Goal: Task Accomplishment & Management: Use online tool/utility

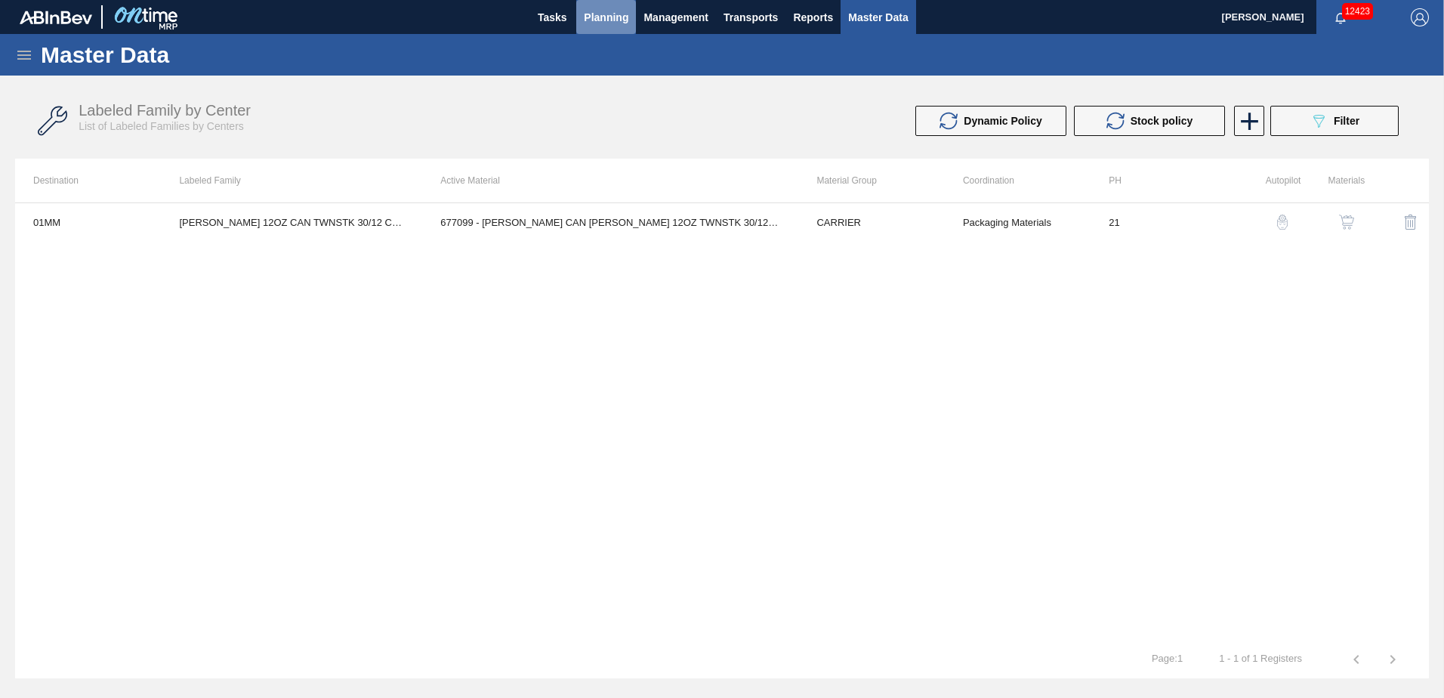
click at [607, 20] on span "Planning" at bounding box center [606, 17] width 45 height 18
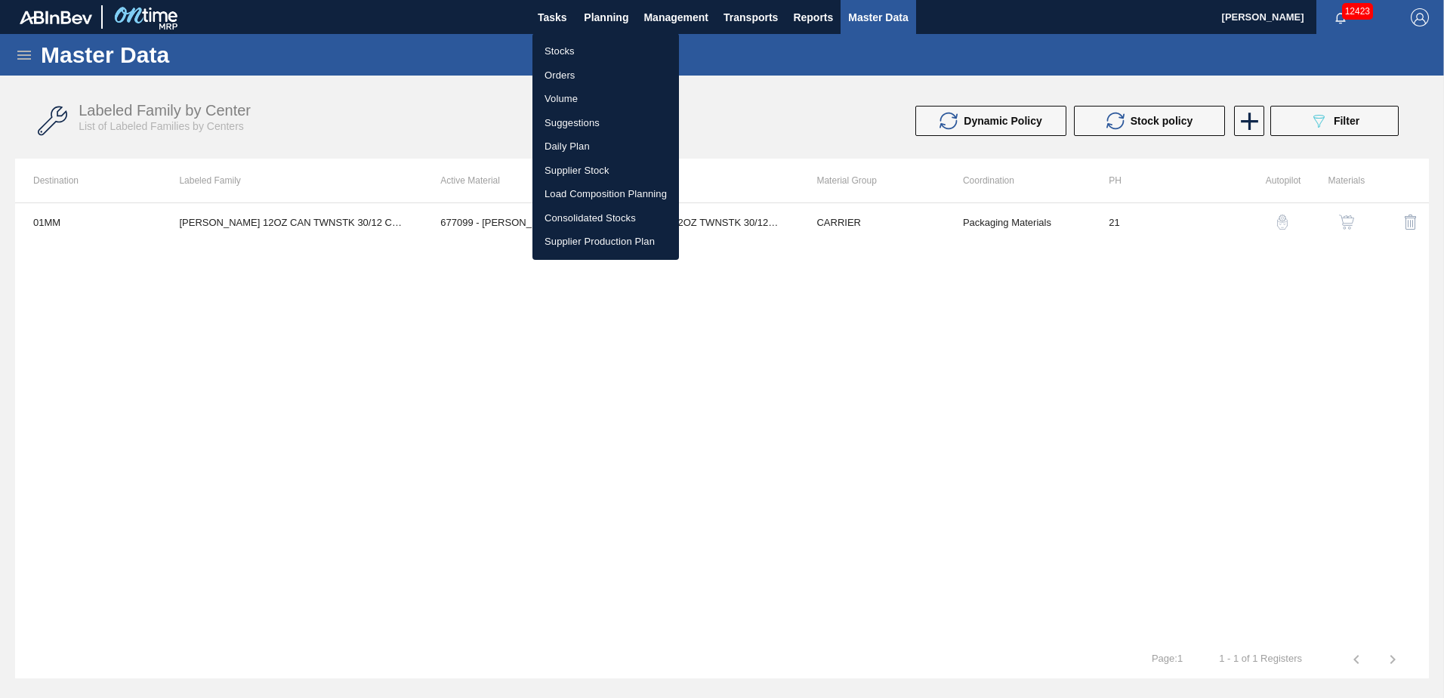
click at [574, 117] on li "Suggestions" at bounding box center [605, 123] width 147 height 24
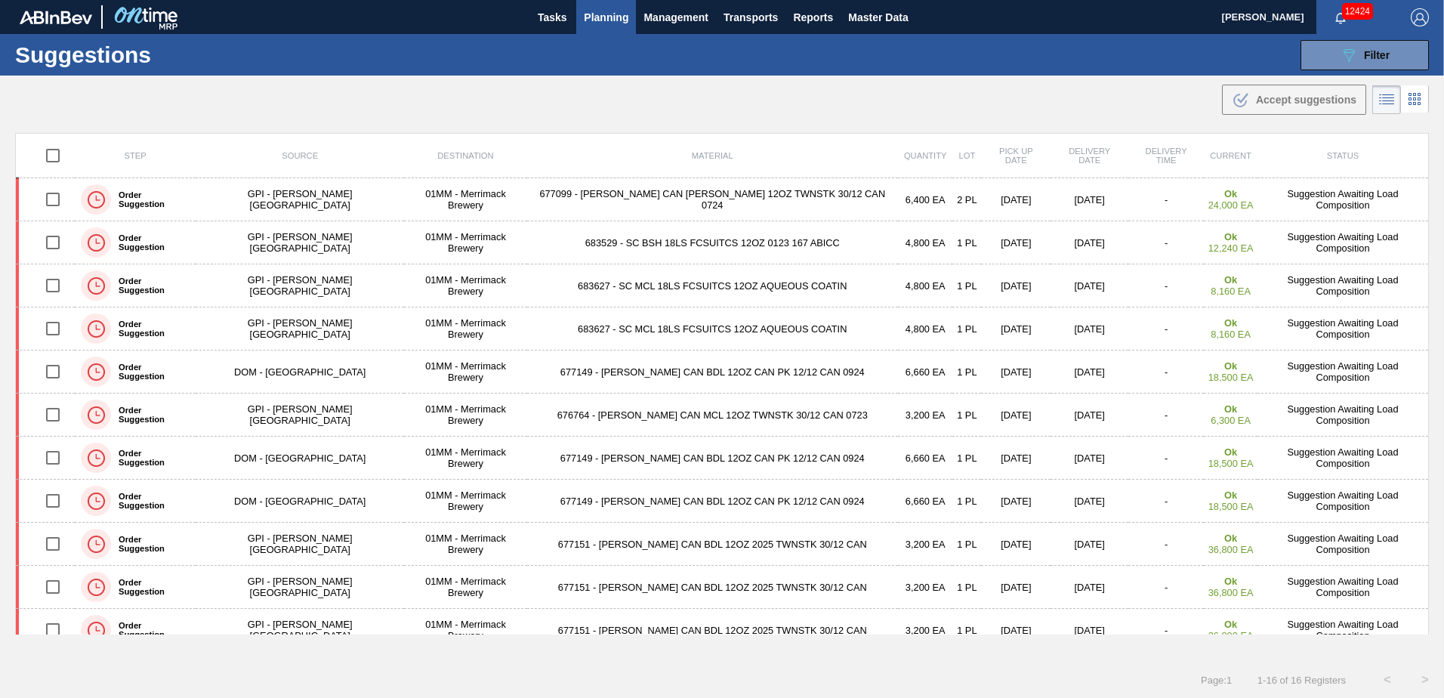
click at [613, 14] on span "Planning" at bounding box center [606, 17] width 45 height 18
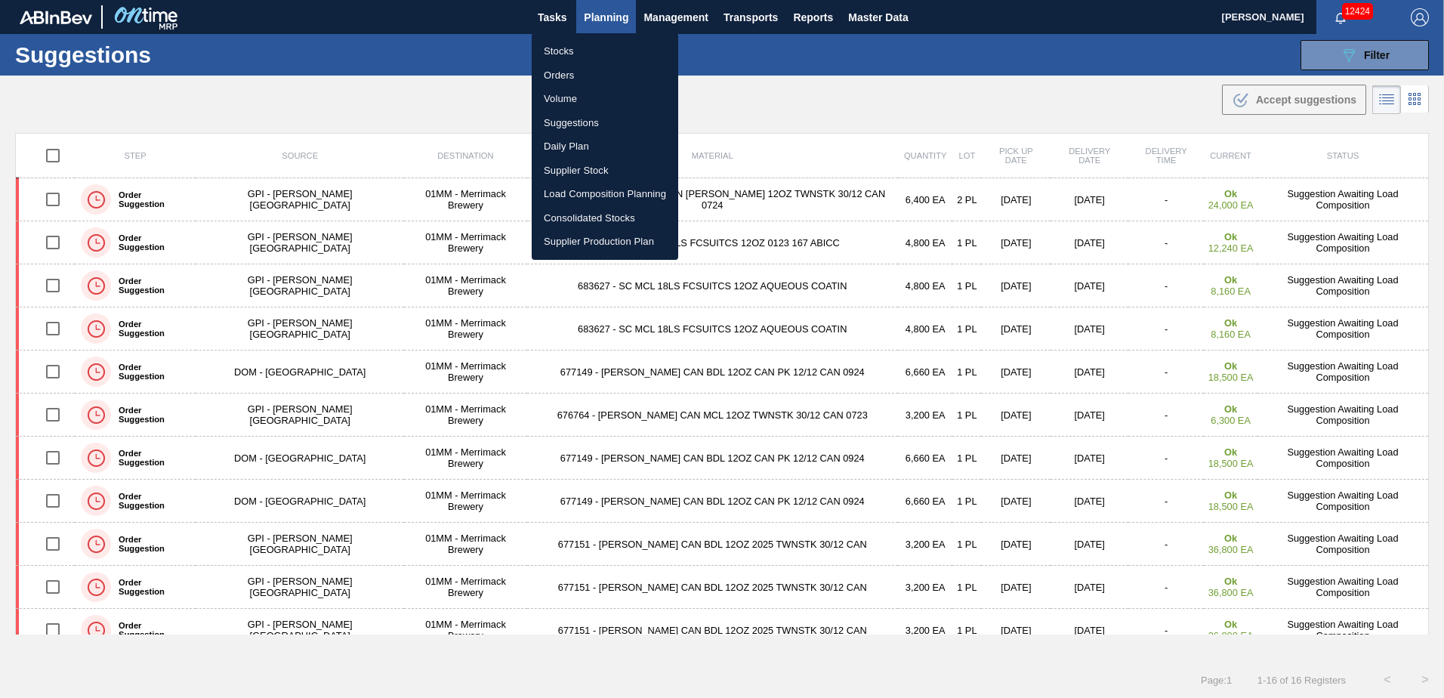
click at [569, 48] on li "Stocks" at bounding box center [605, 51] width 147 height 24
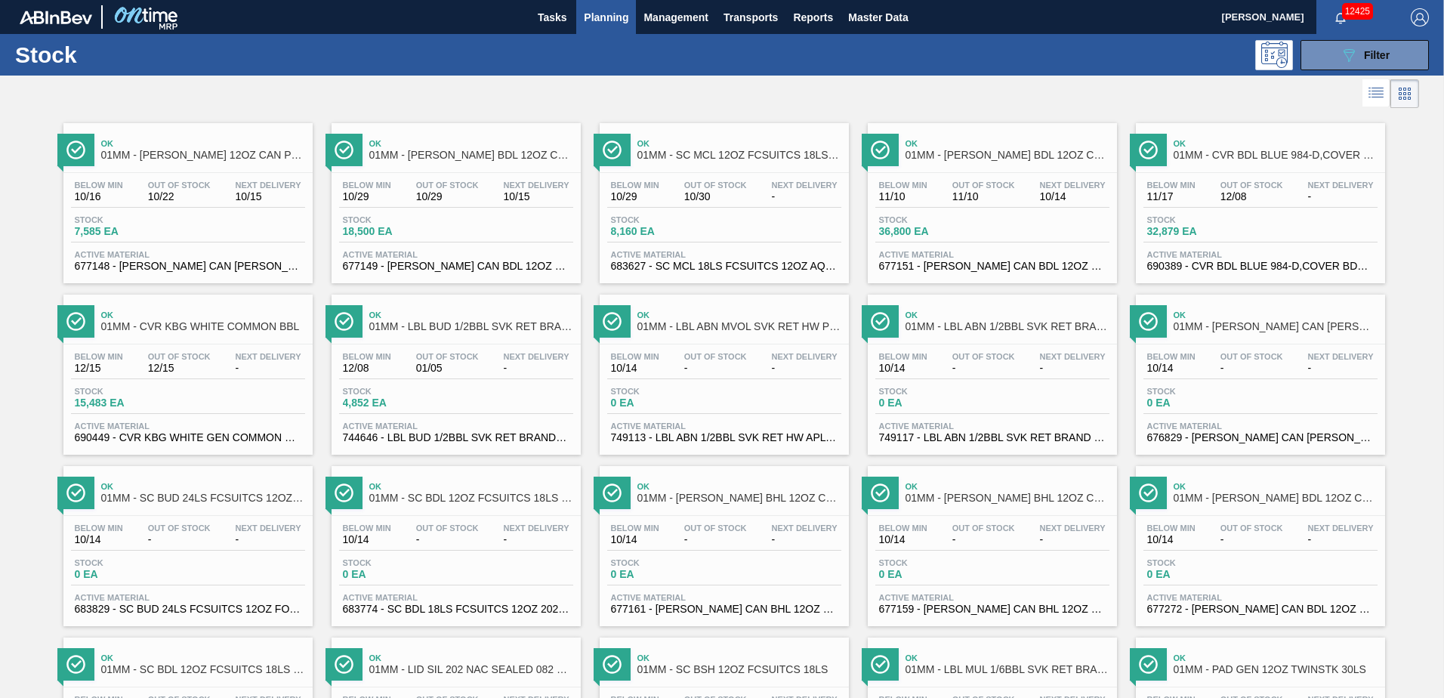
click at [726, 52] on div "089F7B8B-B2A5-4AFE-B5C0-19BA573D28AC Filter" at bounding box center [839, 55] width 1196 height 30
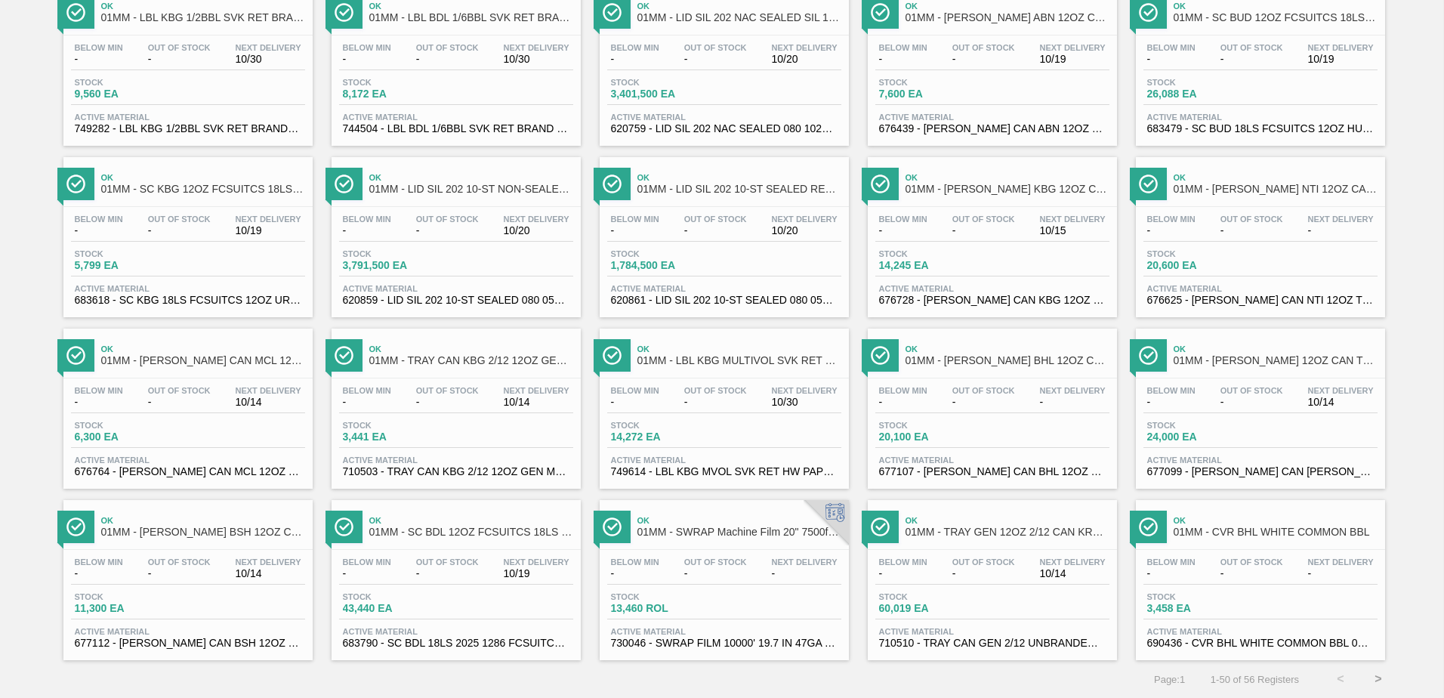
click at [1220, 415] on div "Below Min - Out Of Stock - Next Delivery 10/14 Stock 24,000 EA Active Material …" at bounding box center [1260, 429] width 249 height 103
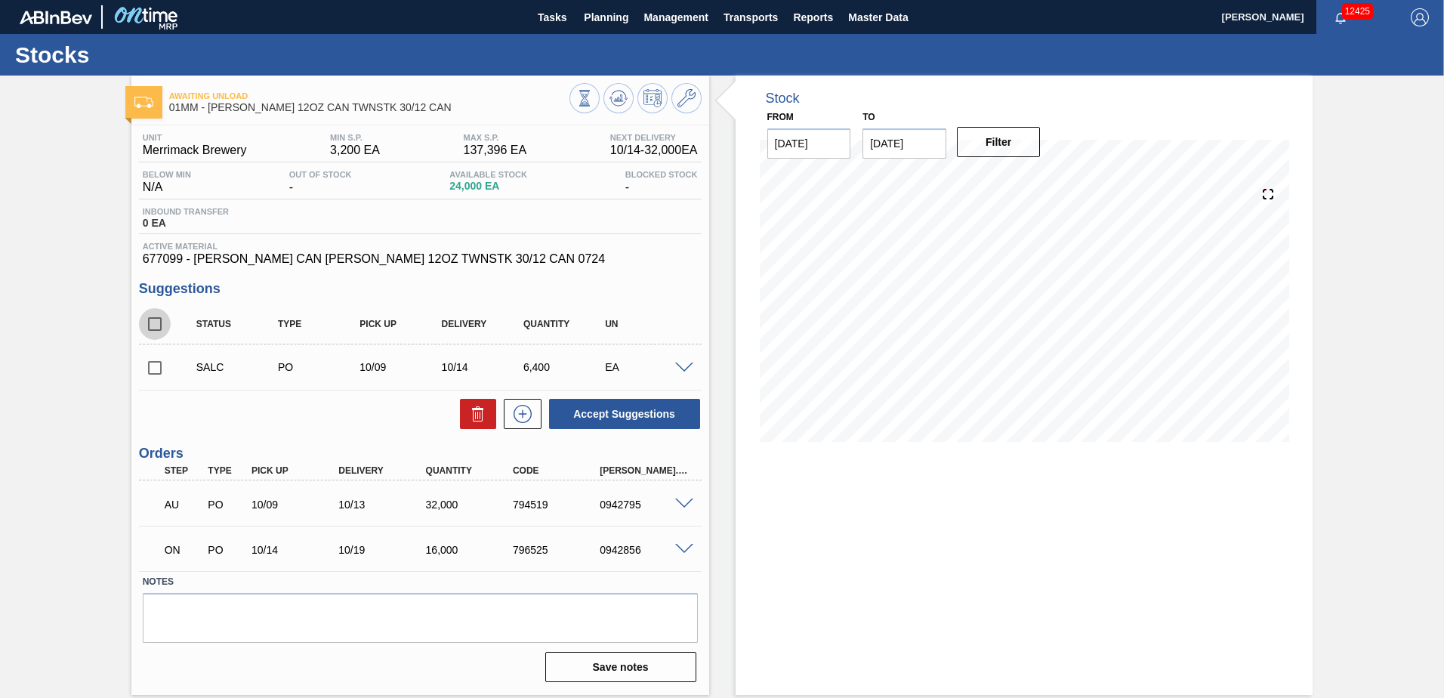
click at [152, 326] on input "checkbox" at bounding box center [155, 324] width 32 height 32
checkbox input "true"
click at [643, 415] on button "Accept Suggestions" at bounding box center [624, 414] width 151 height 30
checkbox input "false"
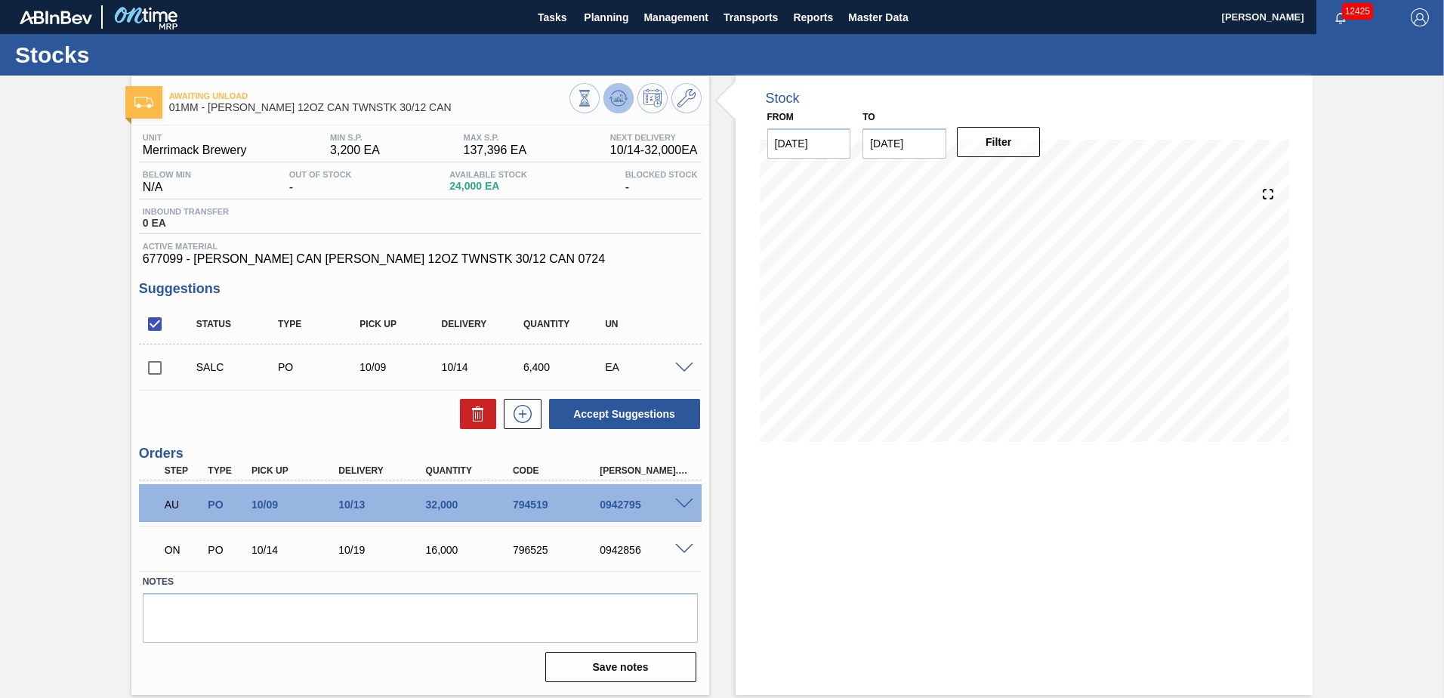
click at [616, 97] on icon at bounding box center [618, 98] width 18 height 18
click at [689, 103] on icon at bounding box center [686, 98] width 18 height 18
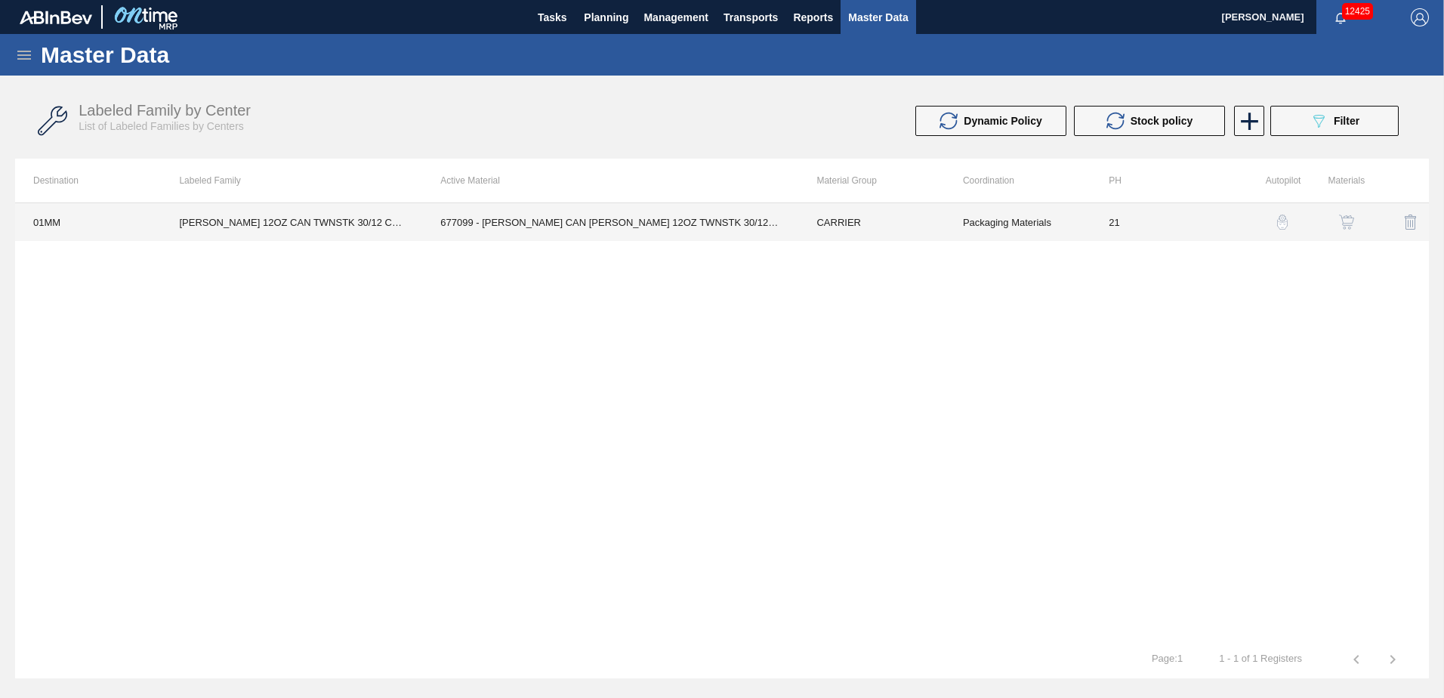
click at [750, 232] on td "677099 - [PERSON_NAME] CAN [PERSON_NAME] 12OZ TWNSTK 30/12 CAN 0724" at bounding box center [610, 222] width 376 height 38
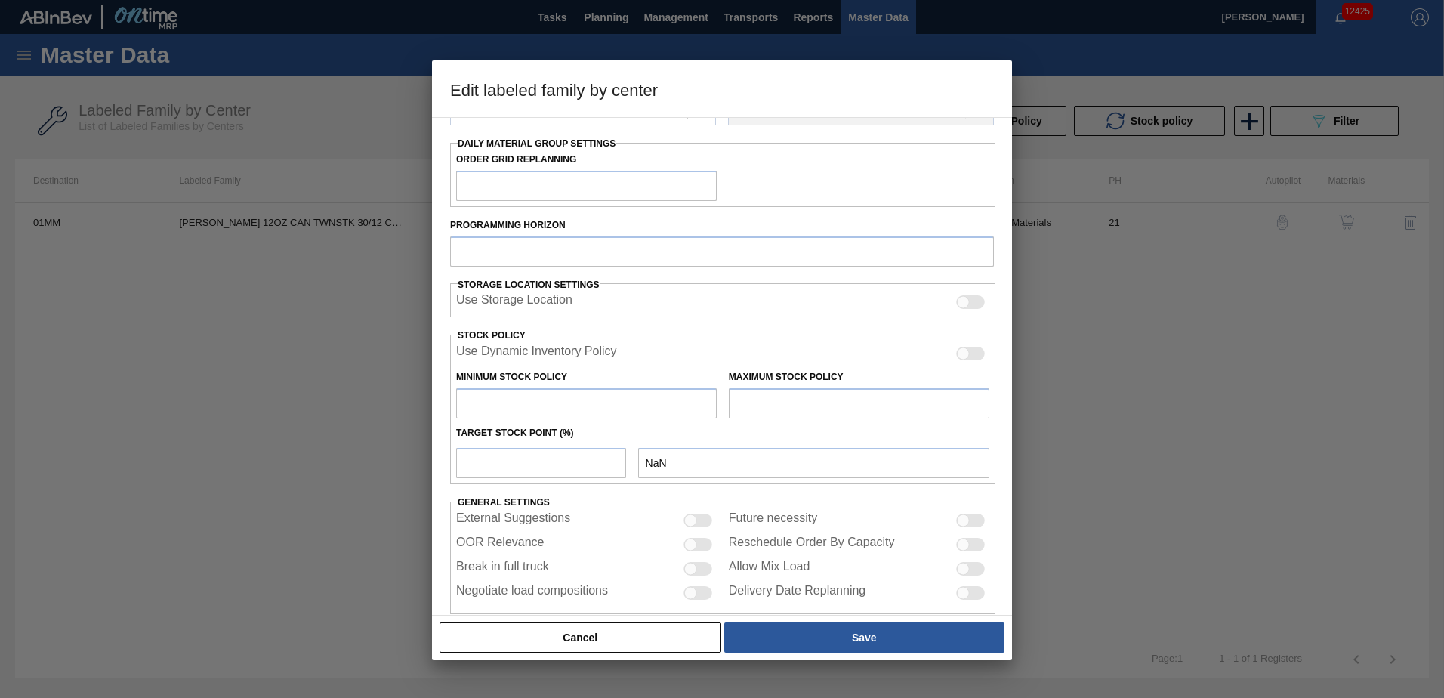
type input "CARRIER"
type input "Can Carriers"
type input "[PERSON_NAME] 12OZ CAN TWNSTK 30/12 CAN"
type input "01MM - Merrimack Brewery"
type input "21"
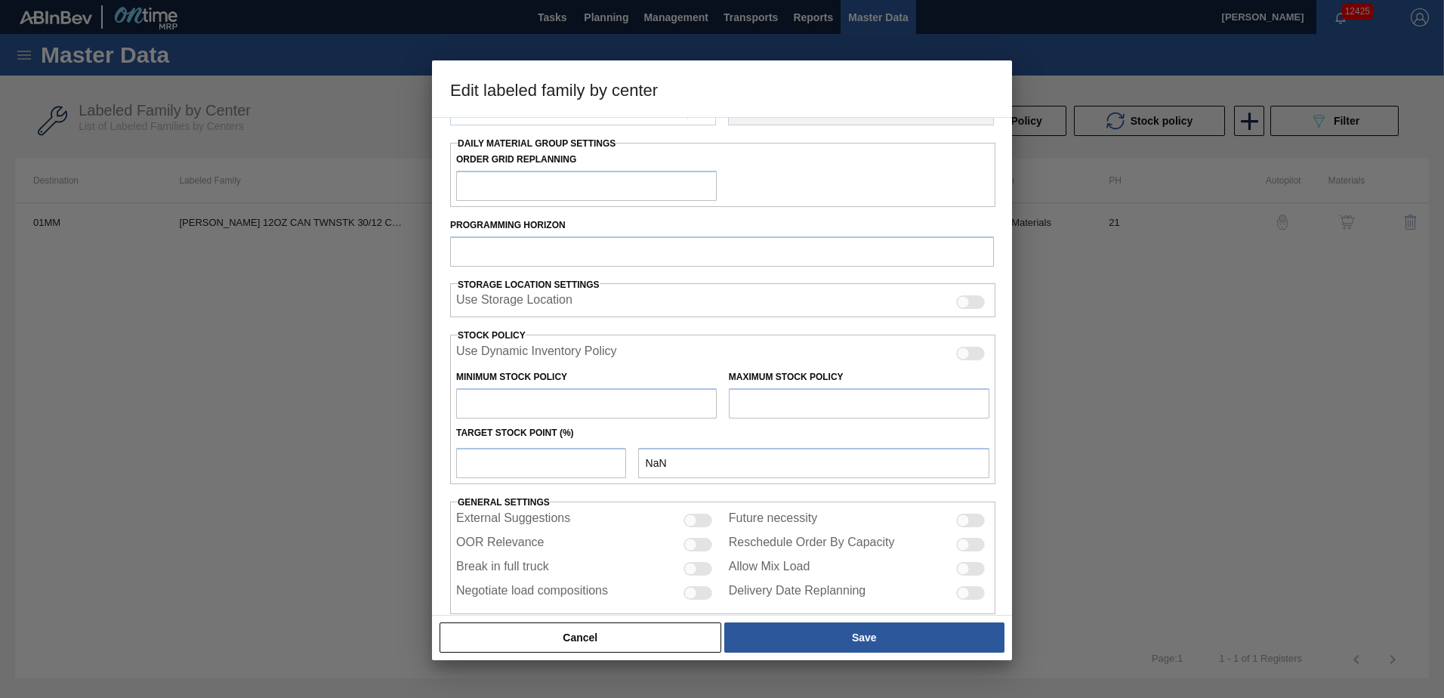
type input "3,200"
type input "137,396"
type input "80"
type input "110,557"
checkbox input "true"
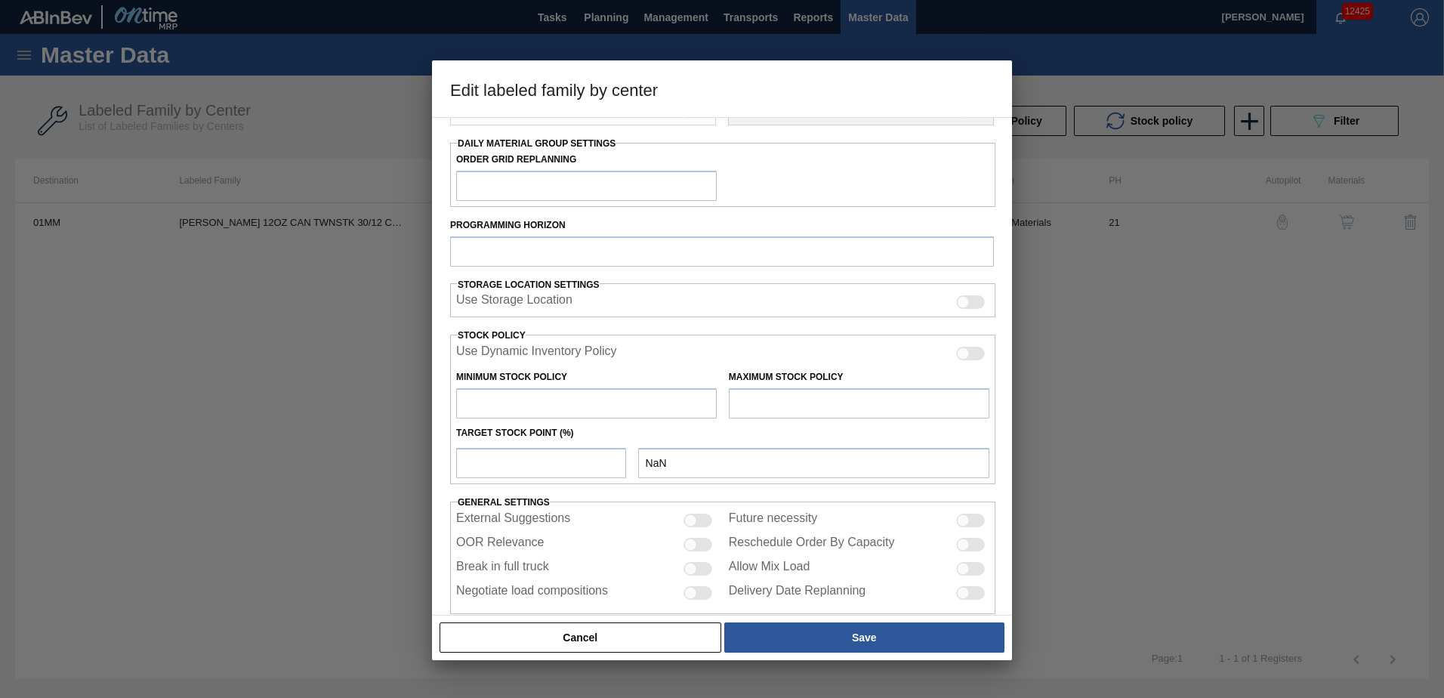
checkbox input "true"
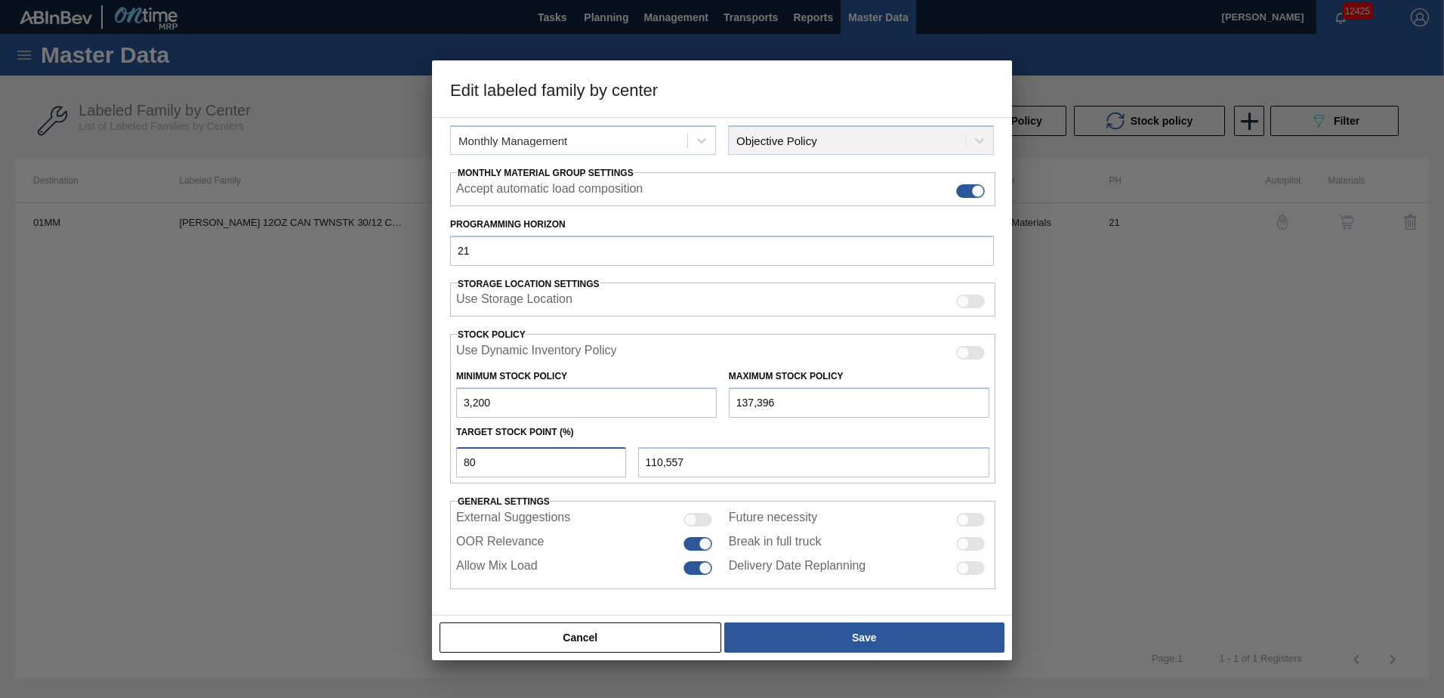
drag, startPoint x: 477, startPoint y: 465, endPoint x: 443, endPoint y: 462, distance: 34.1
click at [445, 464] on div "Material Group CARRIER Family Can Carriers Labeled Family [PERSON_NAME] 12OZ CA…" at bounding box center [722, 366] width 580 height 498
type input "1"
type input "4,542"
type input "10"
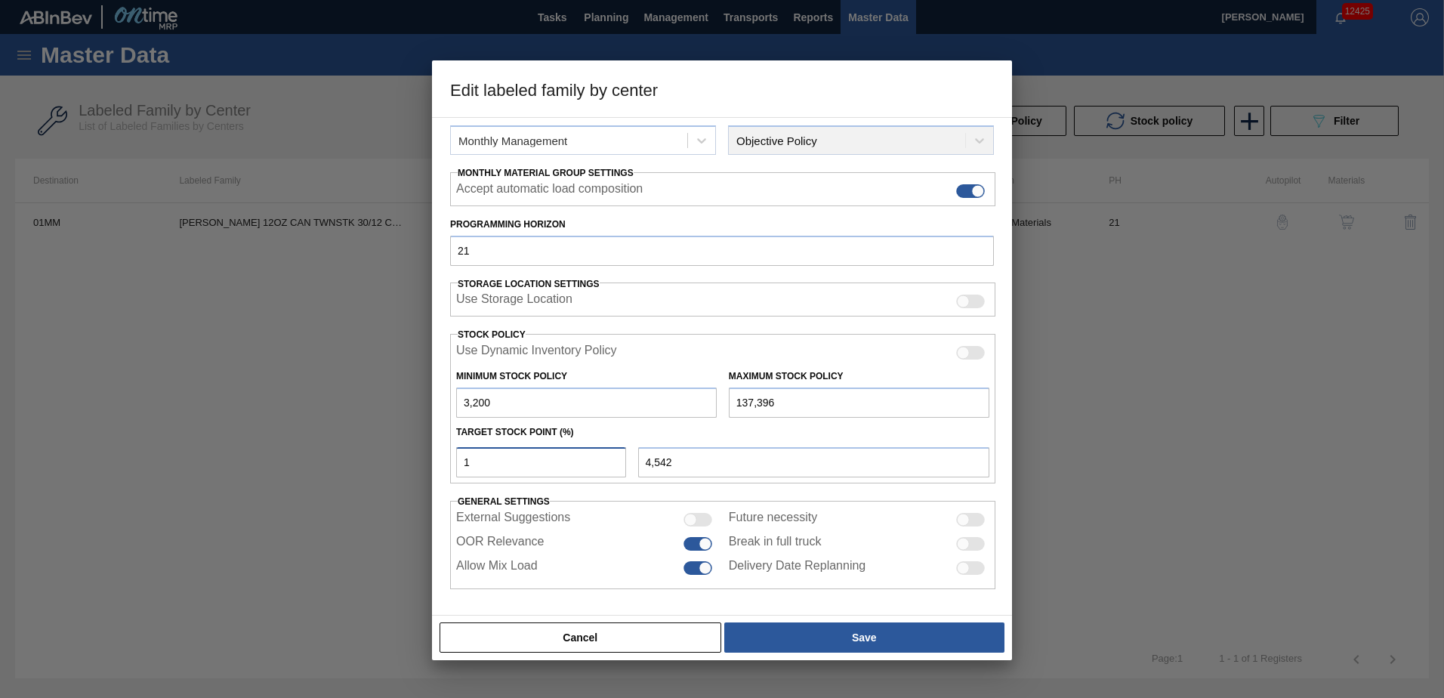
type input "16,620"
type input "100"
type input "137,396"
type input "10"
type input "16,620"
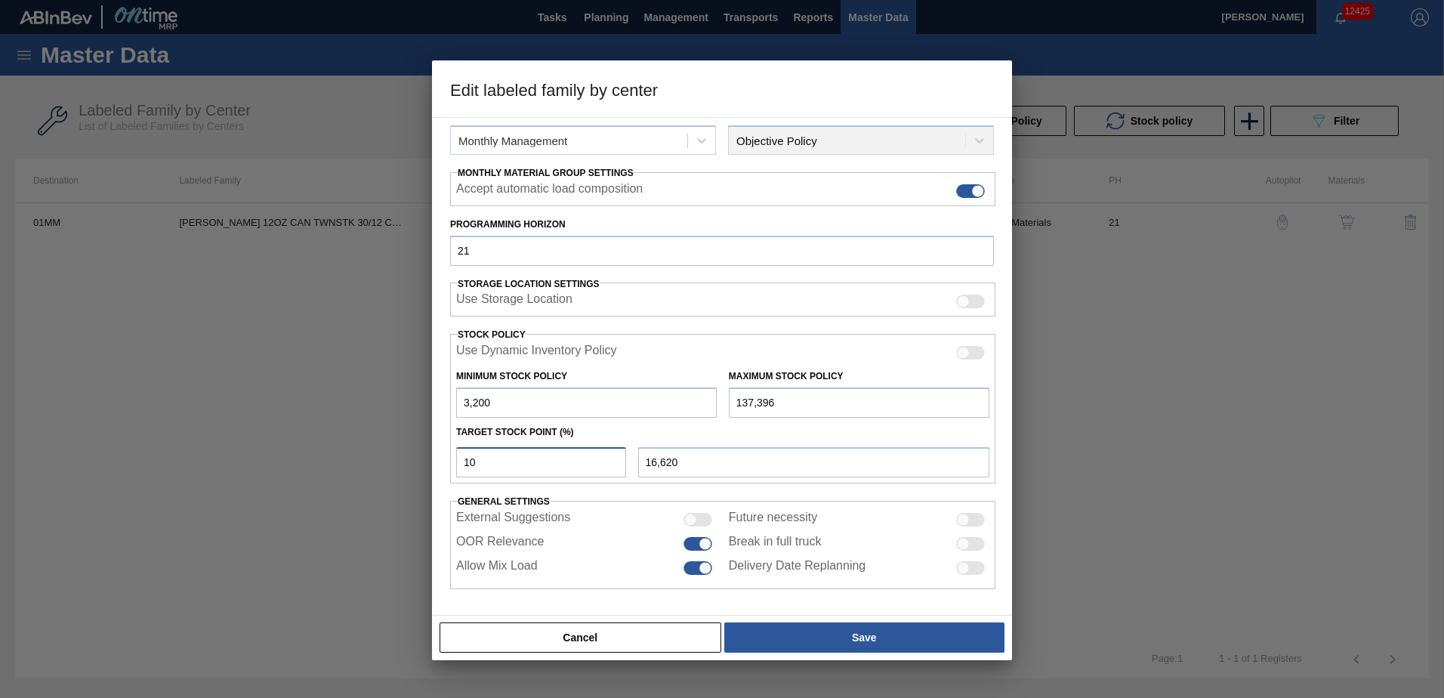
type input "1"
type input "4,542"
type input "3,200"
type input "2"
type input "5,884"
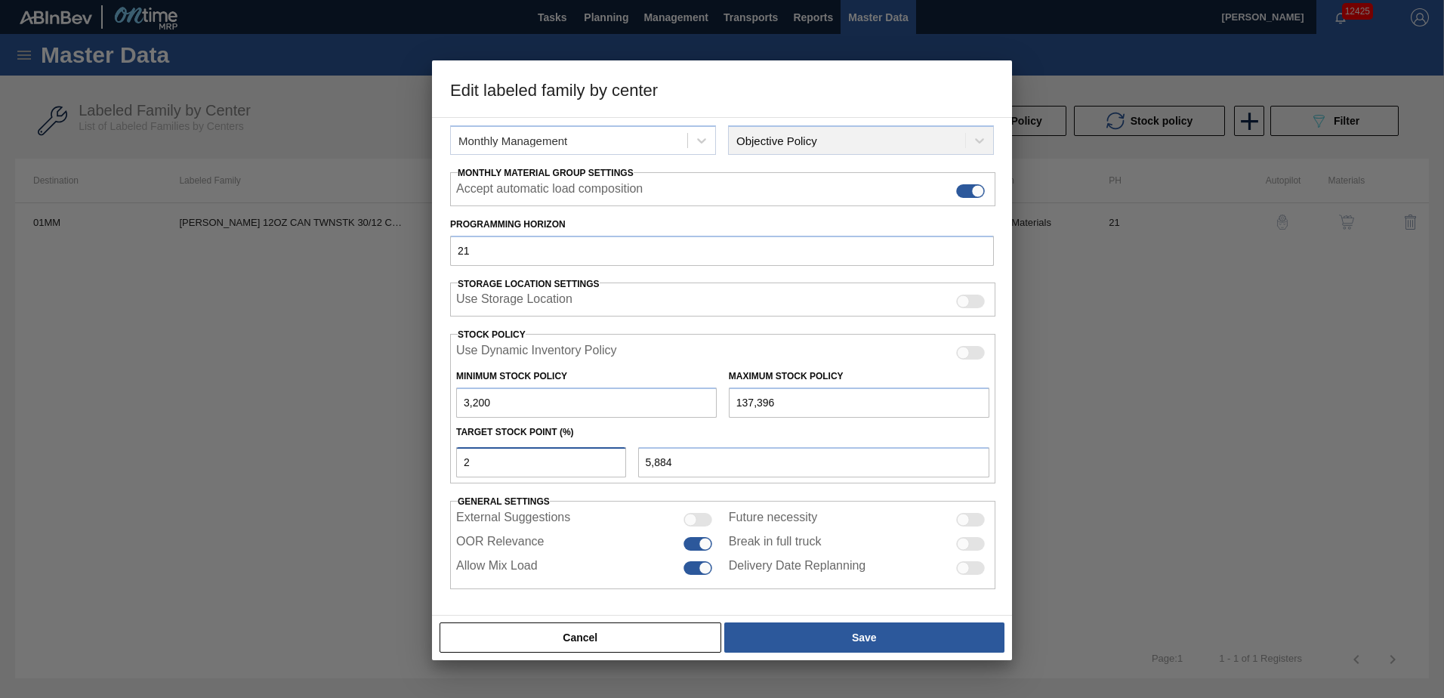
type input "20"
type input "30,039"
type input "200"
type input "271,592"
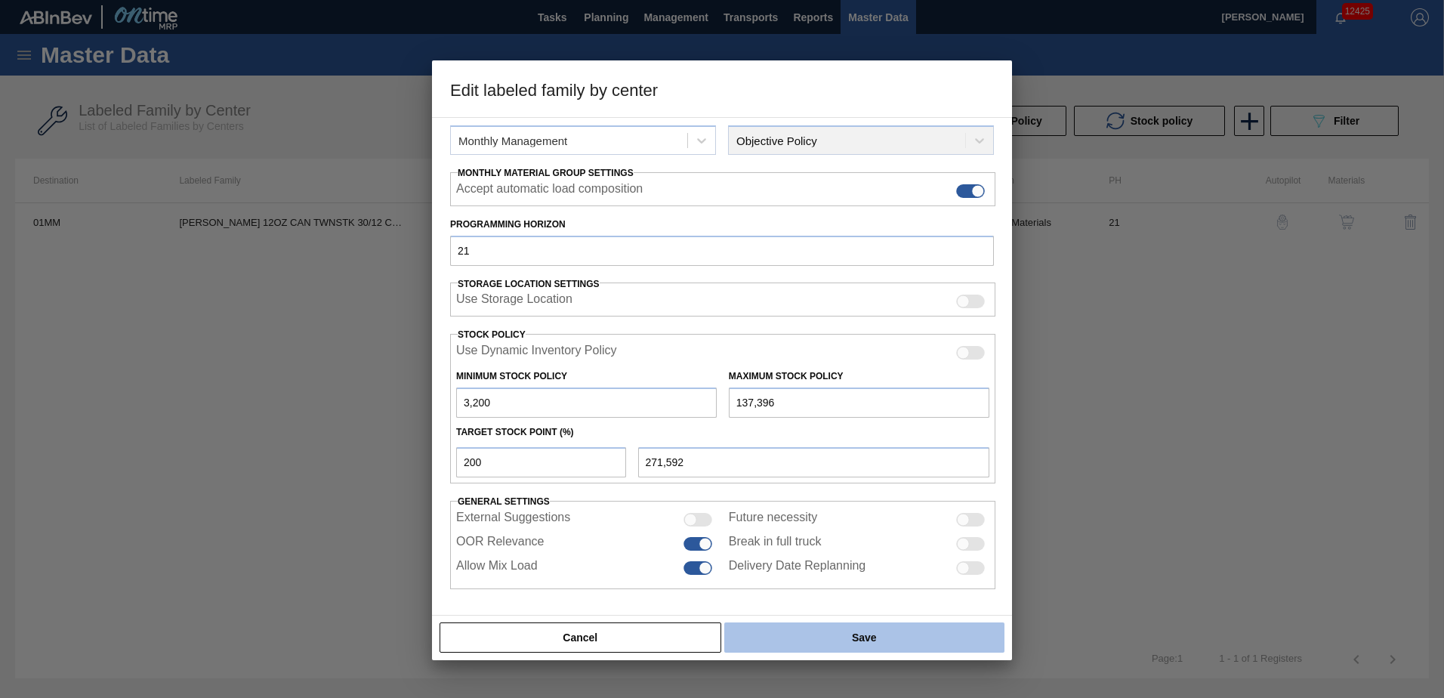
click at [839, 634] on button "Save" at bounding box center [864, 637] width 280 height 30
click at [838, 641] on button "Save" at bounding box center [864, 637] width 280 height 30
click at [848, 631] on button "Save" at bounding box center [864, 637] width 280 height 30
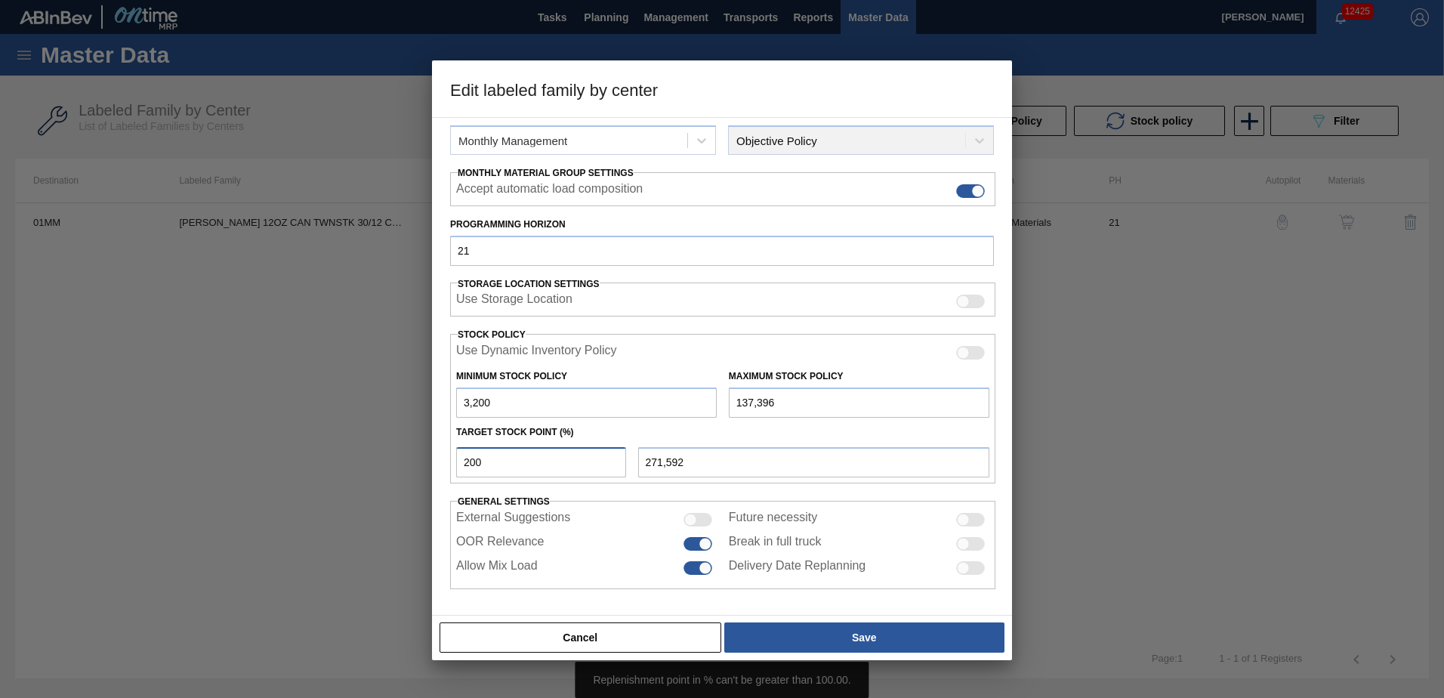
drag, startPoint x: 477, startPoint y: 463, endPoint x: 434, endPoint y: 463, distance: 43.8
click at [434, 463] on div "Material Group CARRIER Family Can Carriers Labeled Family [PERSON_NAME] 12OZ CA…" at bounding box center [722, 366] width 580 height 498
type input "1"
type input "4,542"
type input "10"
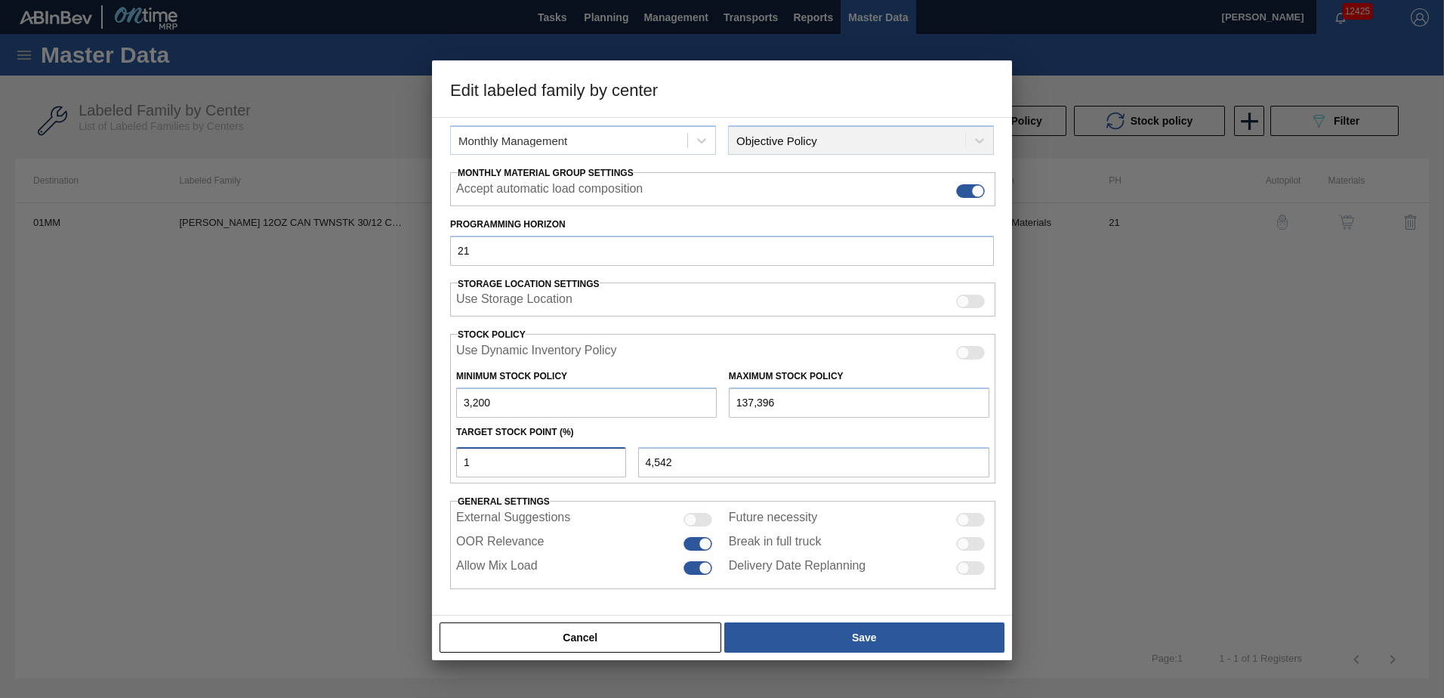
type input "16,620"
type input "100"
type input "137,396"
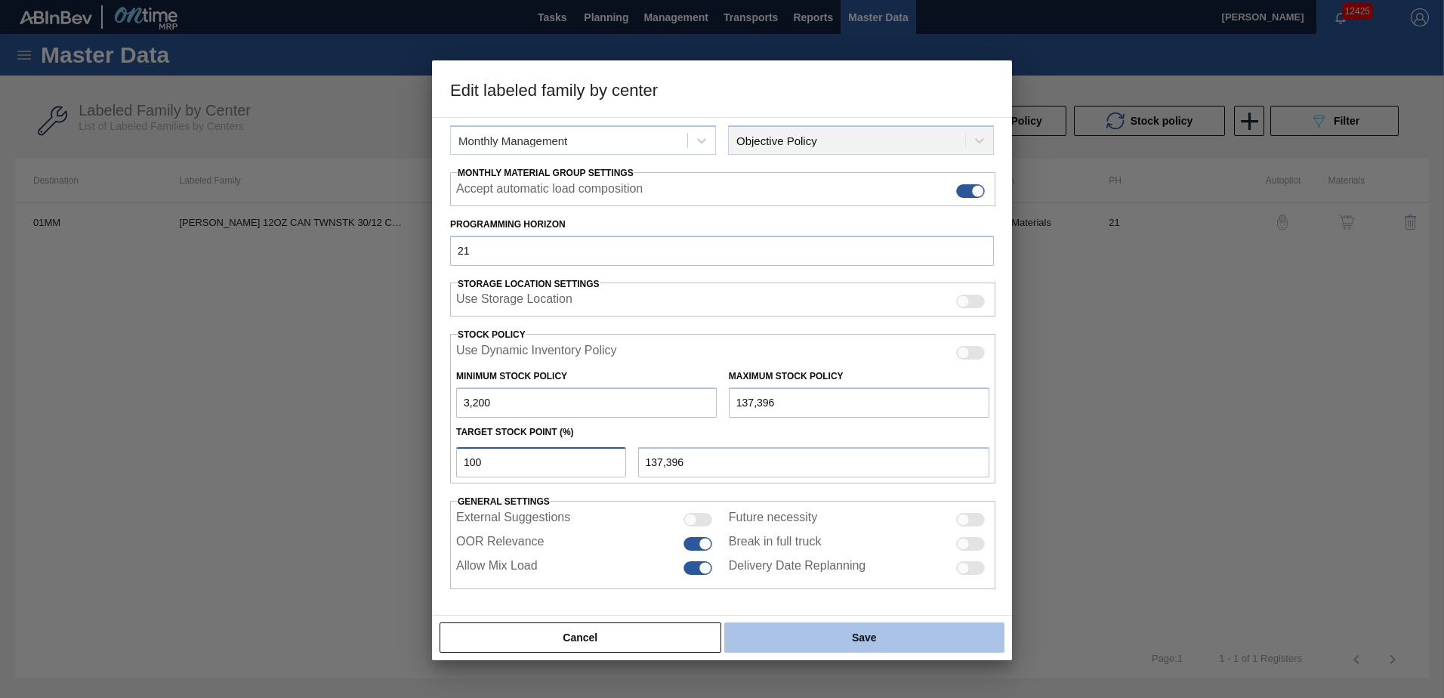
type input "100"
click at [873, 635] on button "Save" at bounding box center [864, 637] width 280 height 30
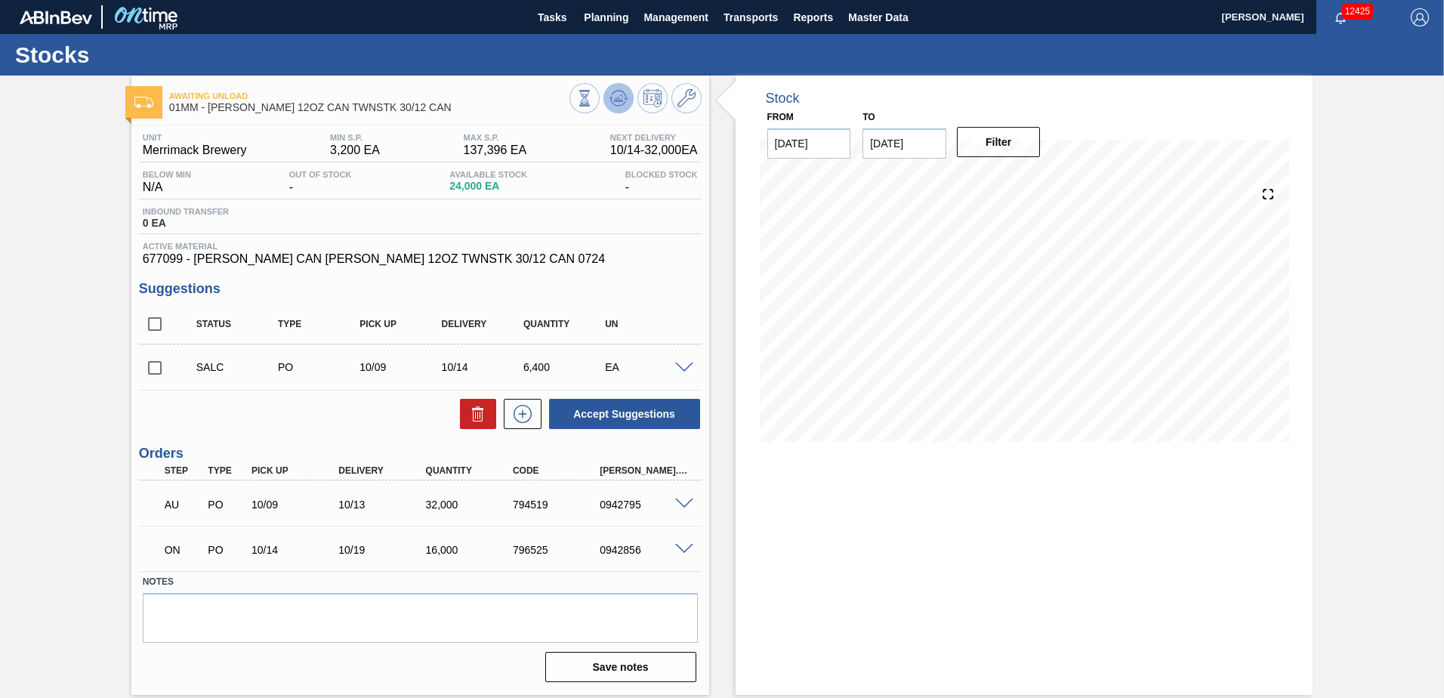
click at [617, 103] on icon at bounding box center [618, 98] width 18 height 18
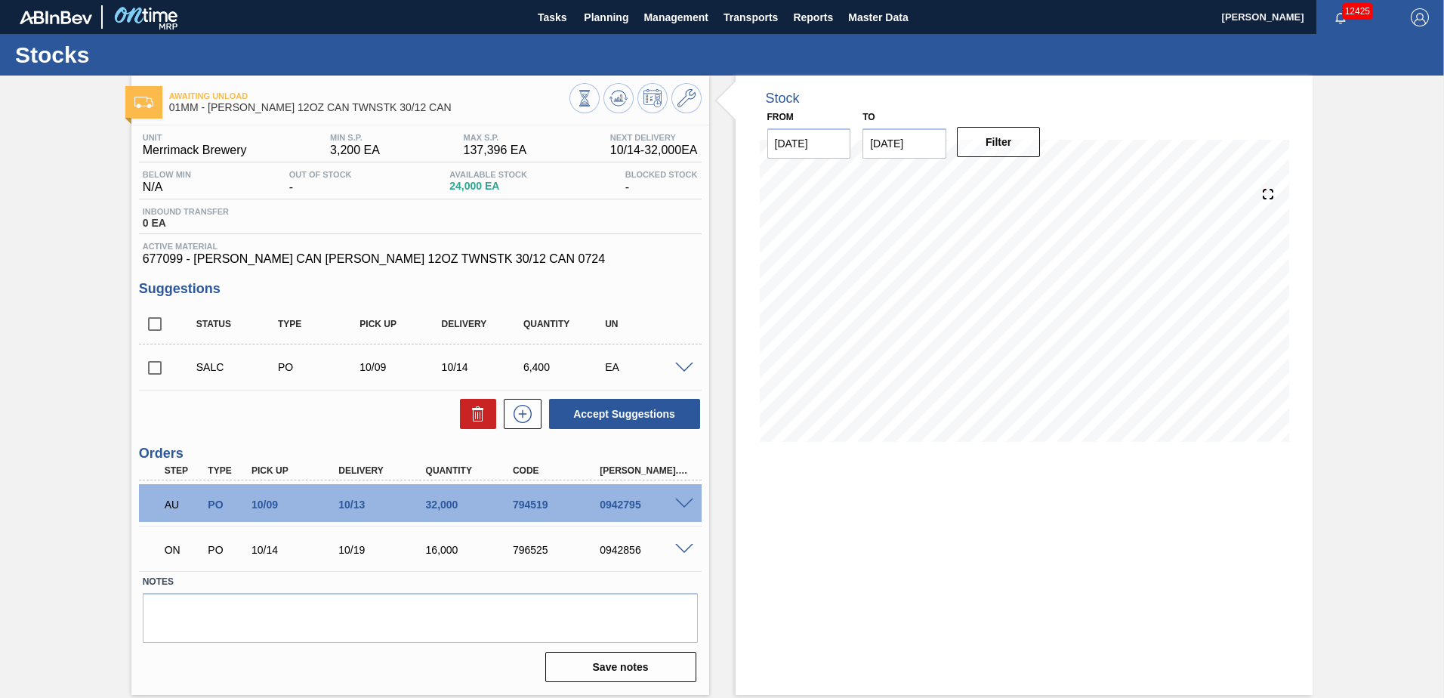
click at [163, 321] on input "checkbox" at bounding box center [155, 324] width 32 height 32
checkbox input "true"
click at [592, 401] on button "Accept Suggestions" at bounding box center [624, 414] width 151 height 30
checkbox input "false"
click at [687, 98] on icon at bounding box center [686, 98] width 18 height 18
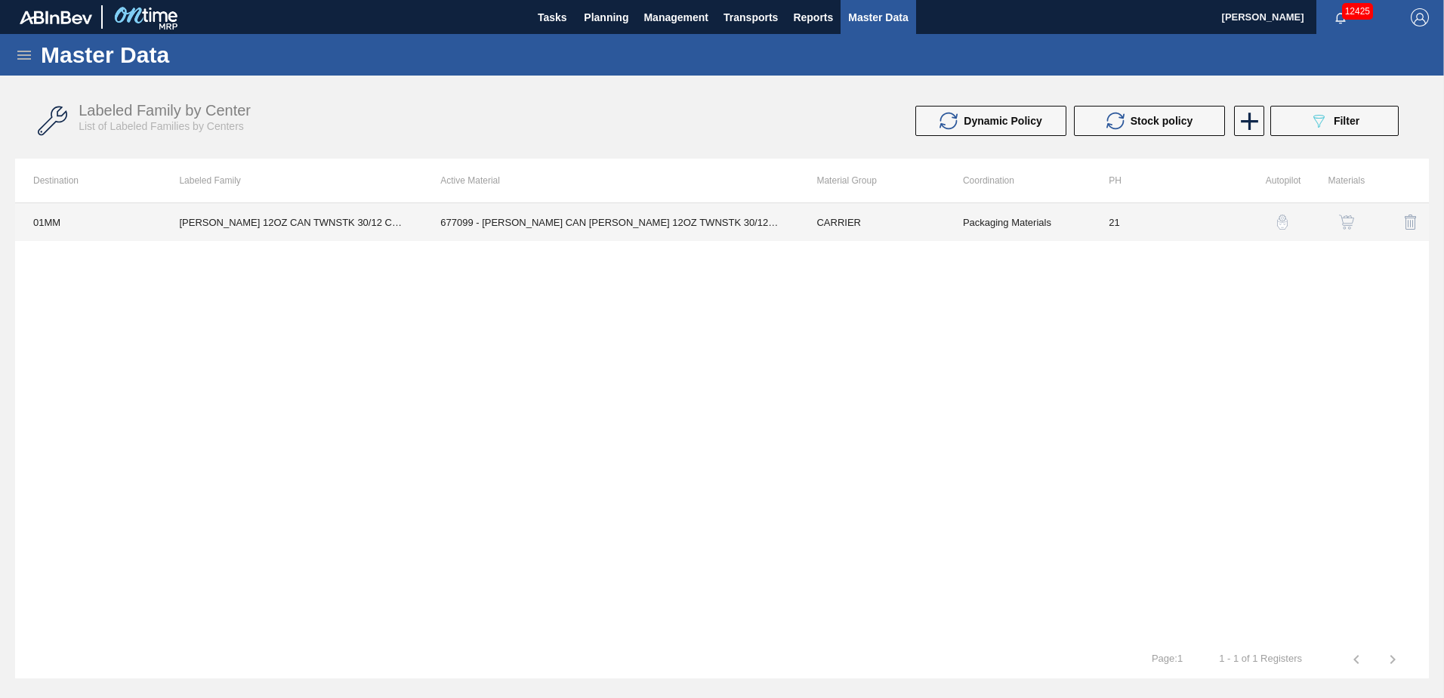
click at [895, 214] on td "CARRIER" at bounding box center [871, 222] width 146 height 38
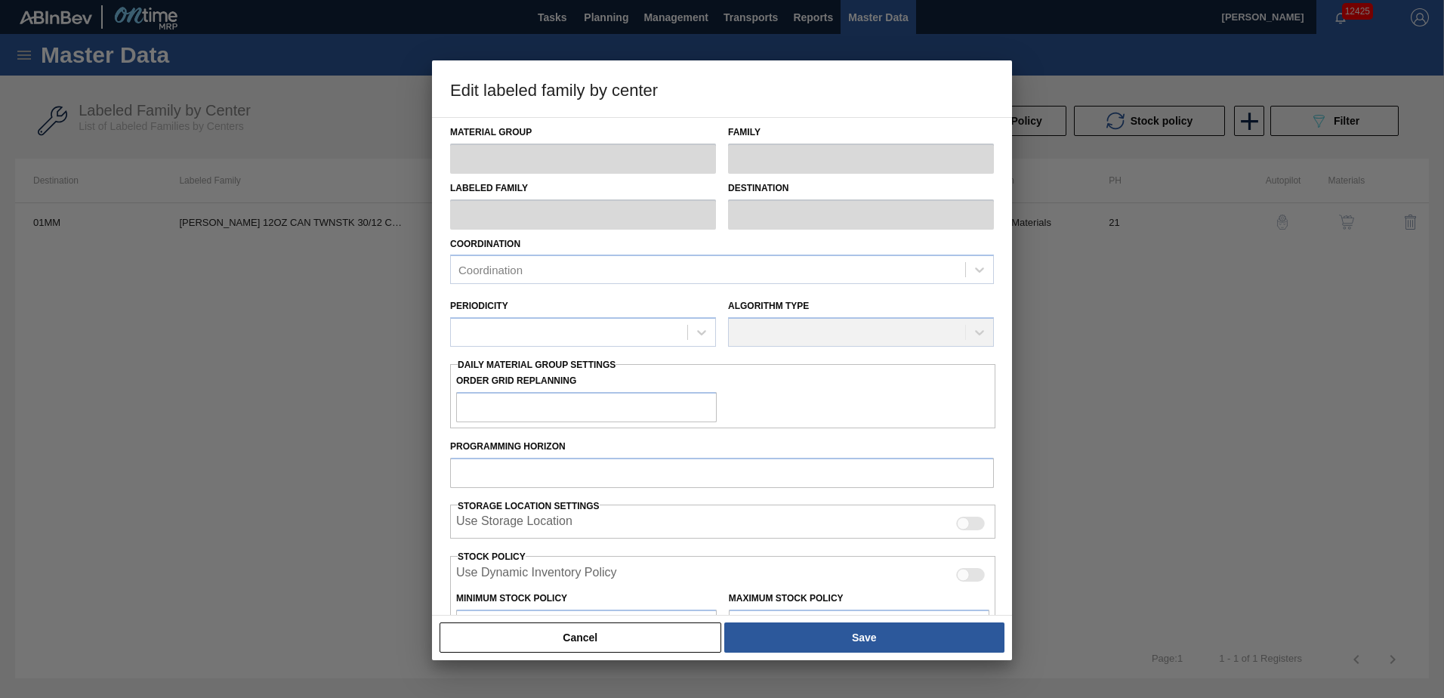
type input "CARRIER"
type input "Can Carriers"
type input "[PERSON_NAME] 12OZ CAN TWNSTK 30/12 CAN"
type input "01MM - Merrimack Brewery"
type input "21"
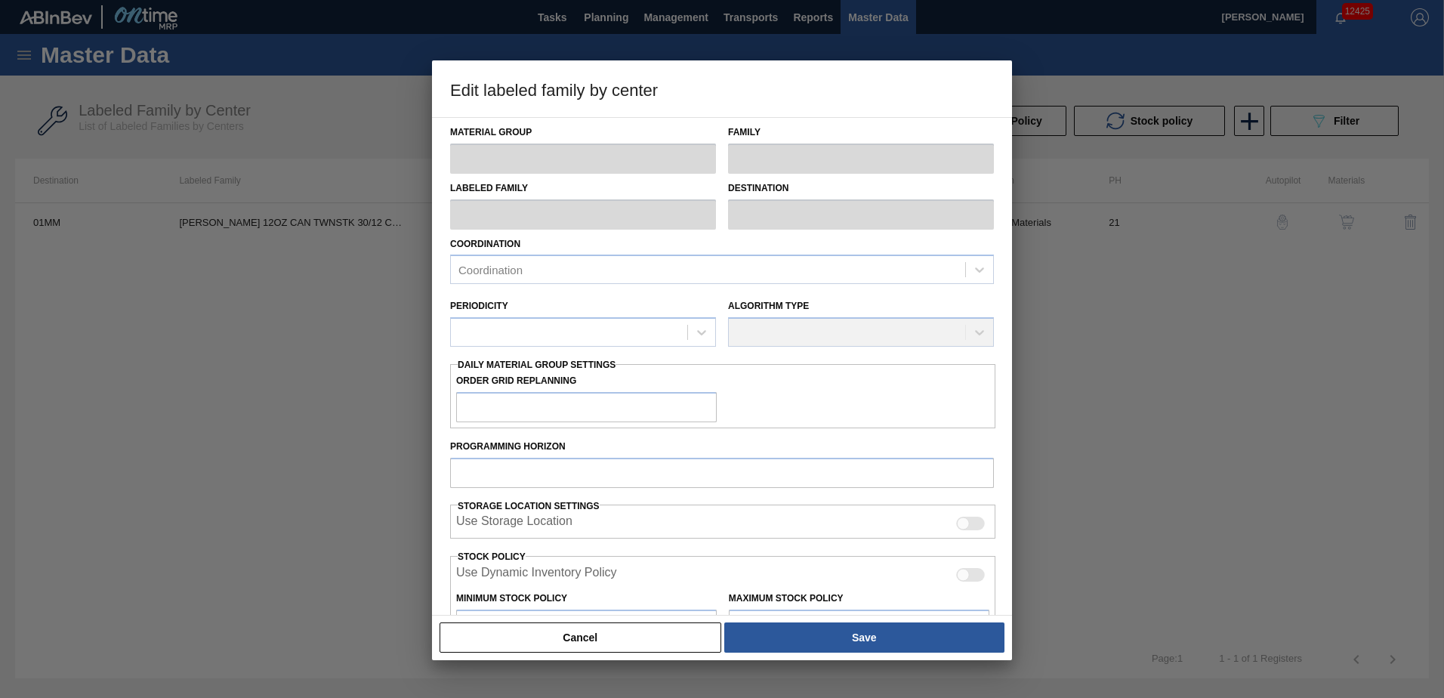
type input "3,200"
type input "137,396"
type input "100"
type input "137,396"
checkbox input "true"
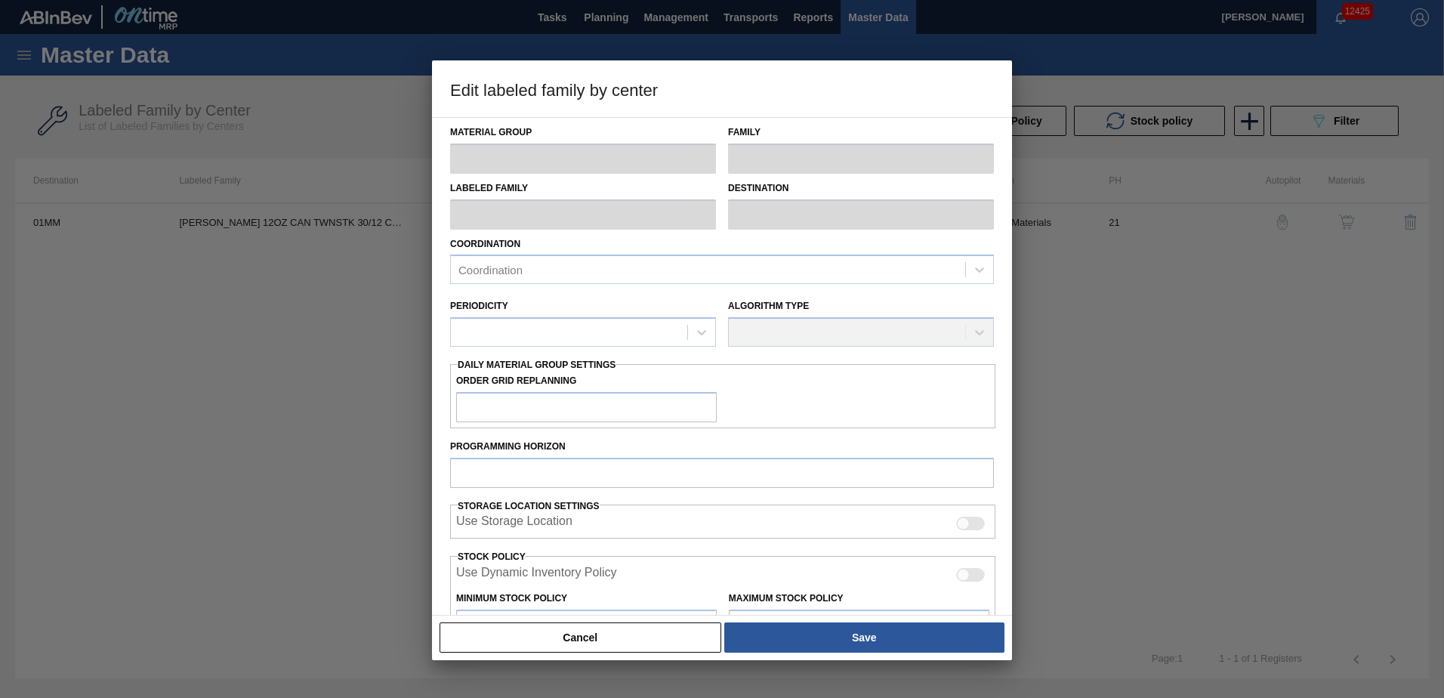
checkbox input "true"
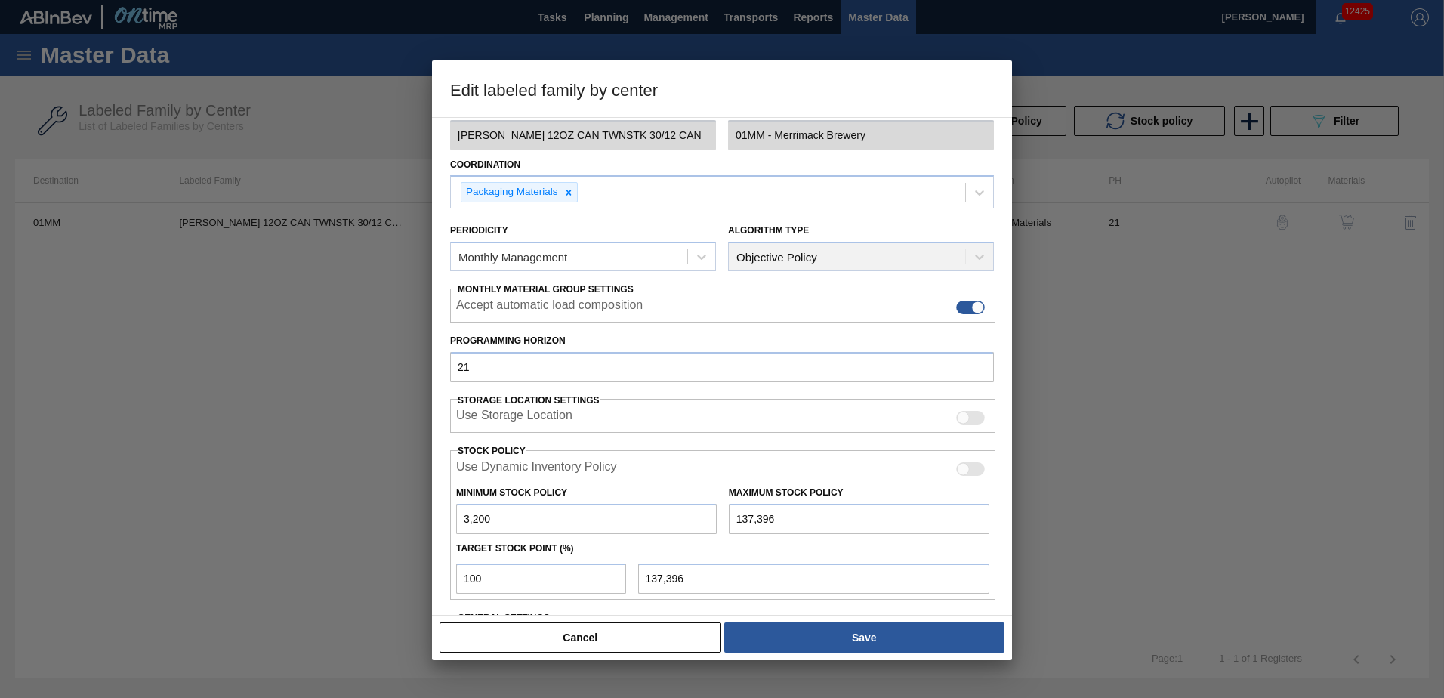
scroll to position [196, 0]
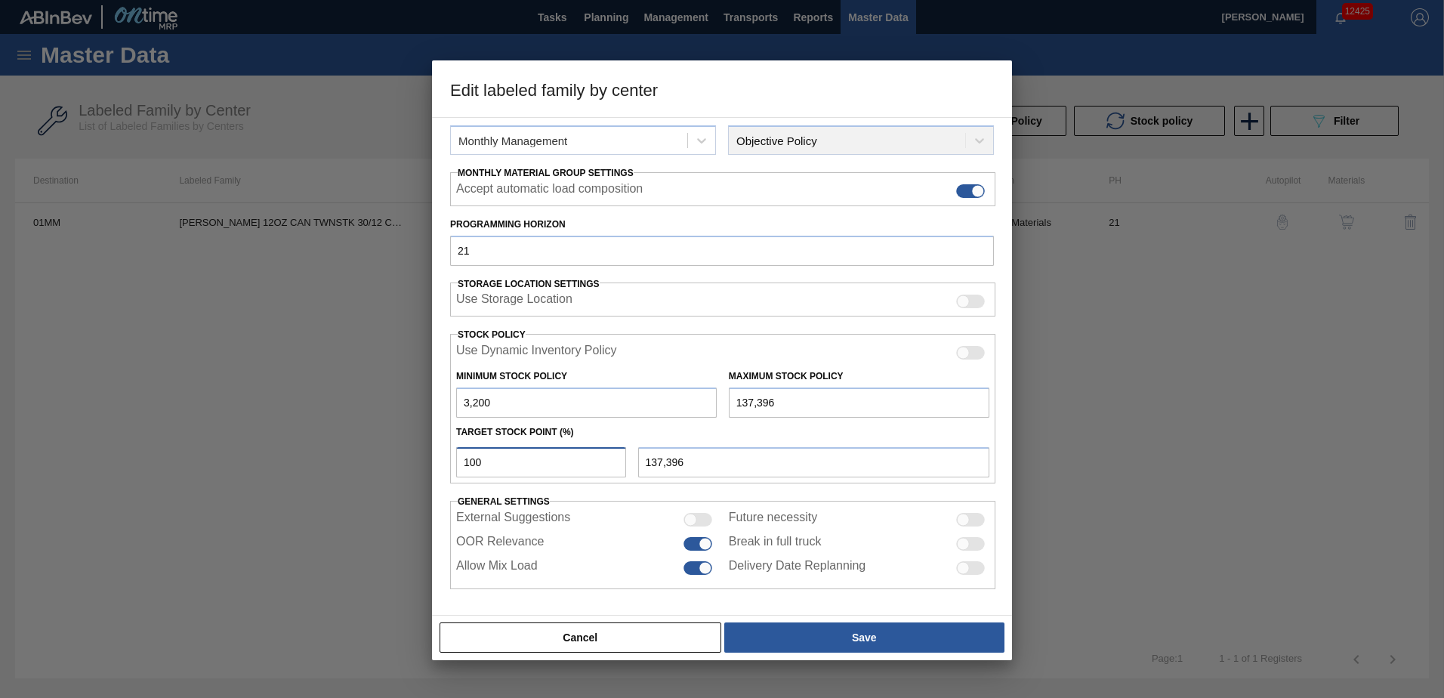
drag, startPoint x: 485, startPoint y: 466, endPoint x: 445, endPoint y: 465, distance: 40.0
click at [445, 465] on div "Material Group CARRIER Family Can Carriers Labeled Family [PERSON_NAME] 12OZ CA…" at bounding box center [722, 366] width 580 height 498
type input "1"
type input "4,542"
type input "10"
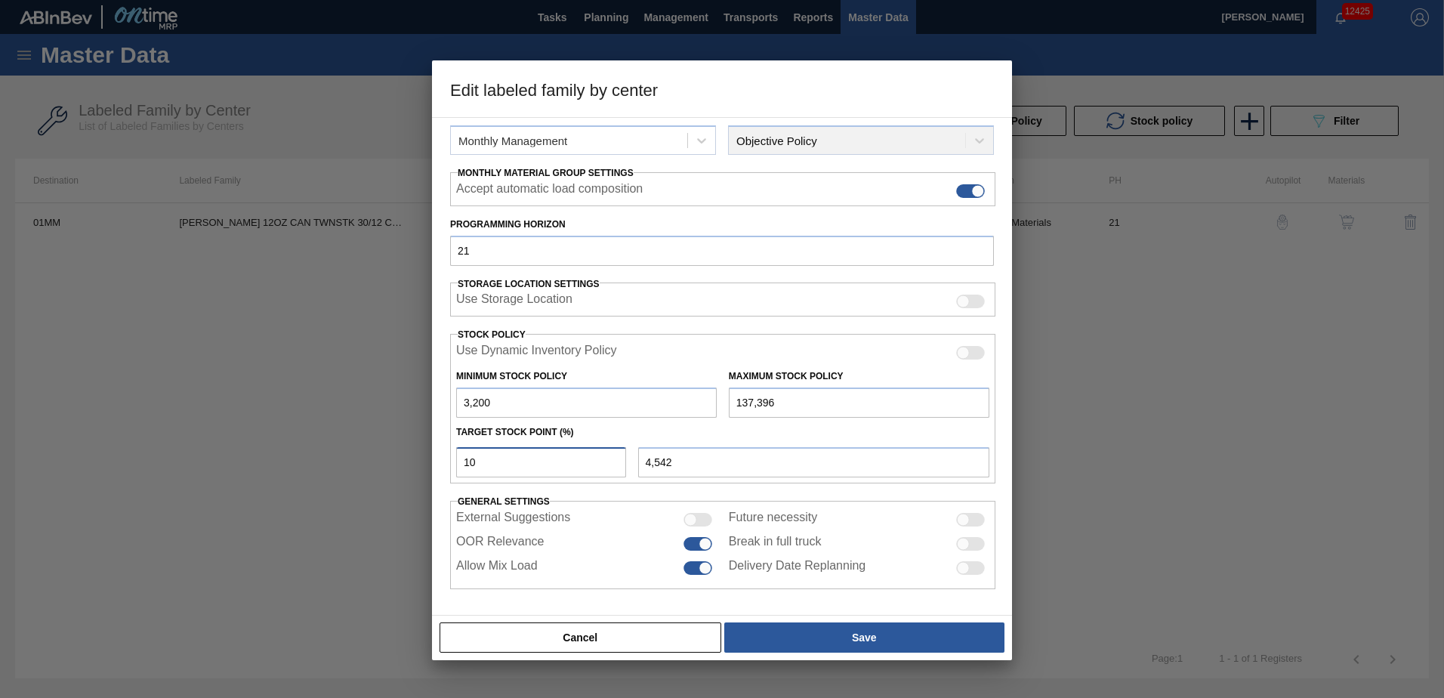
type input "16,620"
type input "1"
type input "4,542"
type input "3,200"
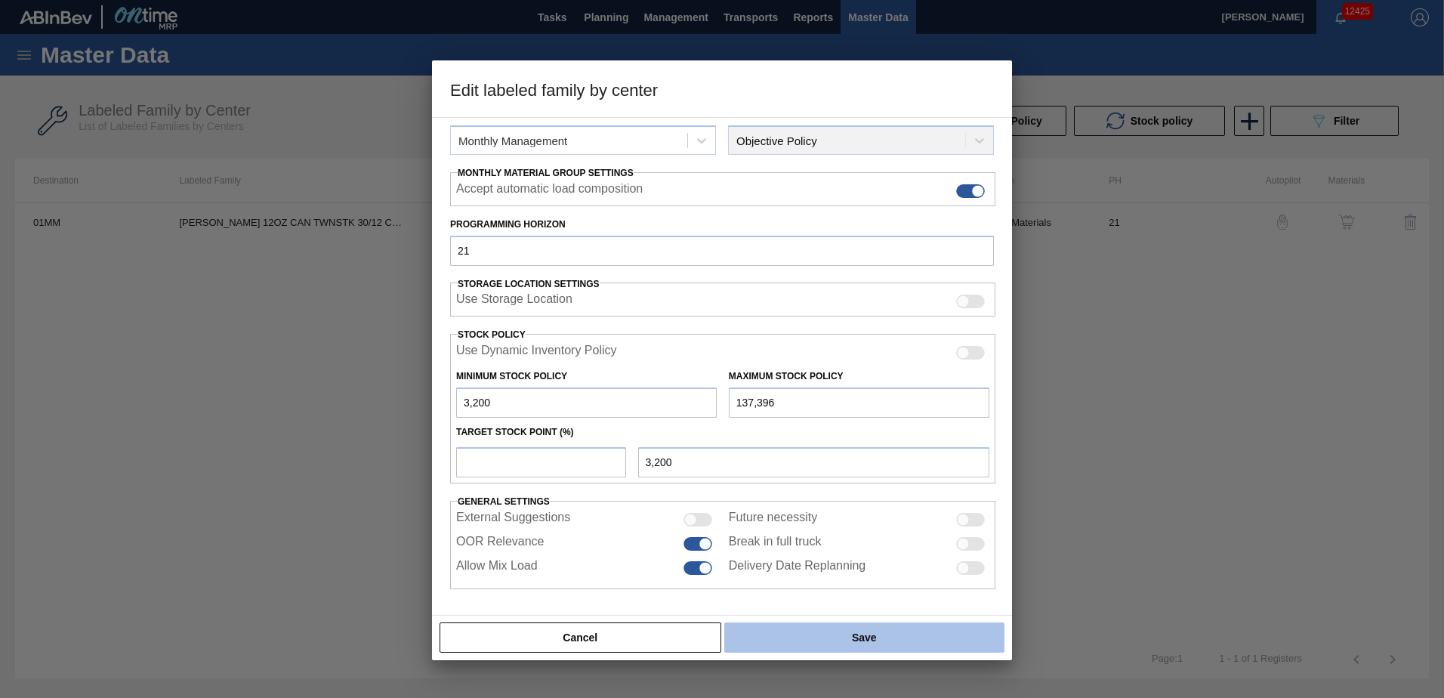
click at [844, 636] on button "Save" at bounding box center [864, 637] width 280 height 30
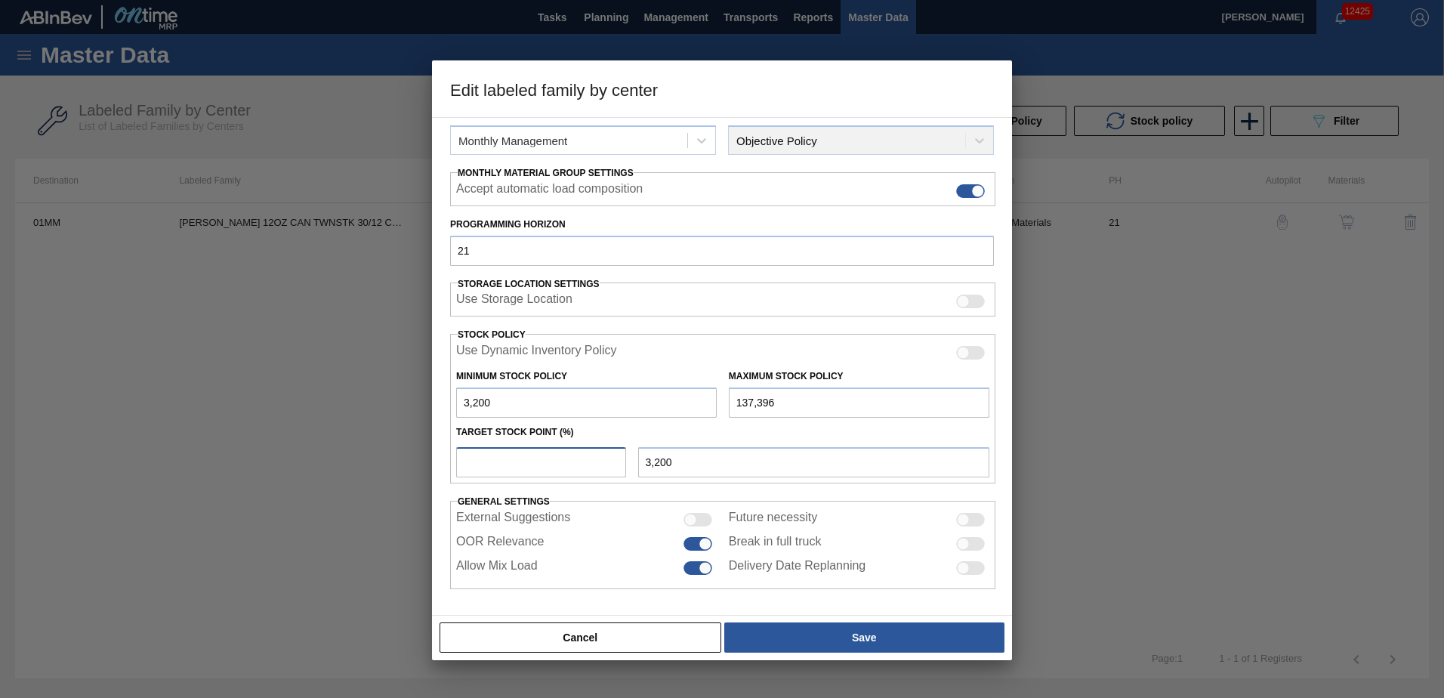
click at [530, 459] on input "number" at bounding box center [541, 462] width 170 height 30
type input "1"
type input "4,542"
type input "10"
type input "16,620"
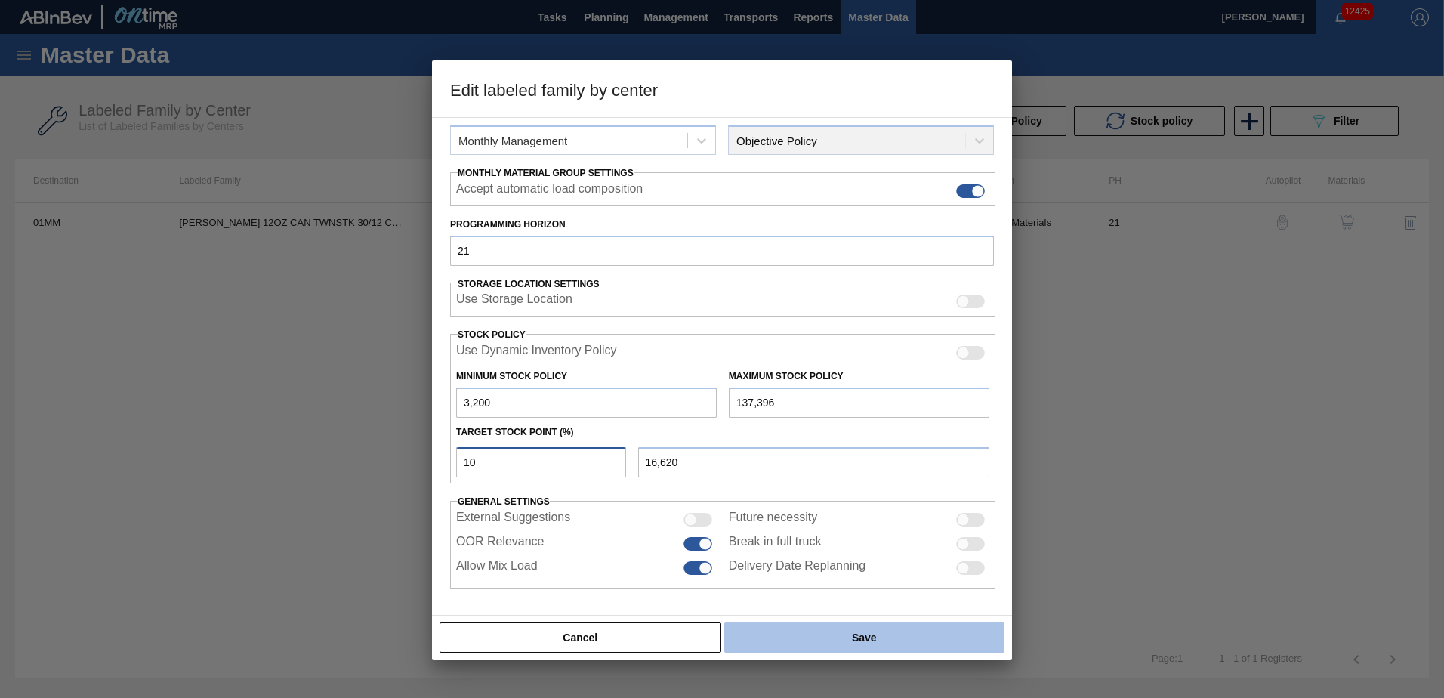
type input "10"
click at [875, 634] on button "Save" at bounding box center [864, 637] width 280 height 30
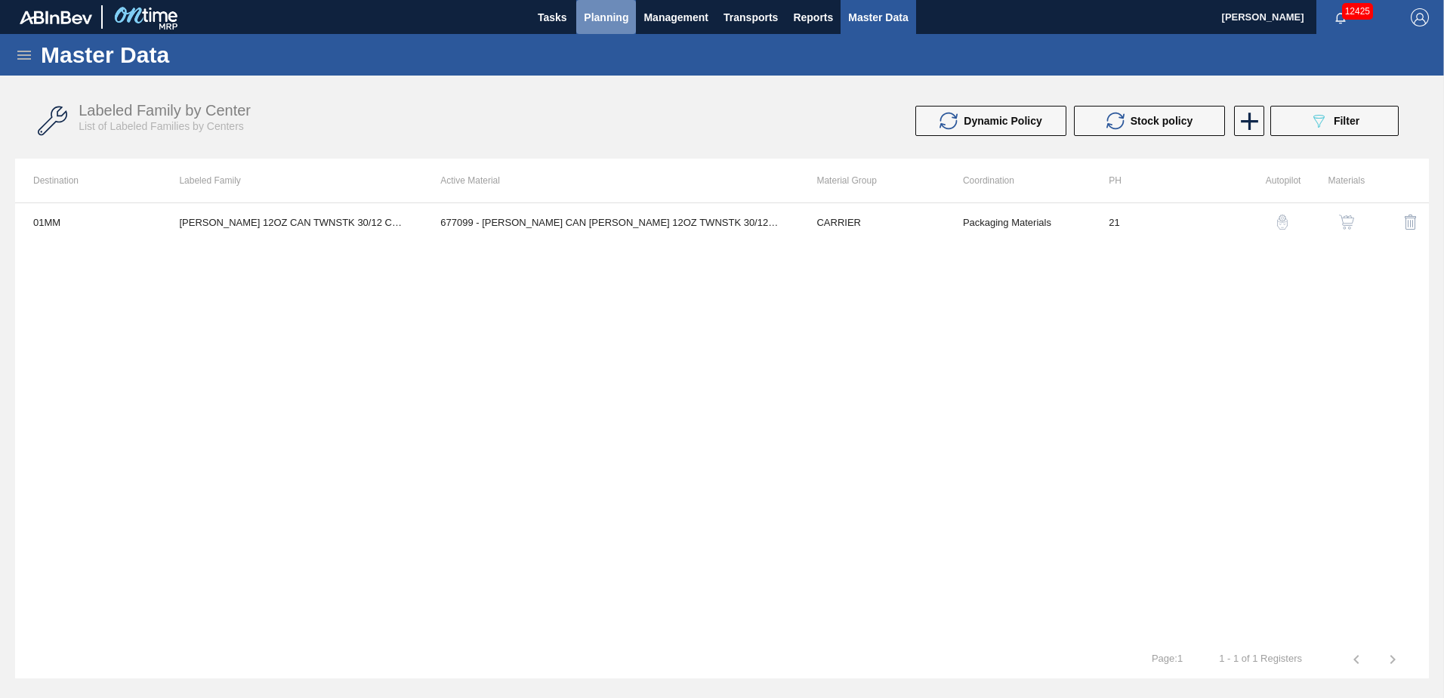
click at [611, 17] on span "Planning" at bounding box center [606, 17] width 45 height 18
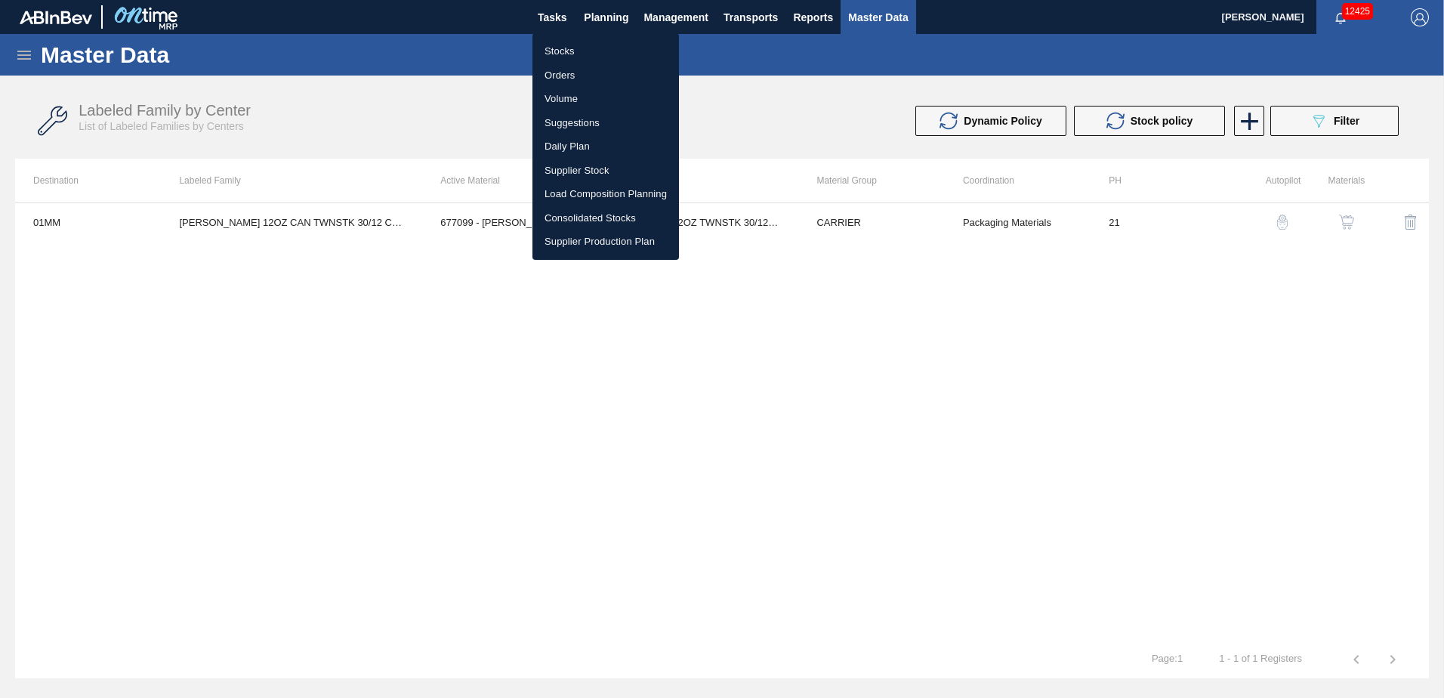
click at [572, 54] on li "Stocks" at bounding box center [605, 51] width 147 height 24
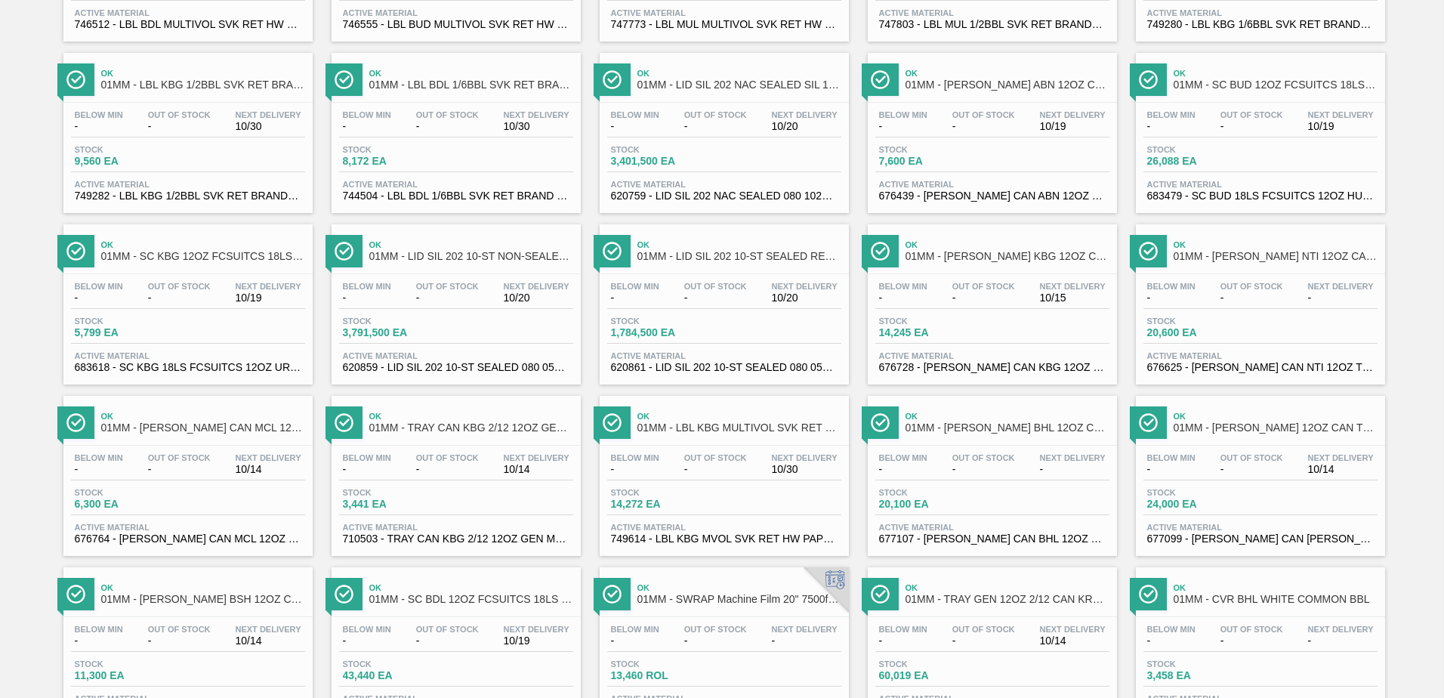
scroll to position [1165, 0]
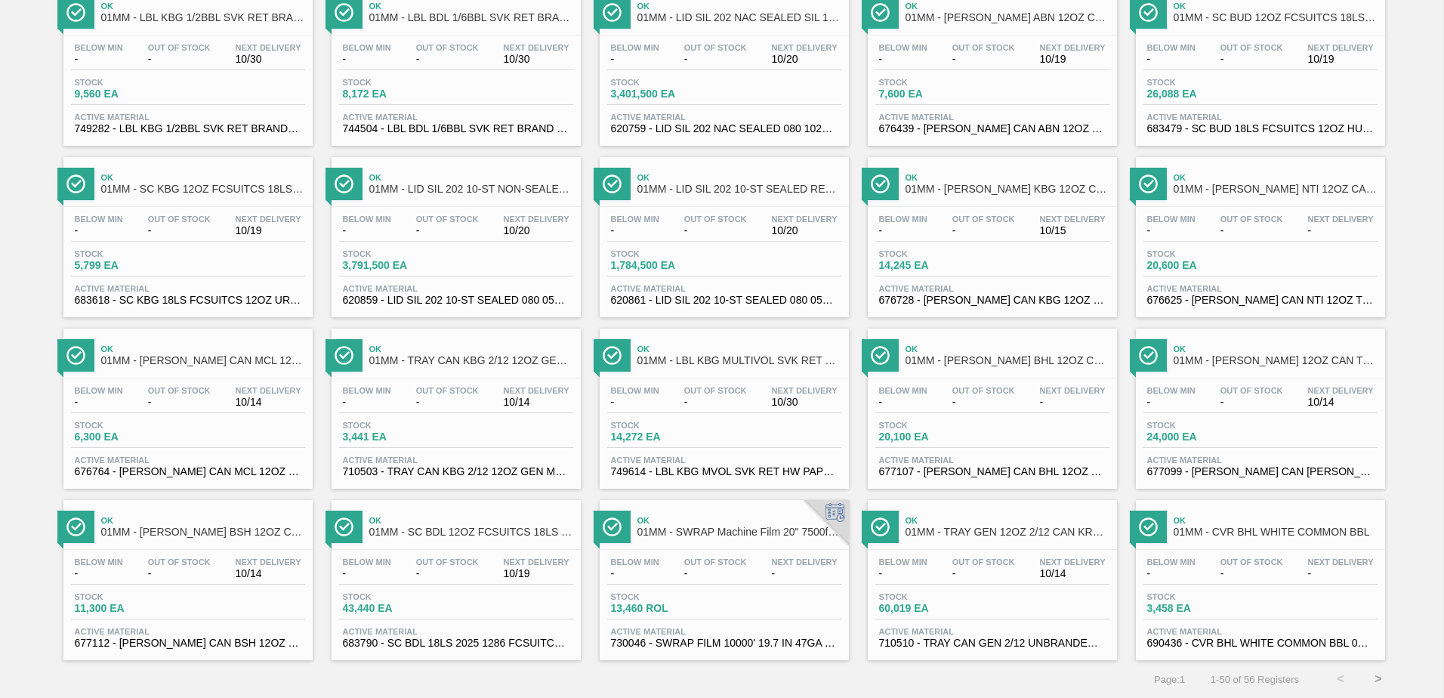
click at [1366, 680] on button ">" at bounding box center [1378, 679] width 38 height 38
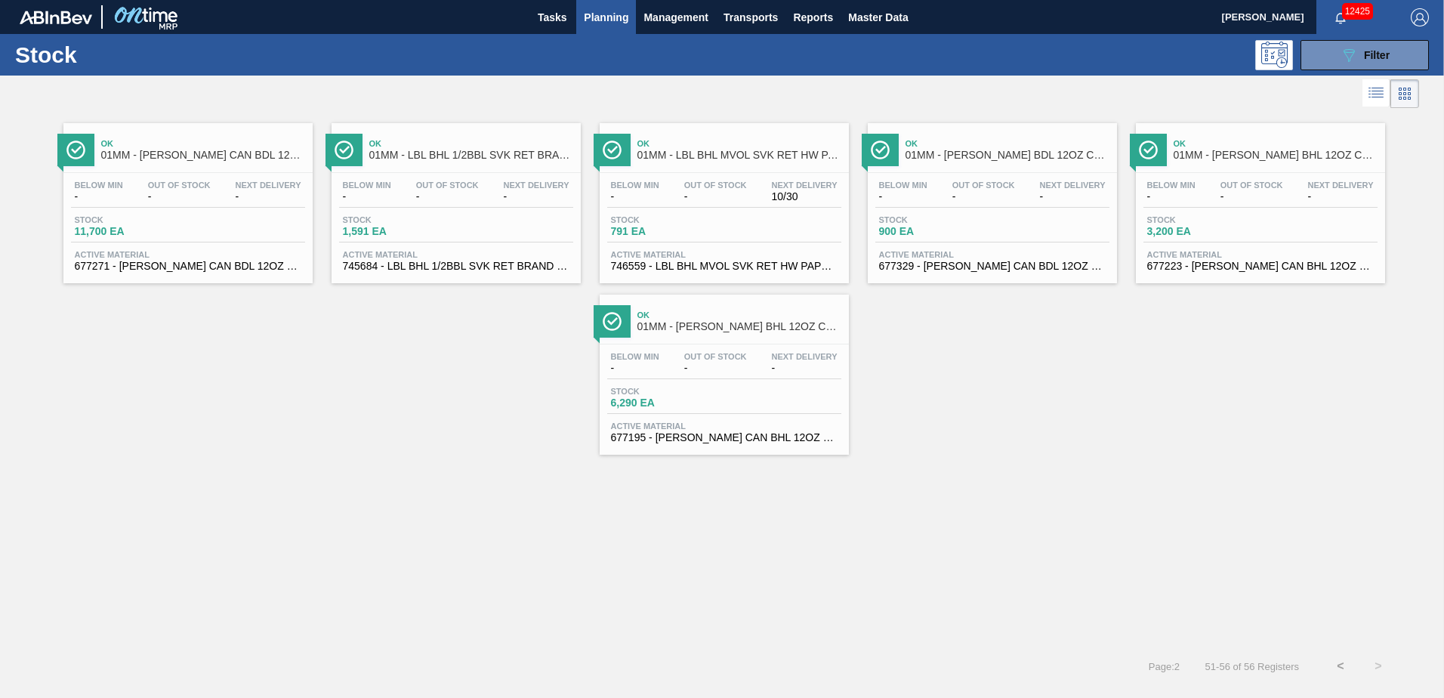
scroll to position [0, 0]
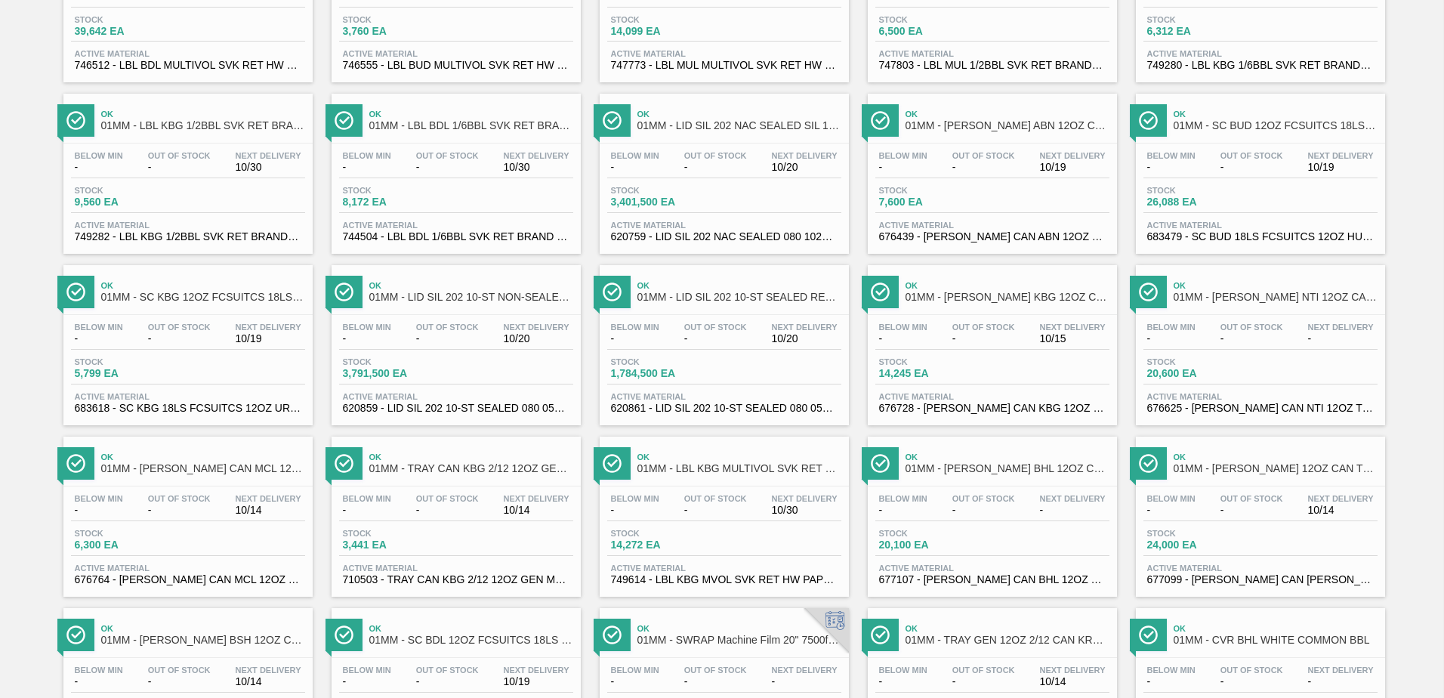
scroll to position [1165, 0]
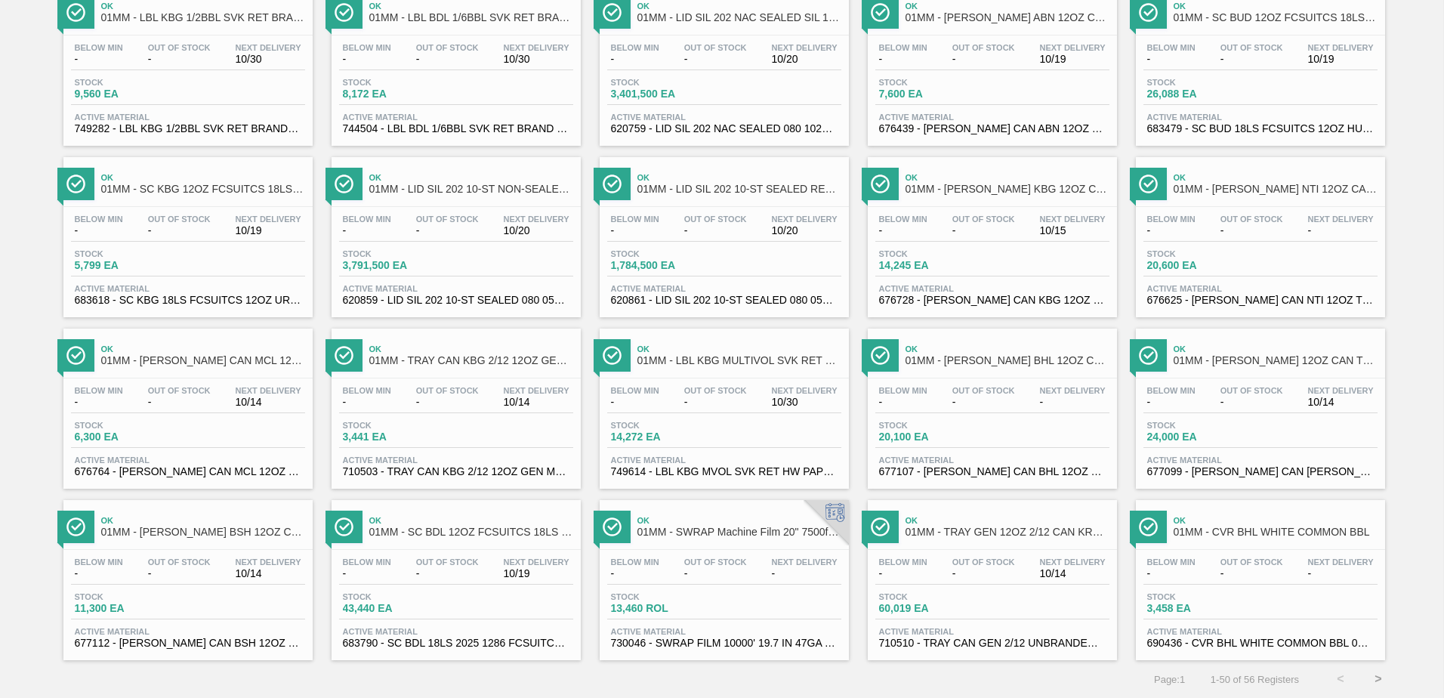
click at [1368, 677] on button ">" at bounding box center [1378, 679] width 38 height 38
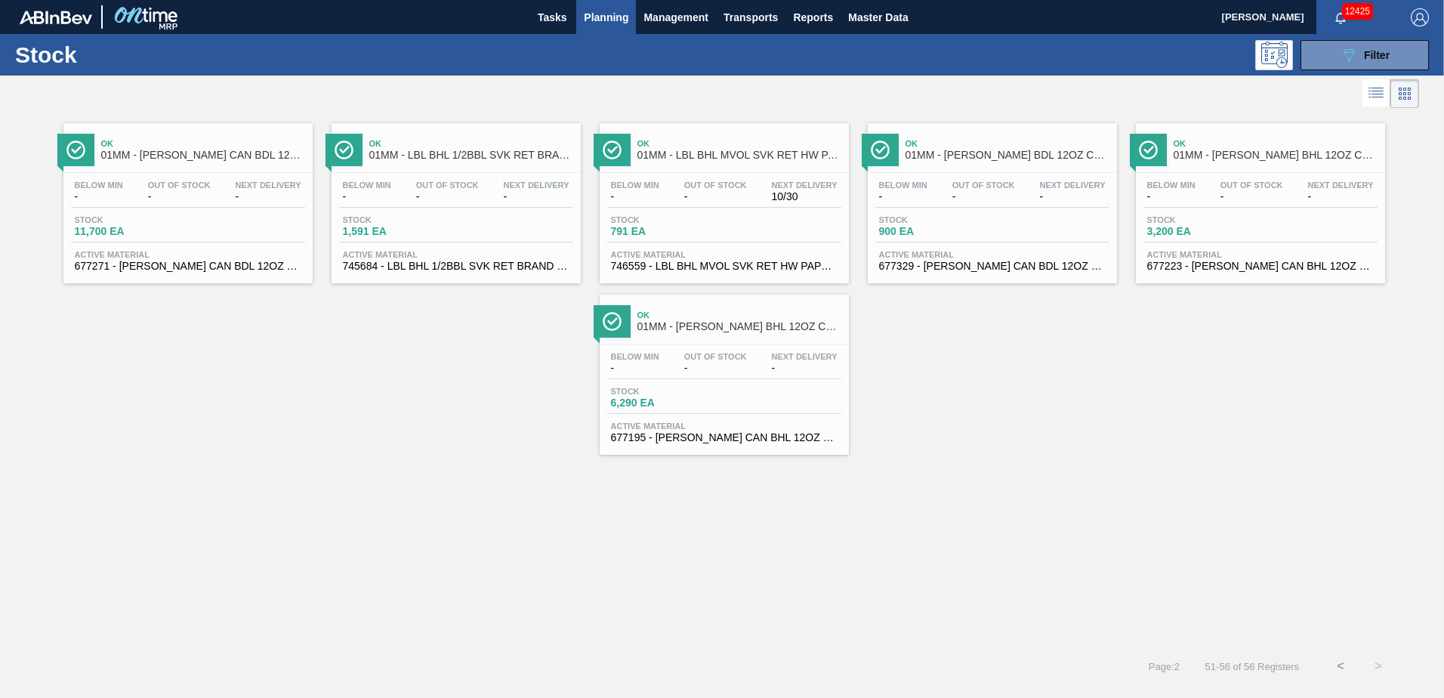
scroll to position [0, 0]
click at [1335, 659] on button "<" at bounding box center [1341, 666] width 38 height 38
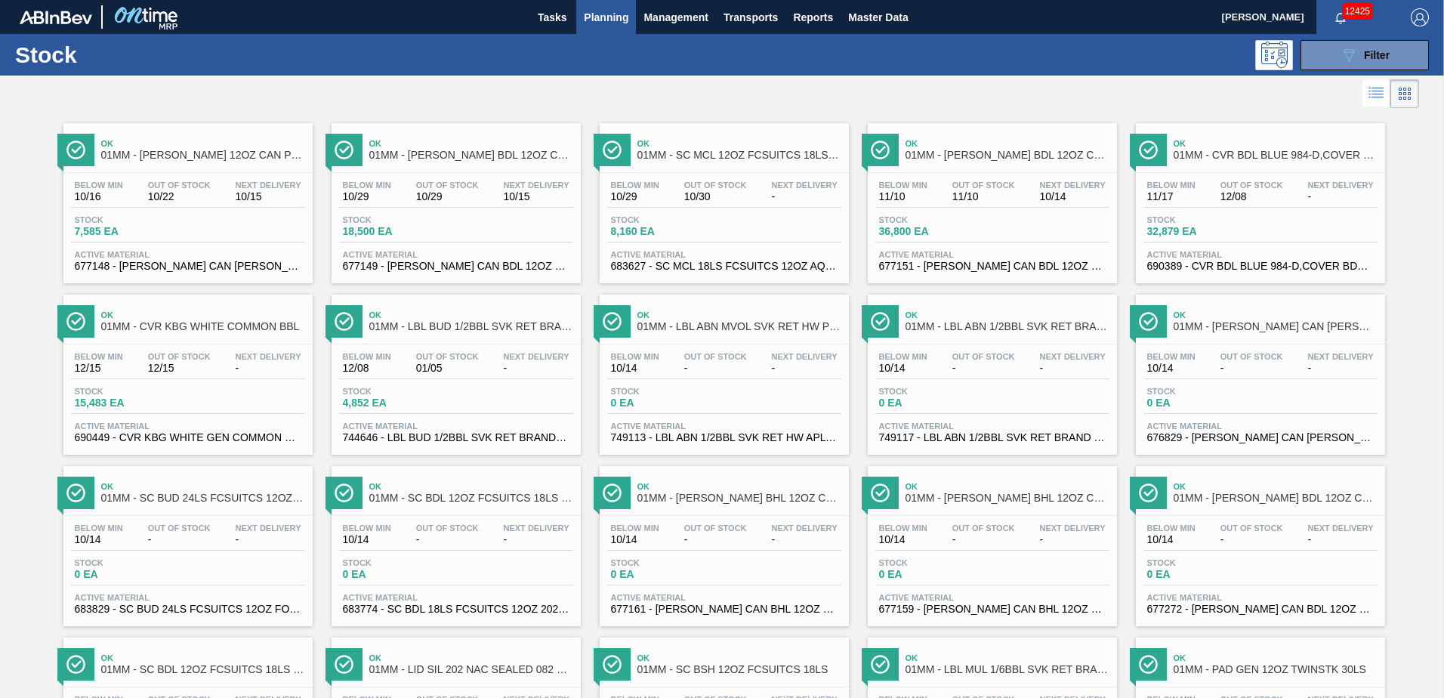
click at [606, 17] on span "Planning" at bounding box center [606, 17] width 45 height 18
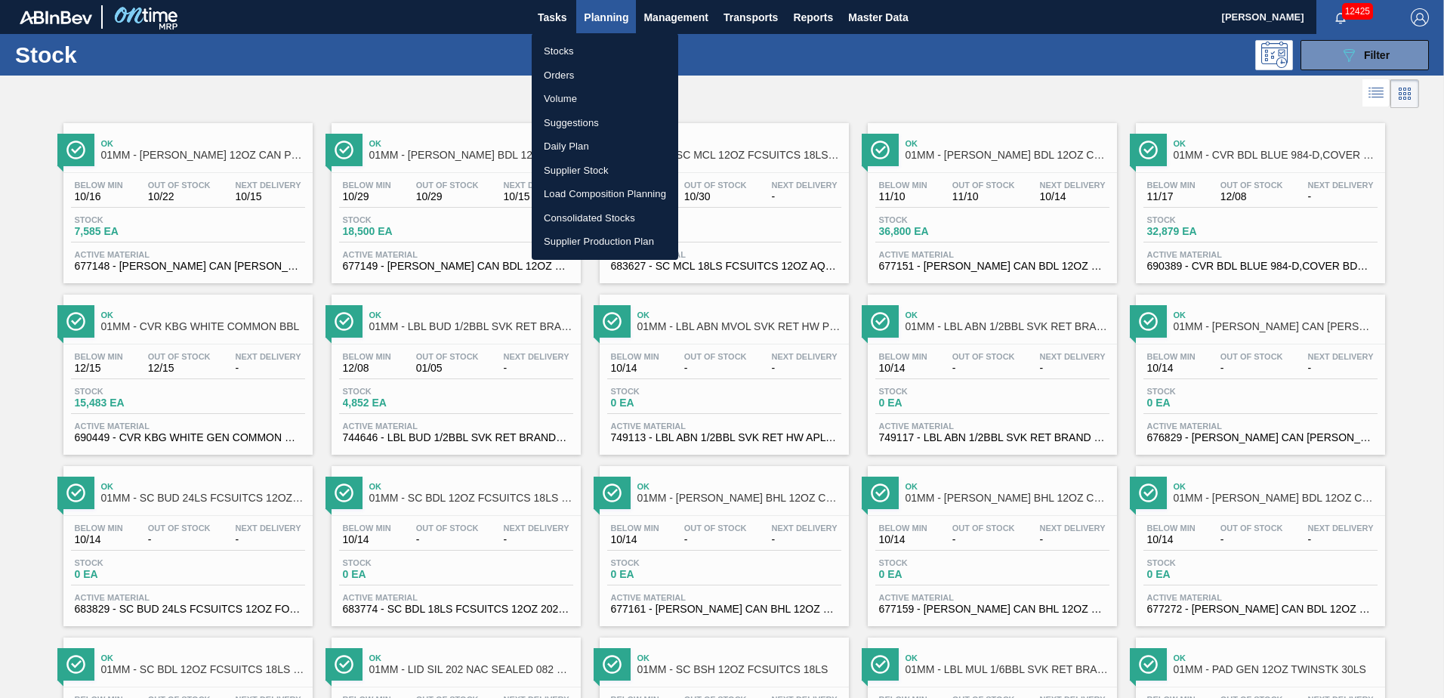
click at [563, 117] on li "Suggestions" at bounding box center [605, 123] width 147 height 24
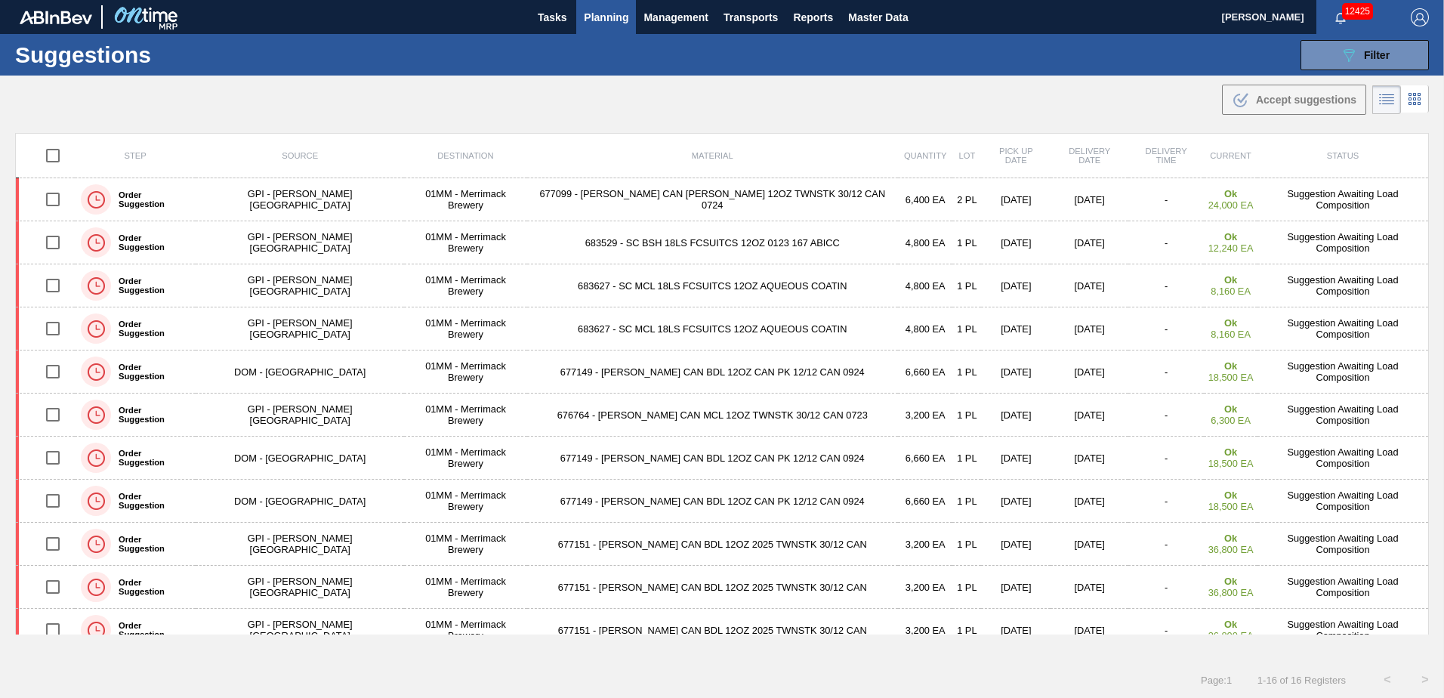
click at [592, 15] on span "Planning" at bounding box center [606, 17] width 45 height 18
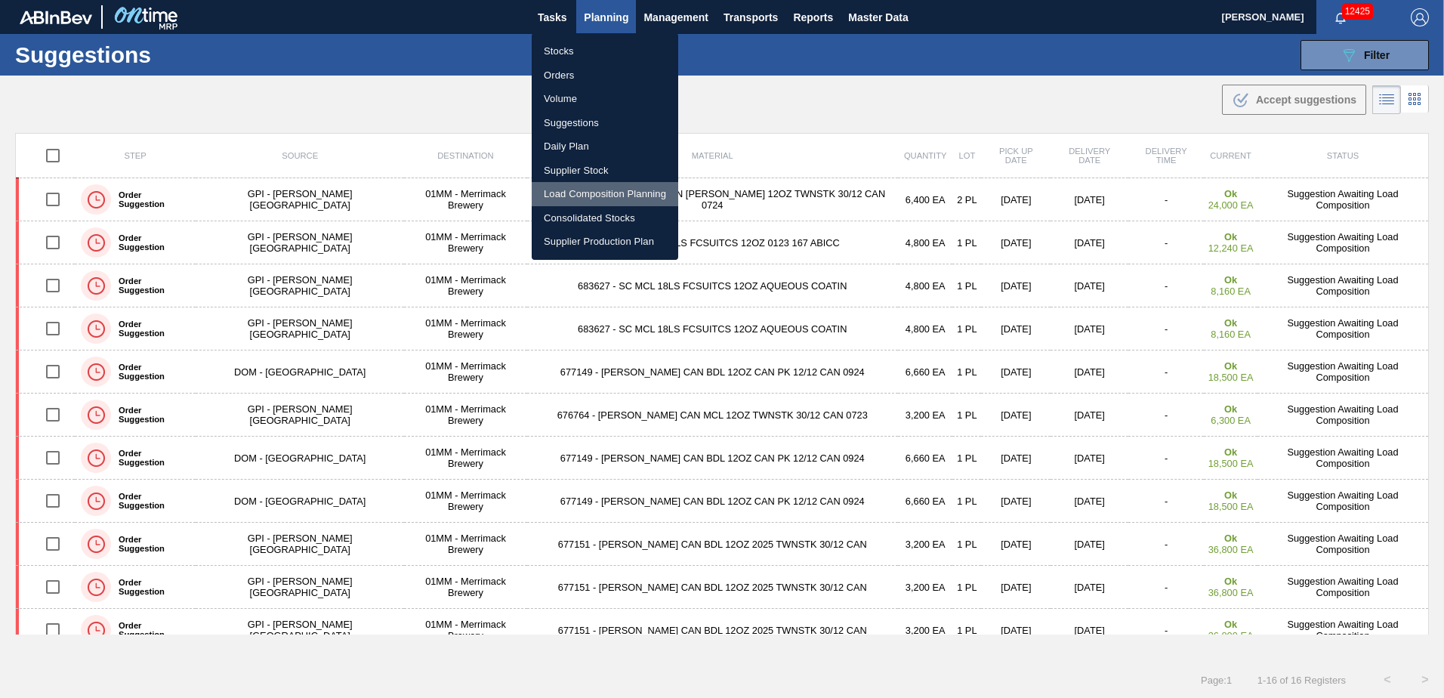
click at [595, 196] on li "Load Composition Planning" at bounding box center [605, 194] width 147 height 24
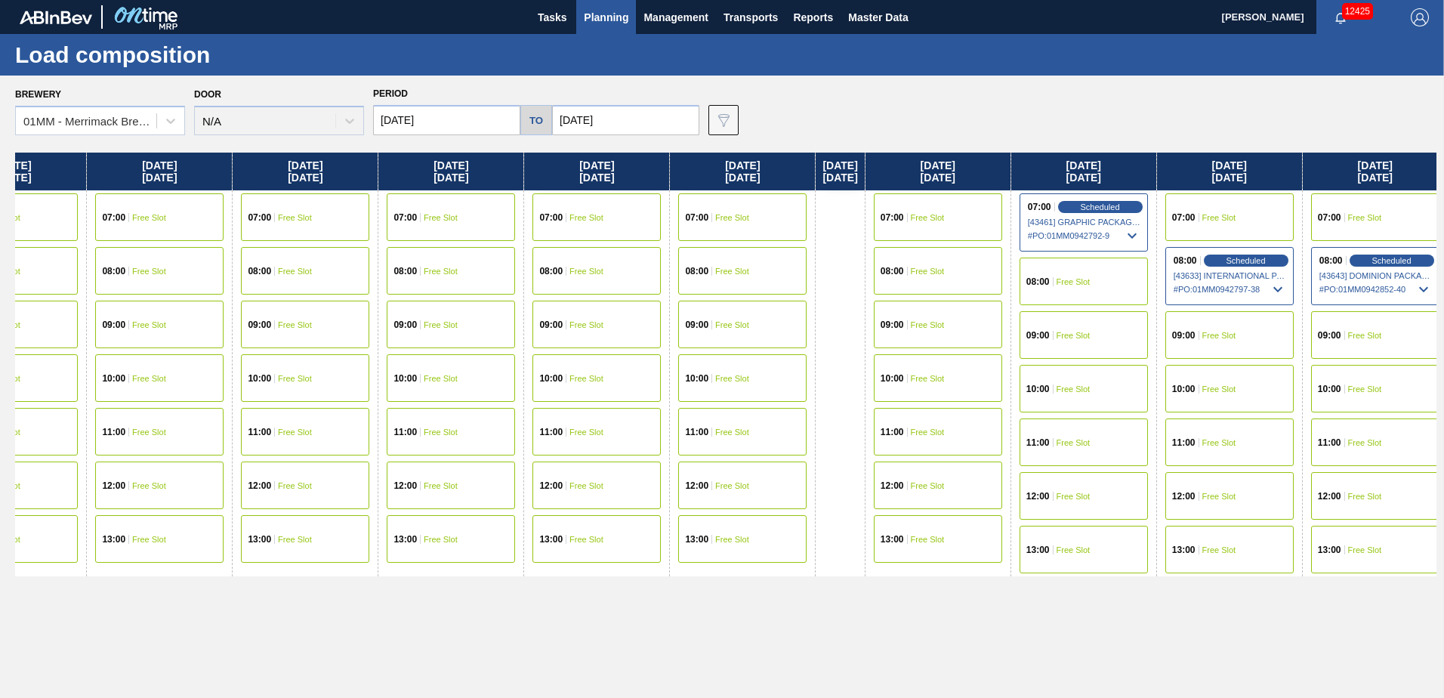
drag, startPoint x: 1149, startPoint y: 602, endPoint x: 697, endPoint y: 602, distance: 451.6
click at [697, 602] on div "Wednesday 10/01/2025 07:00 Free Slot 08:00 Free Slot 10:00 Free Slot 11:00 Free…" at bounding box center [725, 421] width 1421 height 537
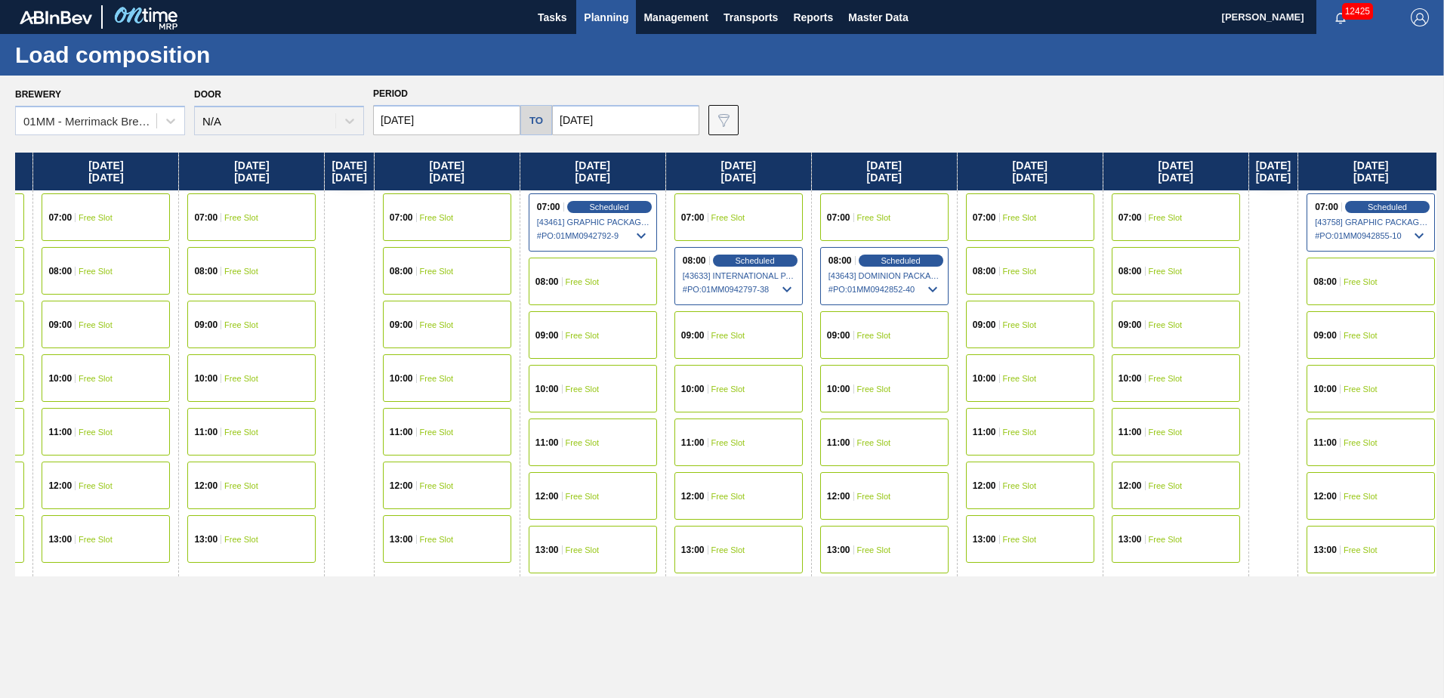
drag, startPoint x: 1003, startPoint y: 605, endPoint x: 583, endPoint y: 603, distance: 419.9
click at [584, 605] on div "Wednesday 10/01/2025 07:00 Free Slot 08:00 Free Slot 10:00 Free Slot 11:00 Free…" at bounding box center [725, 421] width 1421 height 537
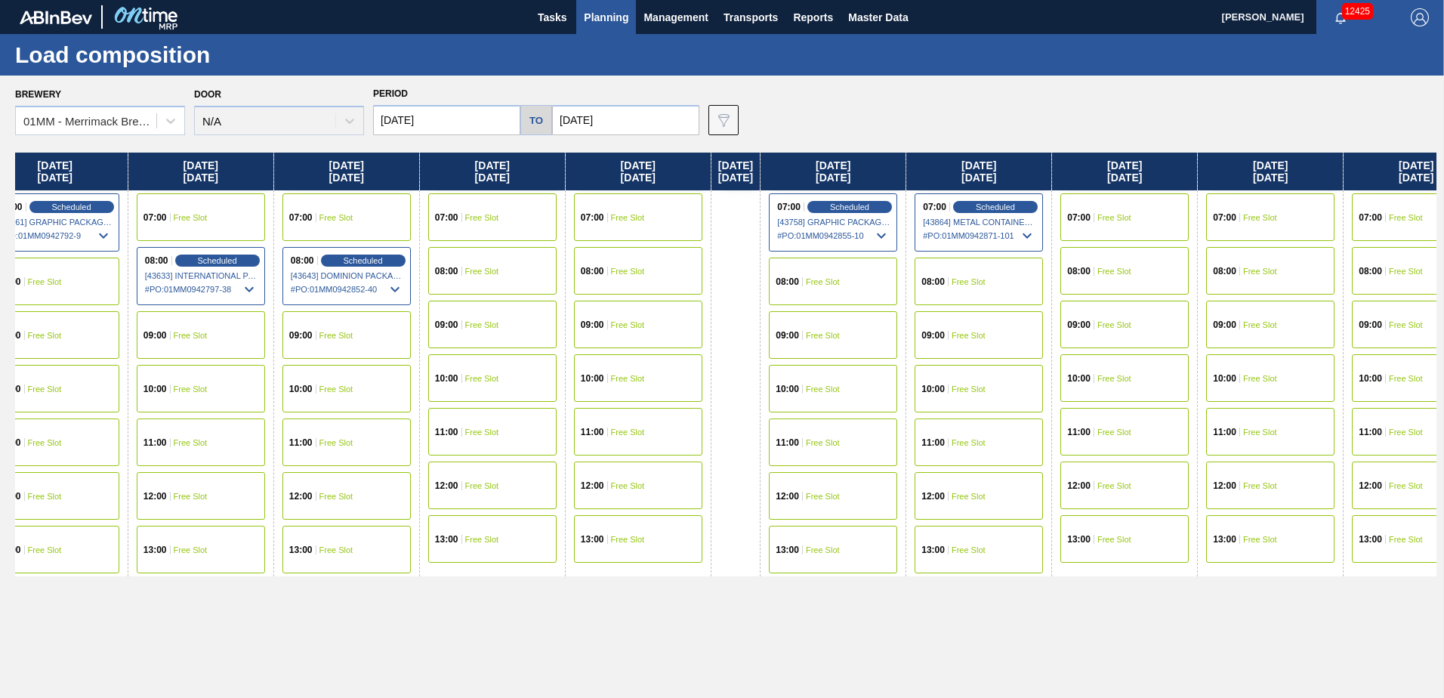
scroll to position [0, 1647]
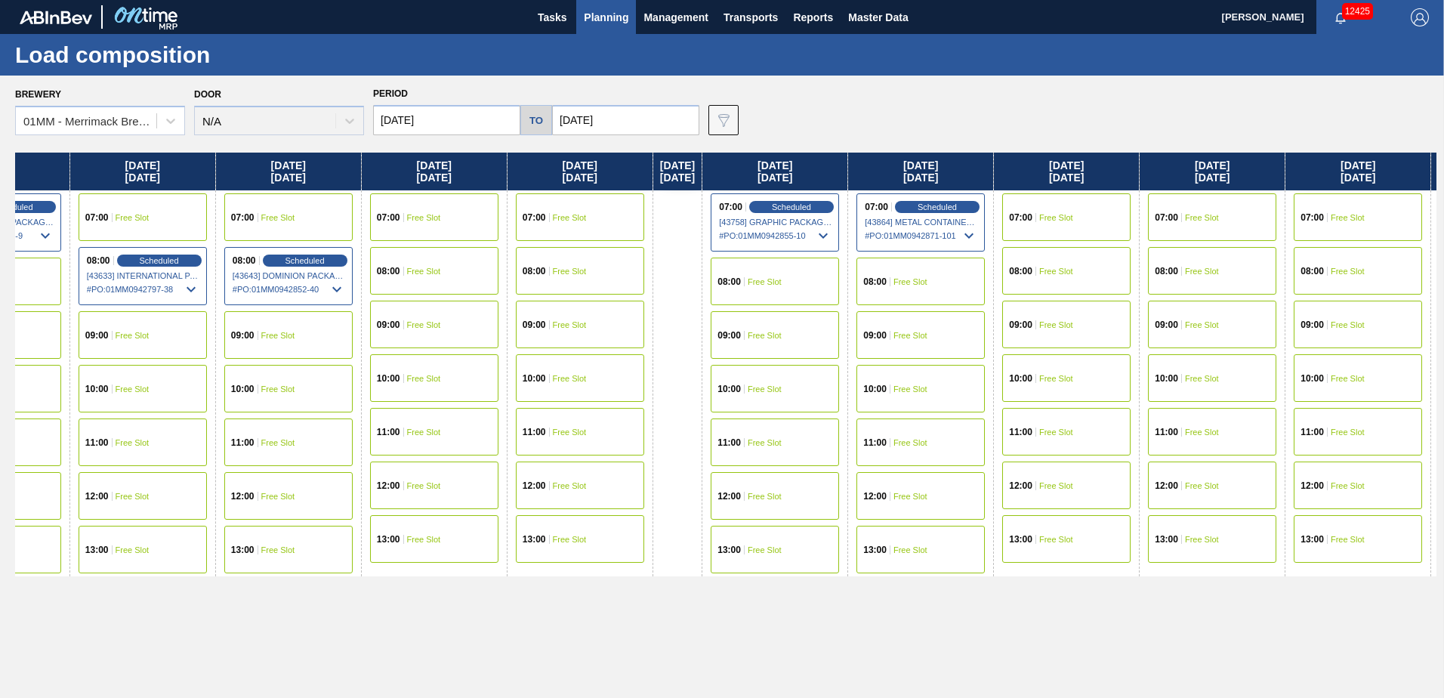
drag, startPoint x: 1066, startPoint y: 598, endPoint x: 456, endPoint y: 581, distance: 609.7
click at [456, 581] on div "Wednesday 10/01/2025 07:00 Free Slot 08:00 Free Slot 10:00 Free Slot 11:00 Free…" at bounding box center [725, 421] width 1421 height 537
click at [970, 287] on div "08:00 Free Slot" at bounding box center [920, 282] width 128 height 48
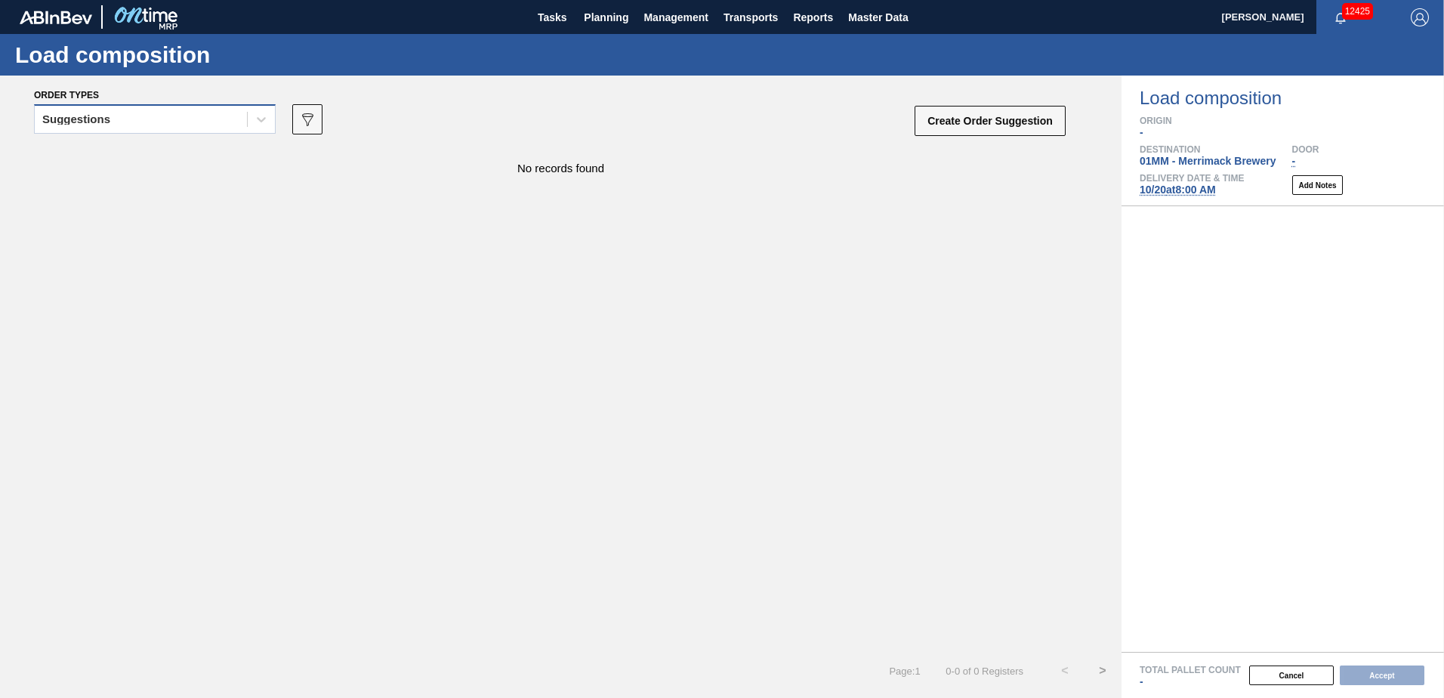
click at [213, 120] on div "Suggestions" at bounding box center [141, 120] width 212 height 22
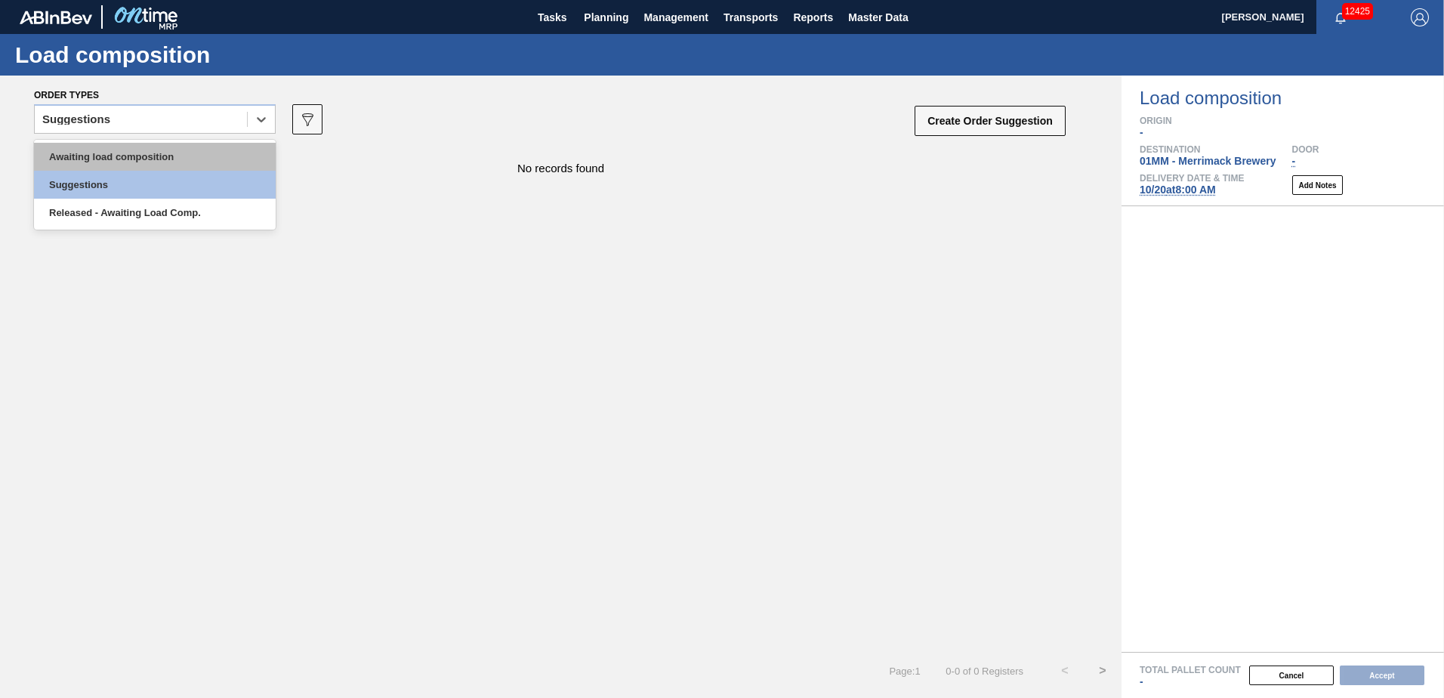
click at [143, 149] on div "Awaiting load composition" at bounding box center [155, 157] width 242 height 28
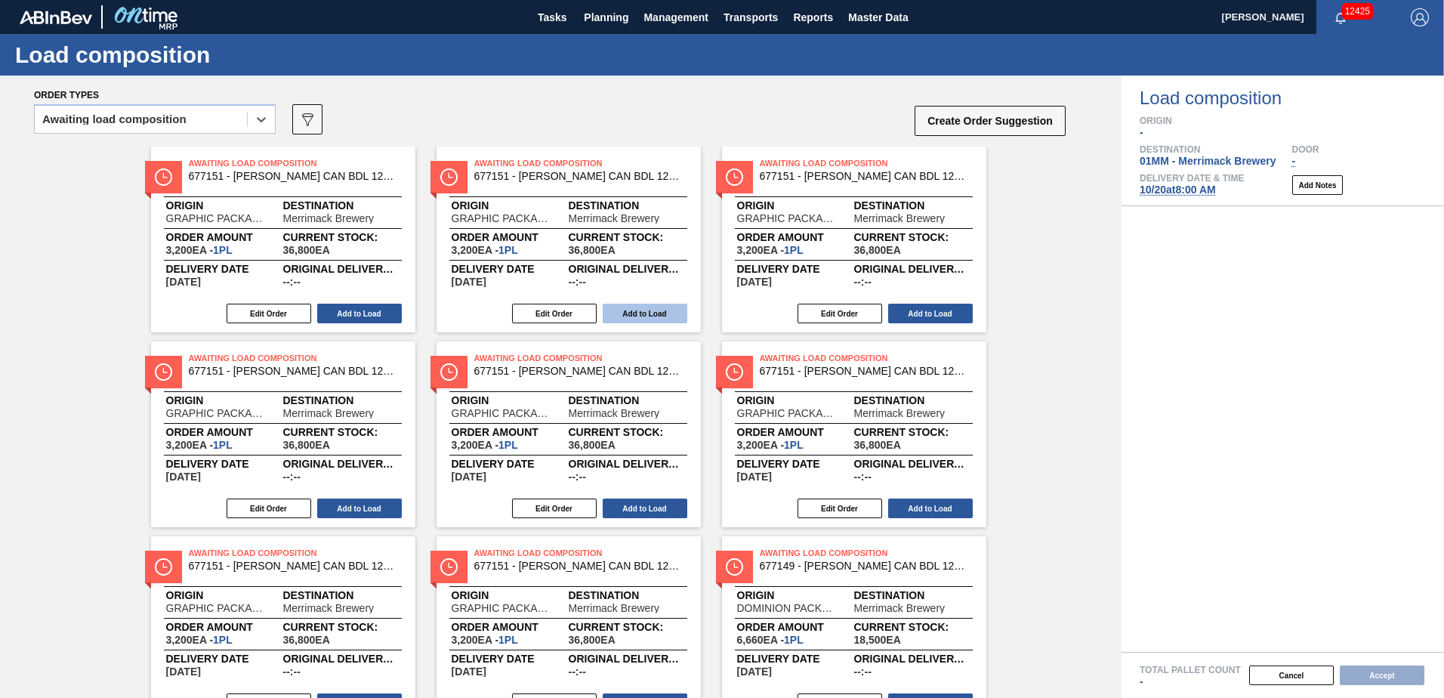
click at [627, 312] on button "Add to Load" at bounding box center [645, 314] width 85 height 20
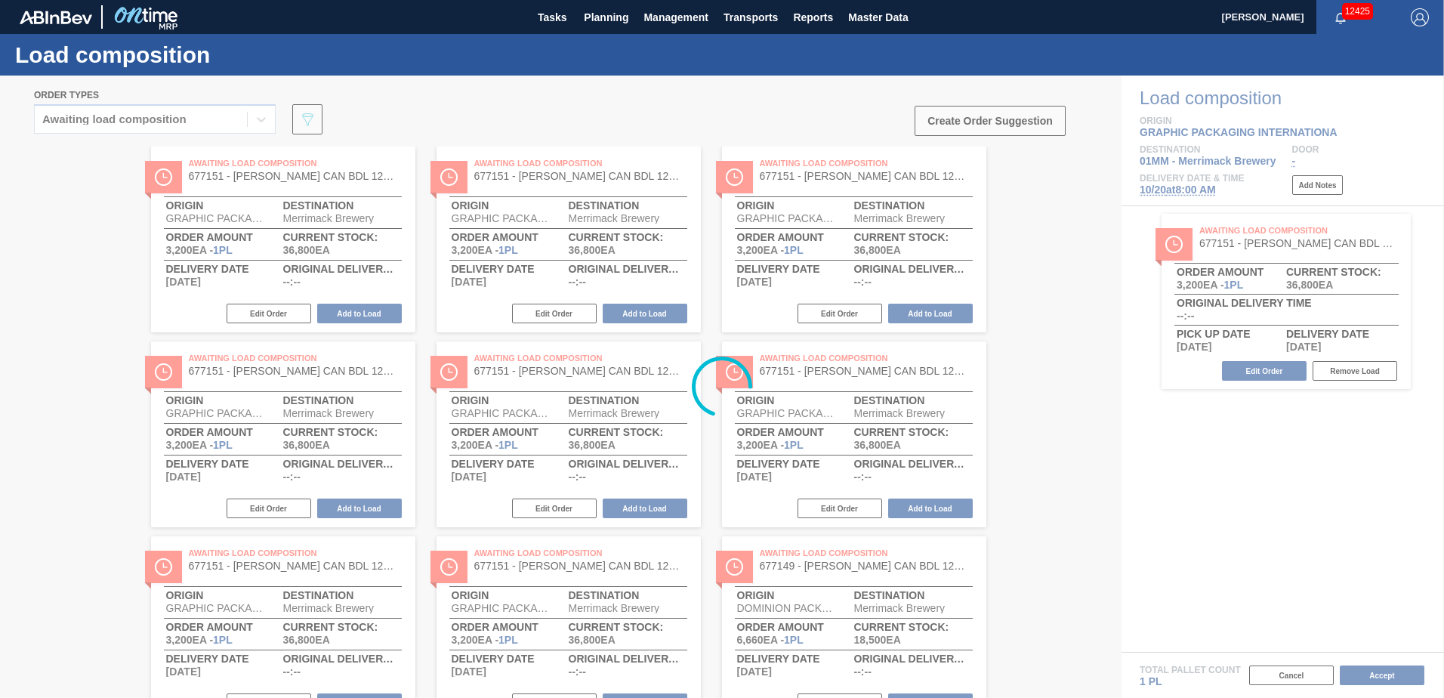
click at [628, 312] on div at bounding box center [722, 387] width 1444 height 622
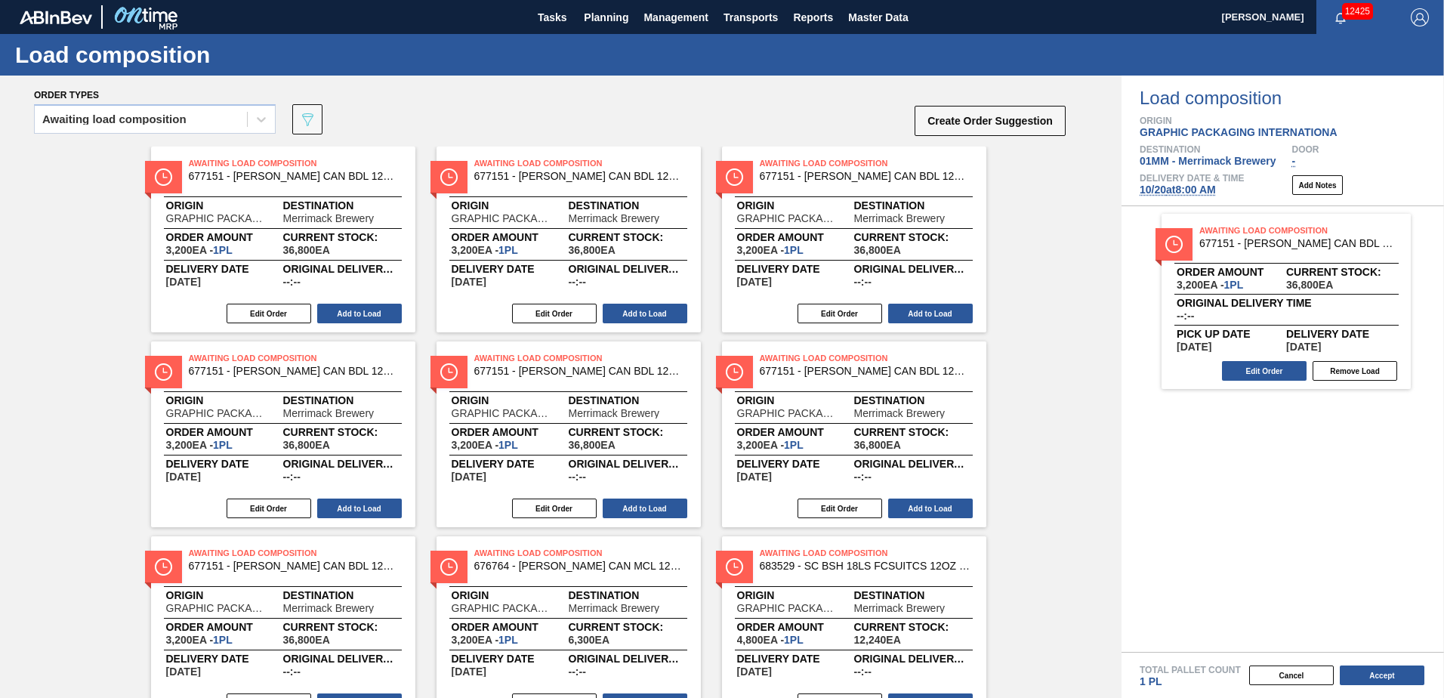
click at [628, 312] on button "Add to Load" at bounding box center [645, 314] width 85 height 20
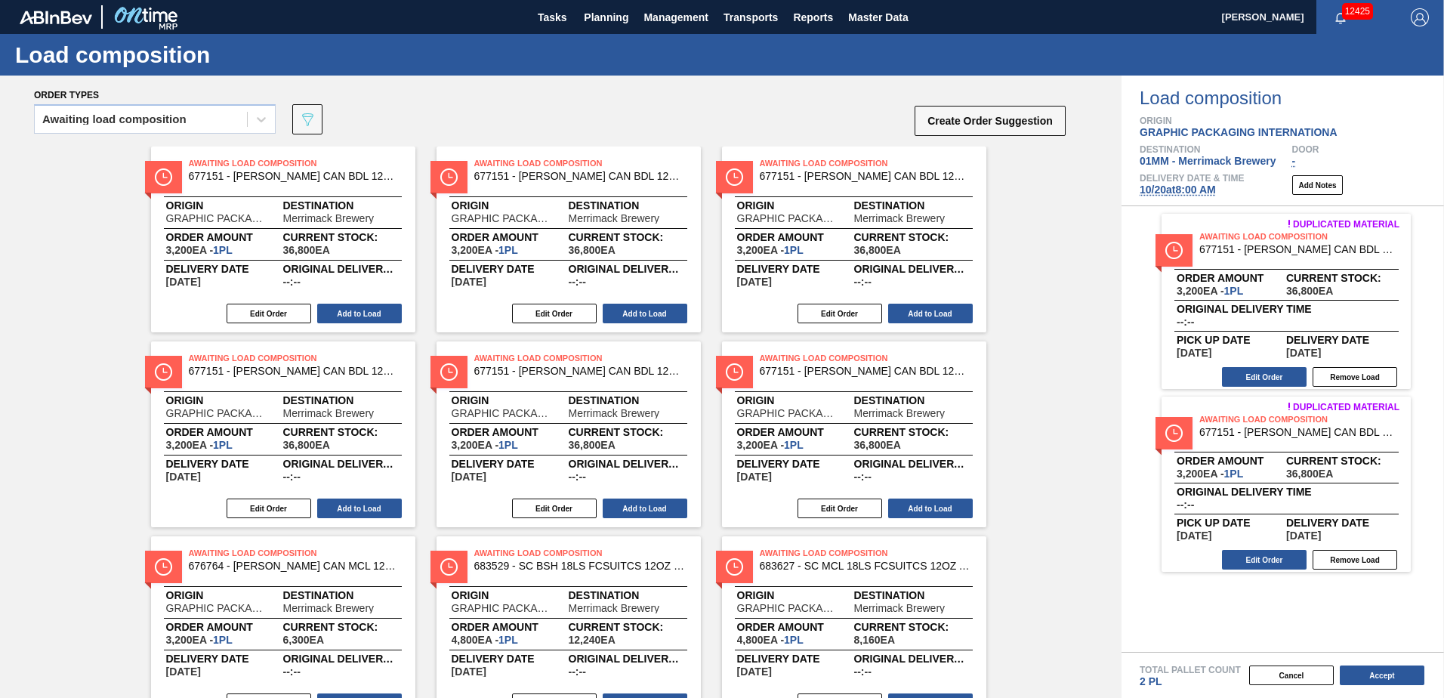
click at [628, 312] on button "Add to Load" at bounding box center [645, 314] width 85 height 20
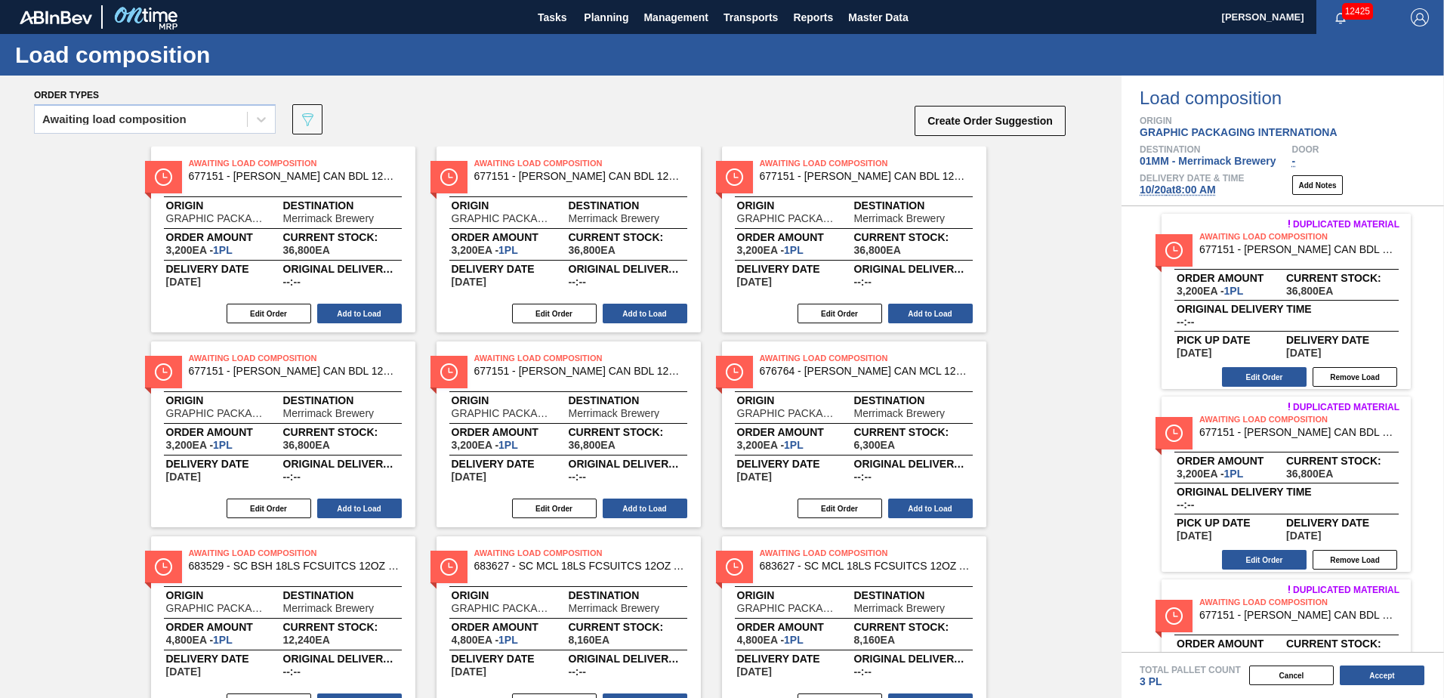
click at [628, 312] on button "Add to Load" at bounding box center [645, 314] width 85 height 20
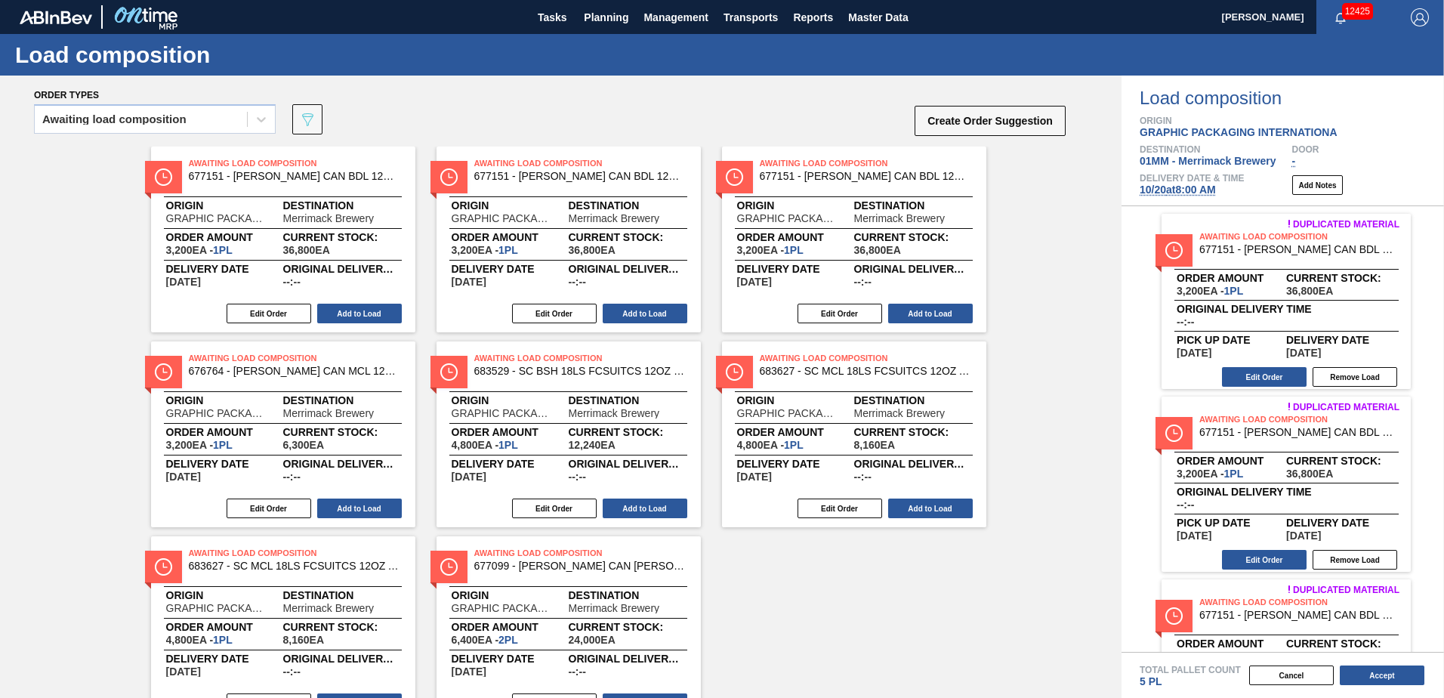
click at [628, 312] on button "Add to Load" at bounding box center [645, 314] width 85 height 20
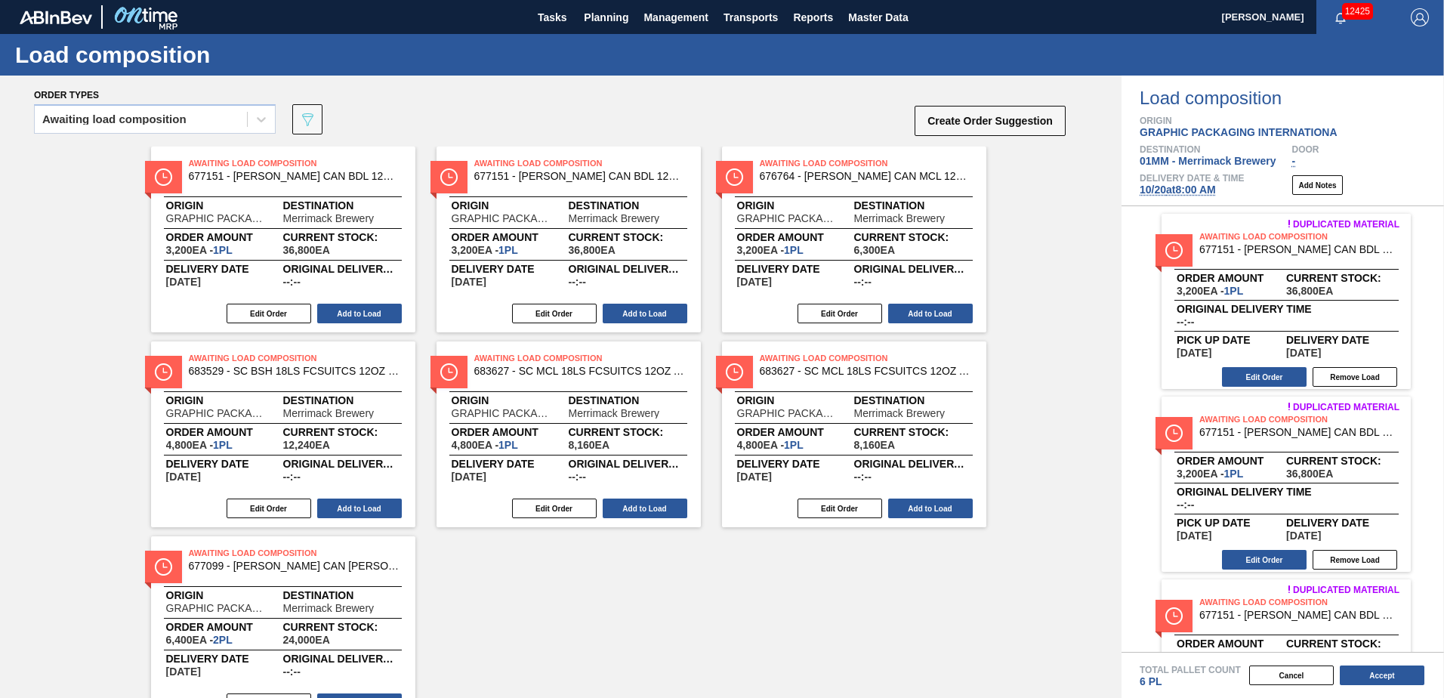
click at [628, 312] on button "Add to Load" at bounding box center [645, 314] width 85 height 20
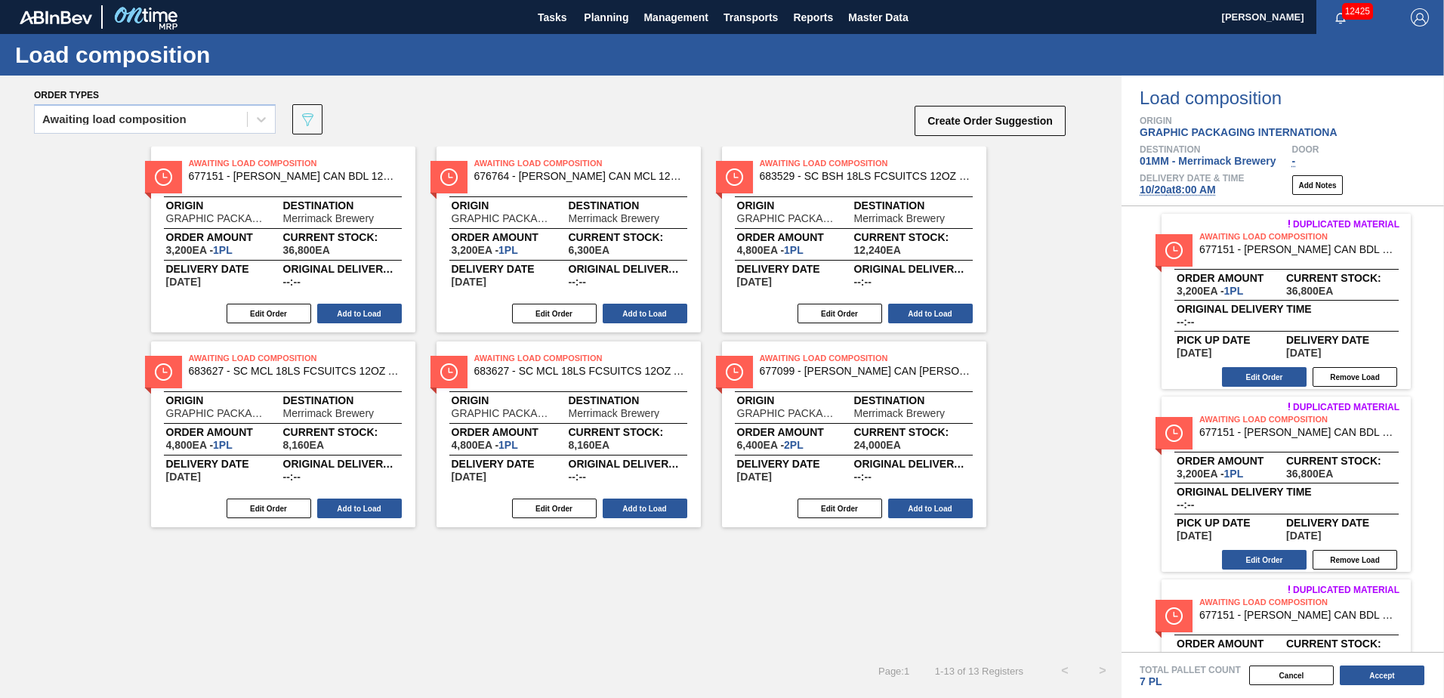
click at [628, 312] on button "Add to Load" at bounding box center [645, 314] width 85 height 20
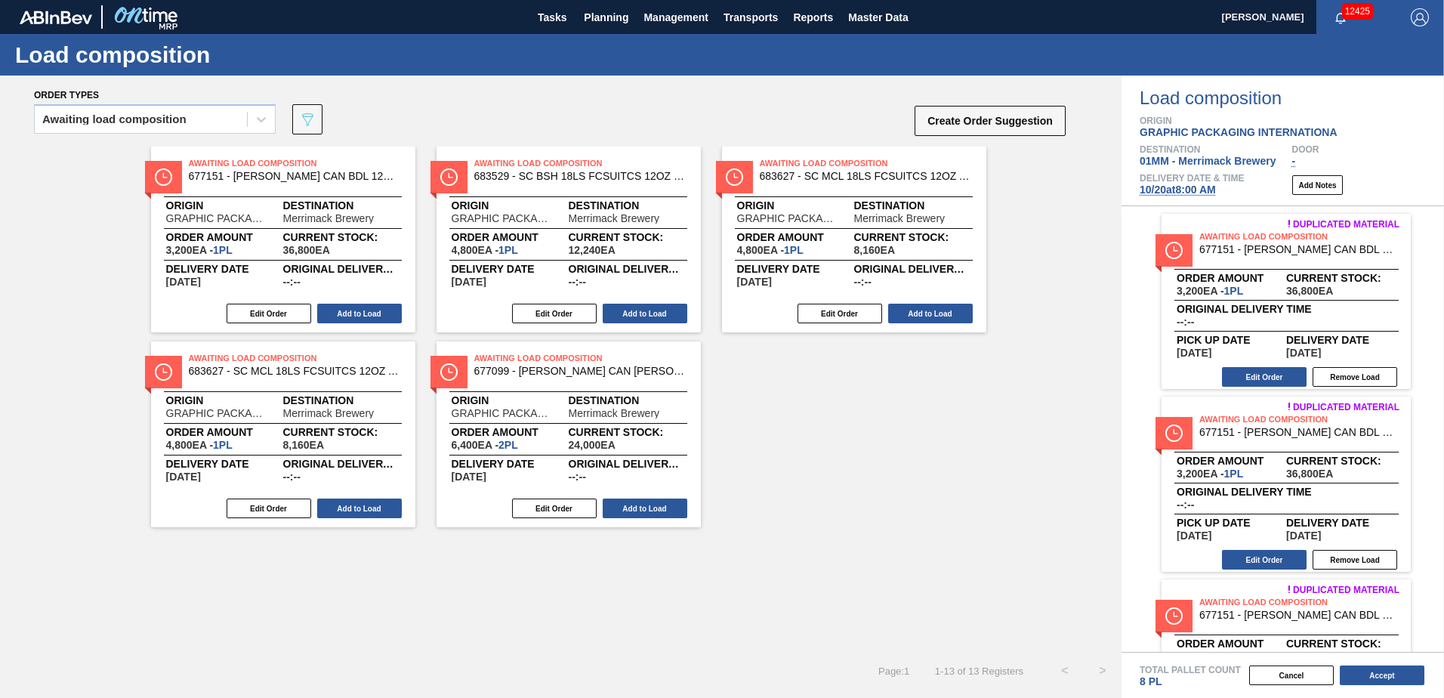
click at [628, 312] on button "Add to Load" at bounding box center [645, 314] width 85 height 20
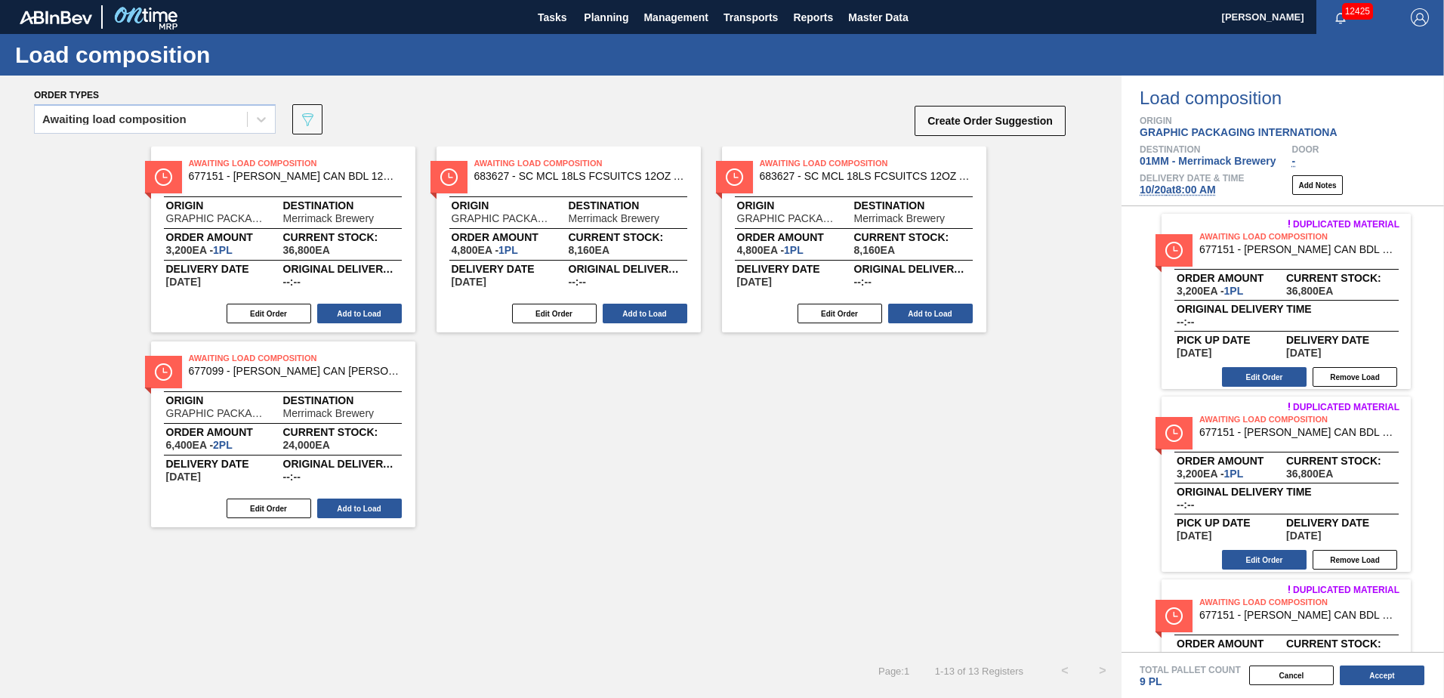
click at [628, 312] on button "Add to Load" at bounding box center [645, 314] width 85 height 20
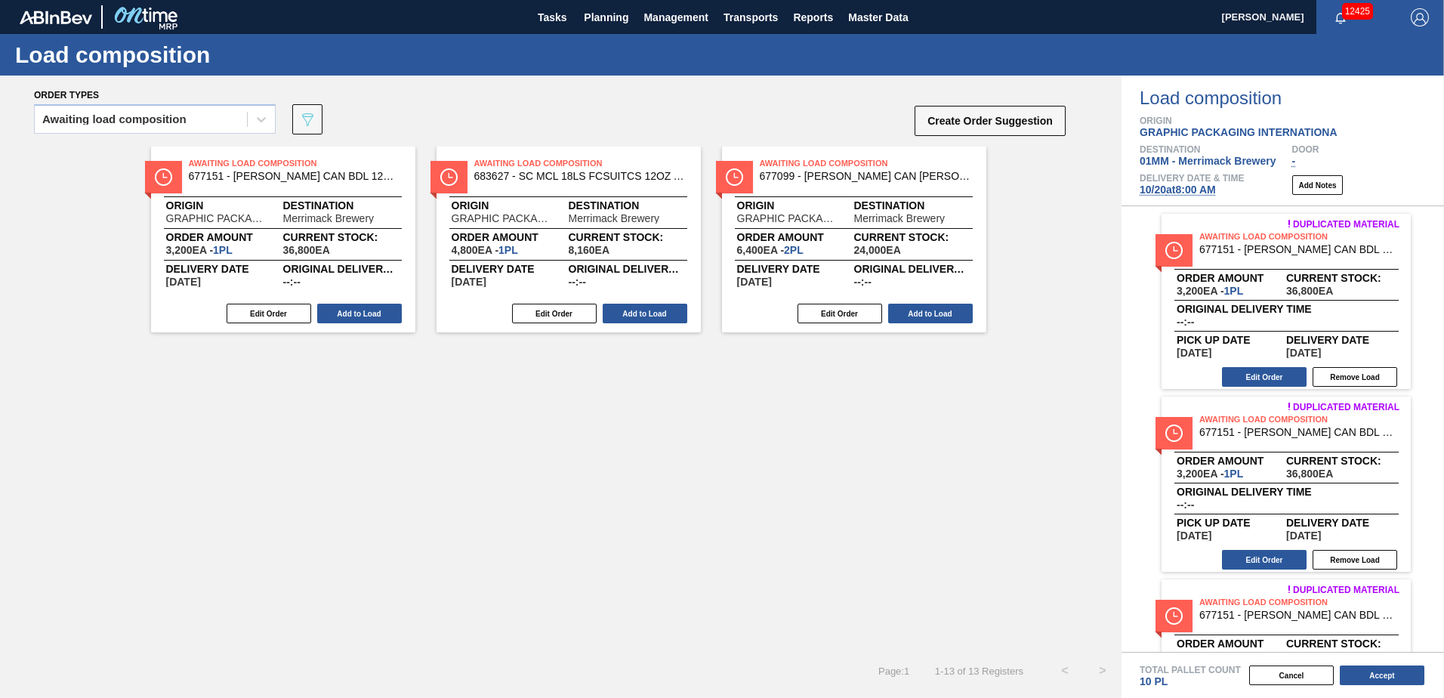
click at [628, 312] on button "Add to Load" at bounding box center [645, 314] width 85 height 20
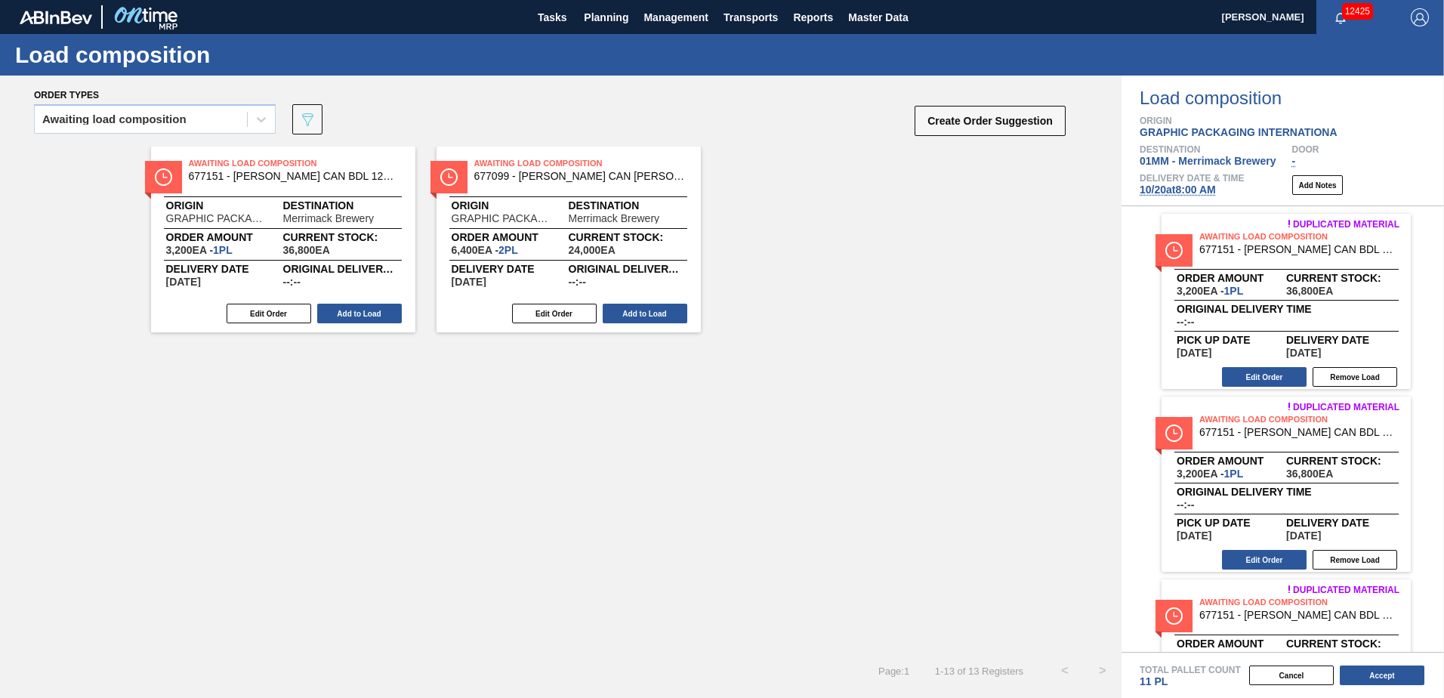
click at [628, 312] on button "Add to Load" at bounding box center [645, 314] width 85 height 20
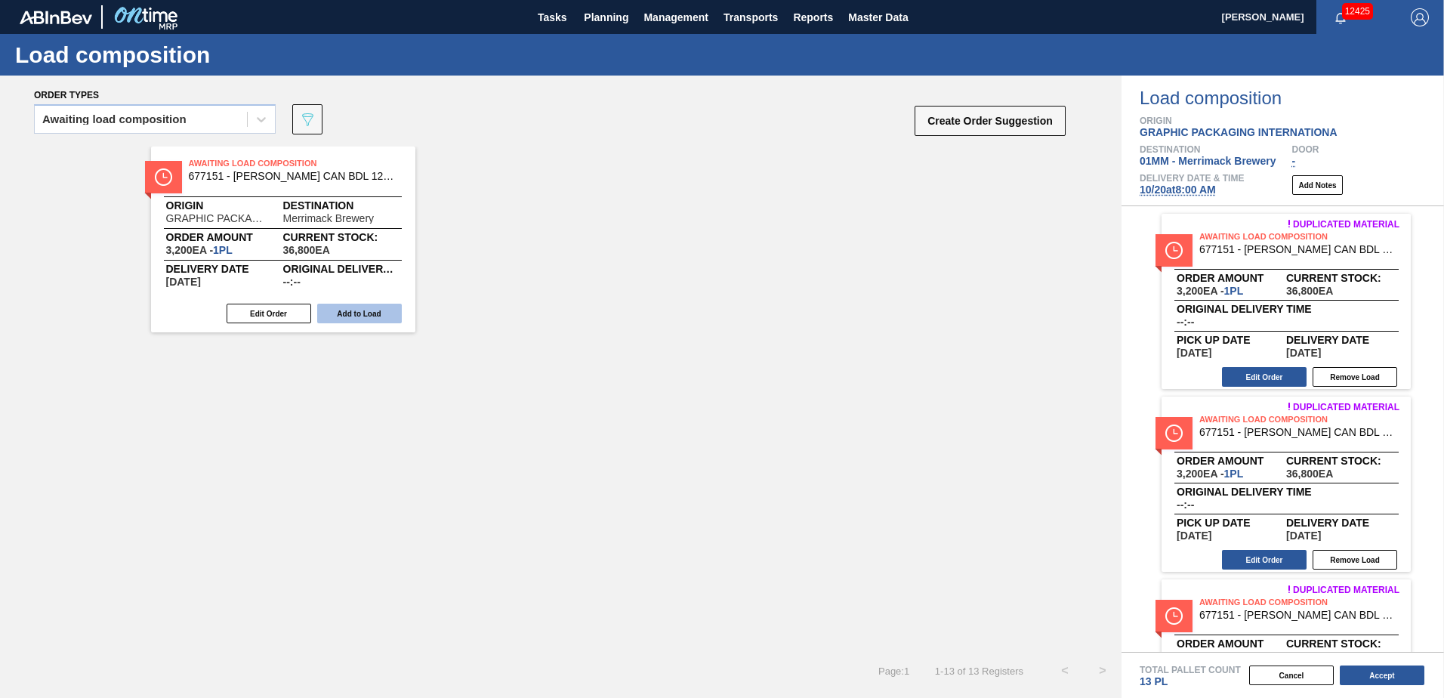
click at [366, 310] on button "Add to Load" at bounding box center [359, 314] width 85 height 20
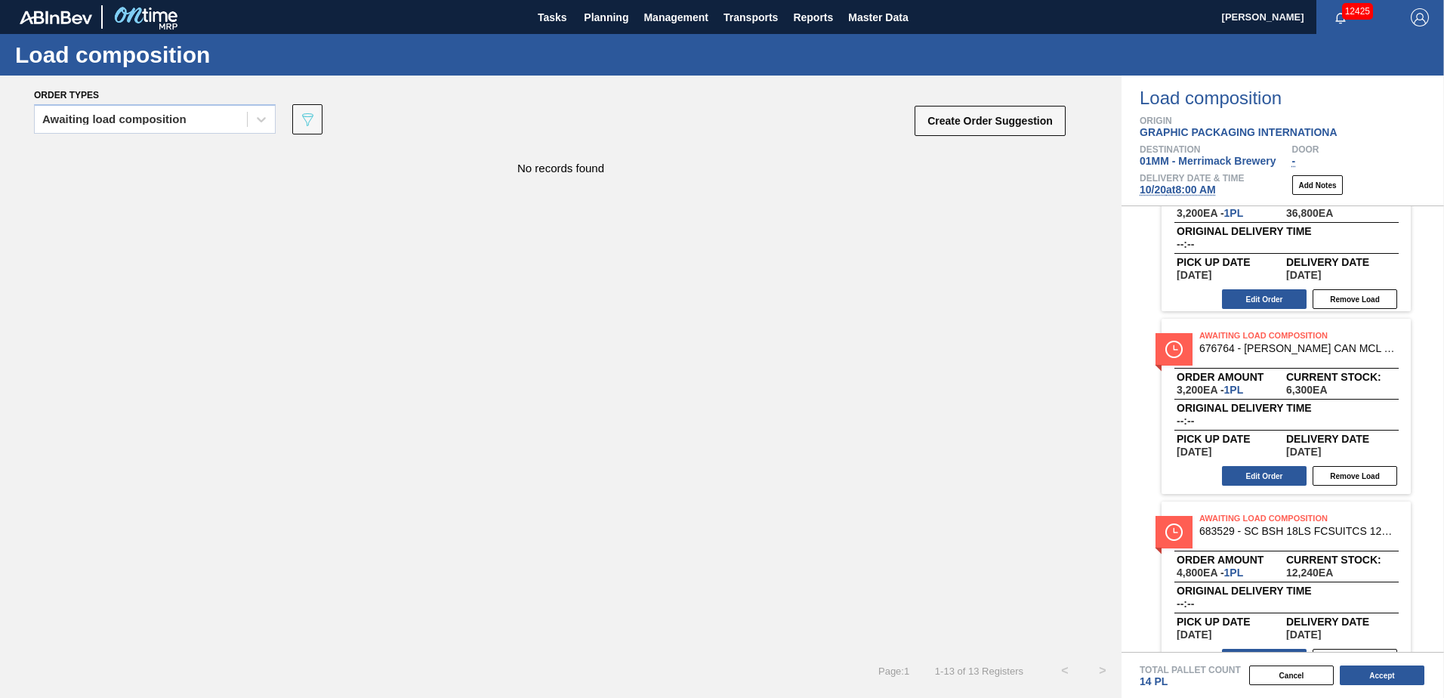
scroll to position [1208, 0]
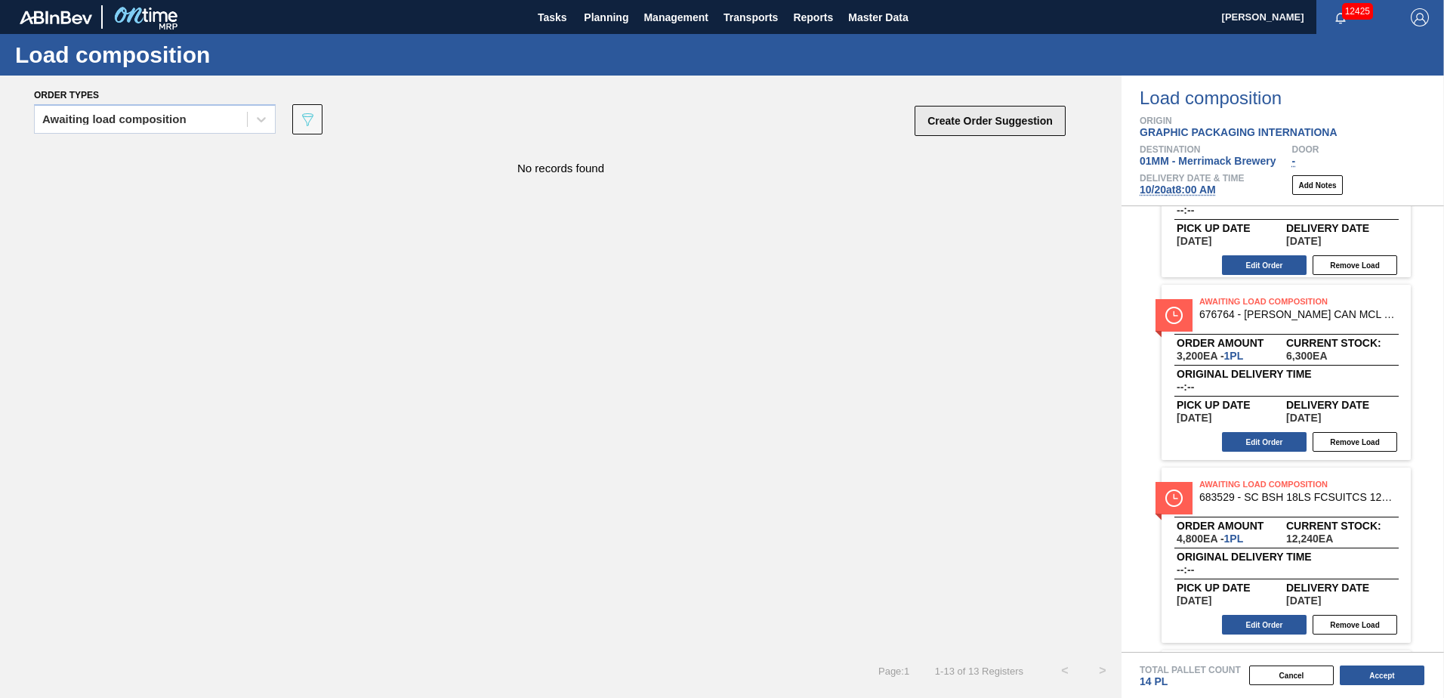
click at [973, 119] on button "Create Order Suggestion" at bounding box center [990, 121] width 151 height 30
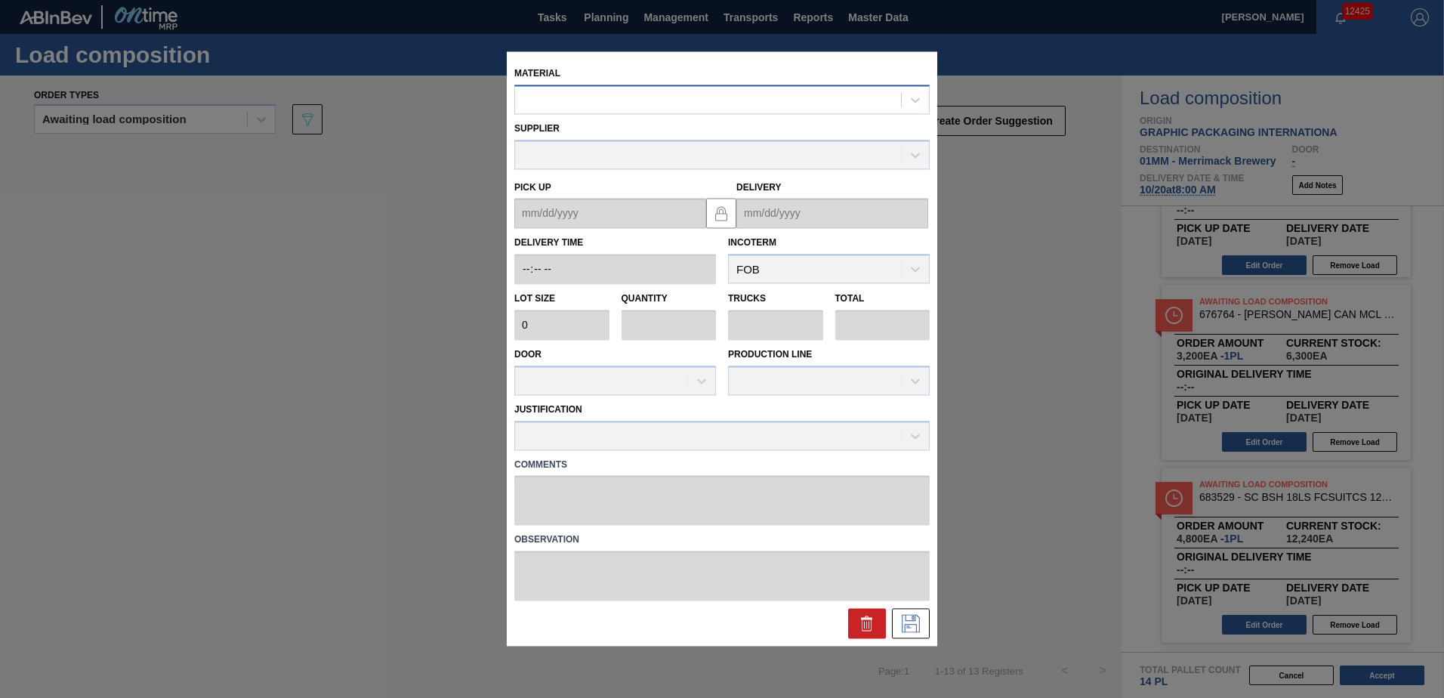
click at [732, 96] on div at bounding box center [708, 100] width 386 height 22
type input "683790"
type input "4,800"
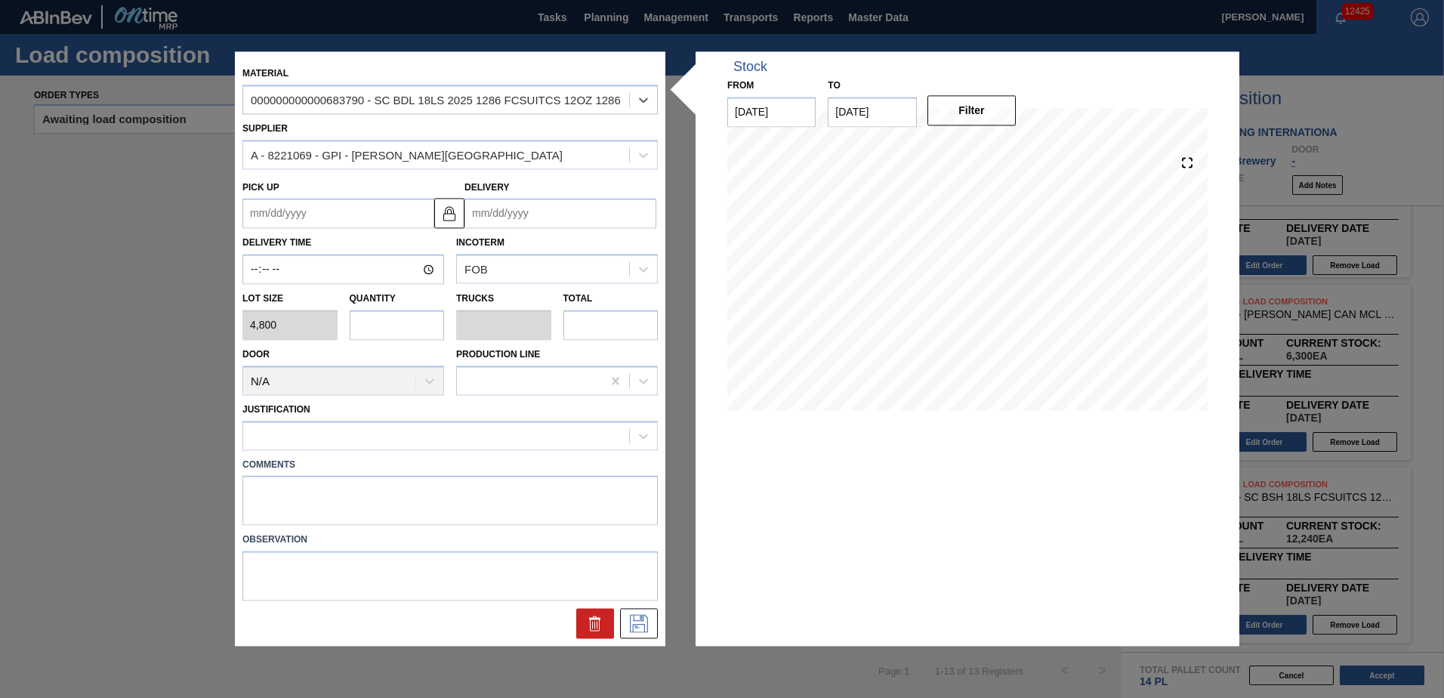
click at [520, 217] on input "Delivery" at bounding box center [560, 214] width 192 height 30
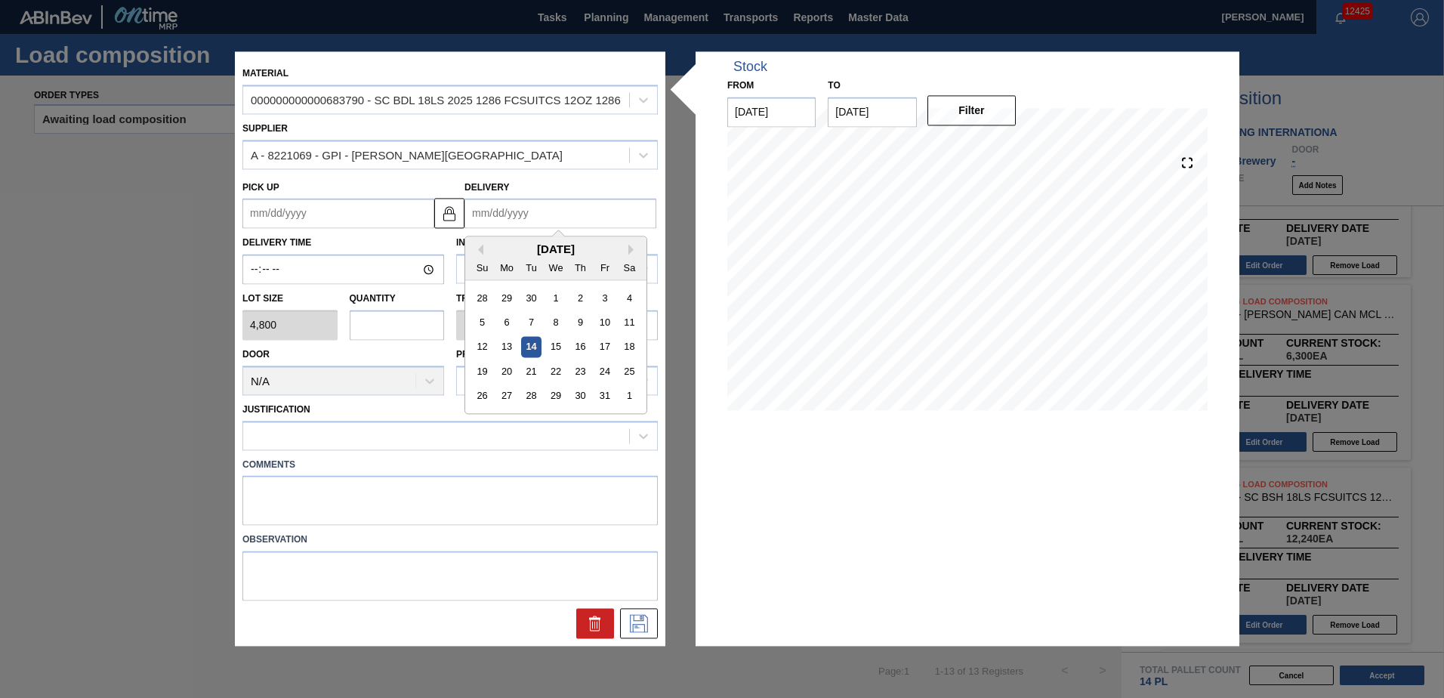
type input "09/19/2025"
click at [629, 393] on div "4" at bounding box center [629, 396] width 20 height 20
type up "09/29/2025"
type input "10/04/2025"
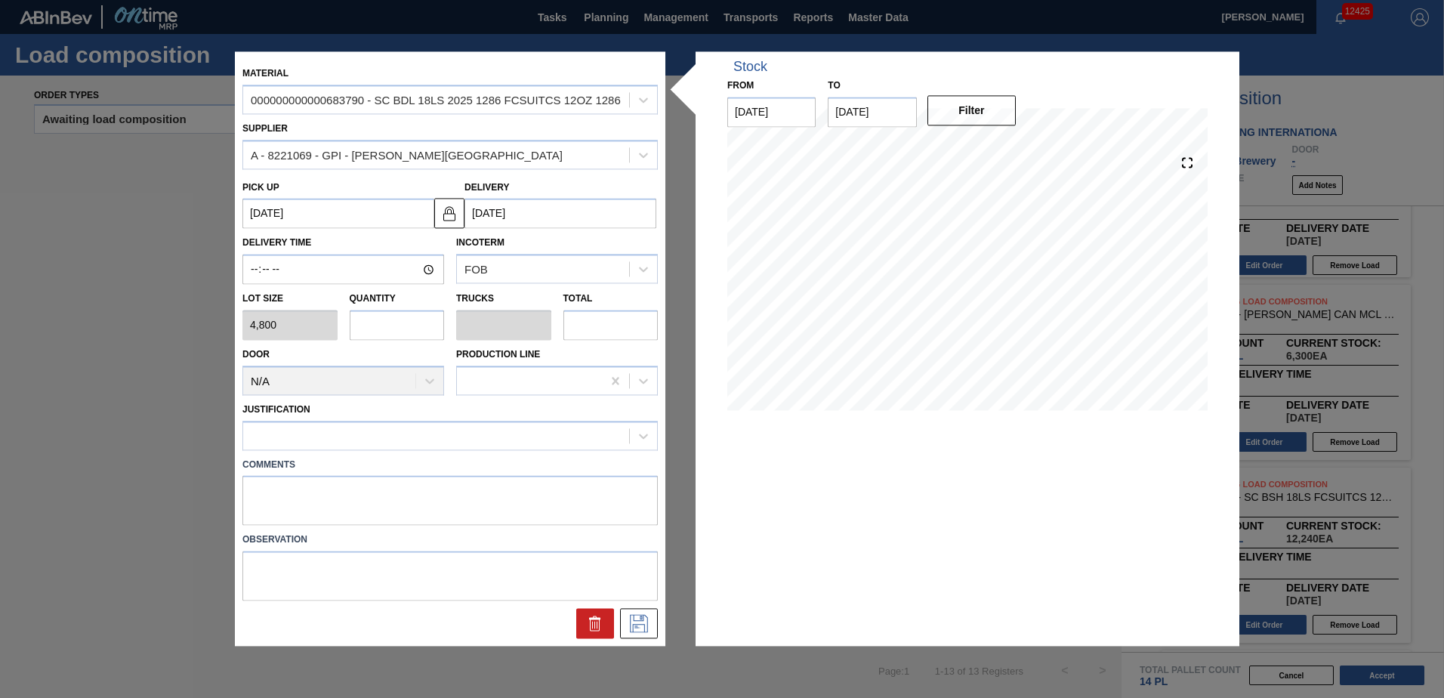
click at [543, 211] on input "10/04/2025" at bounding box center [560, 214] width 192 height 30
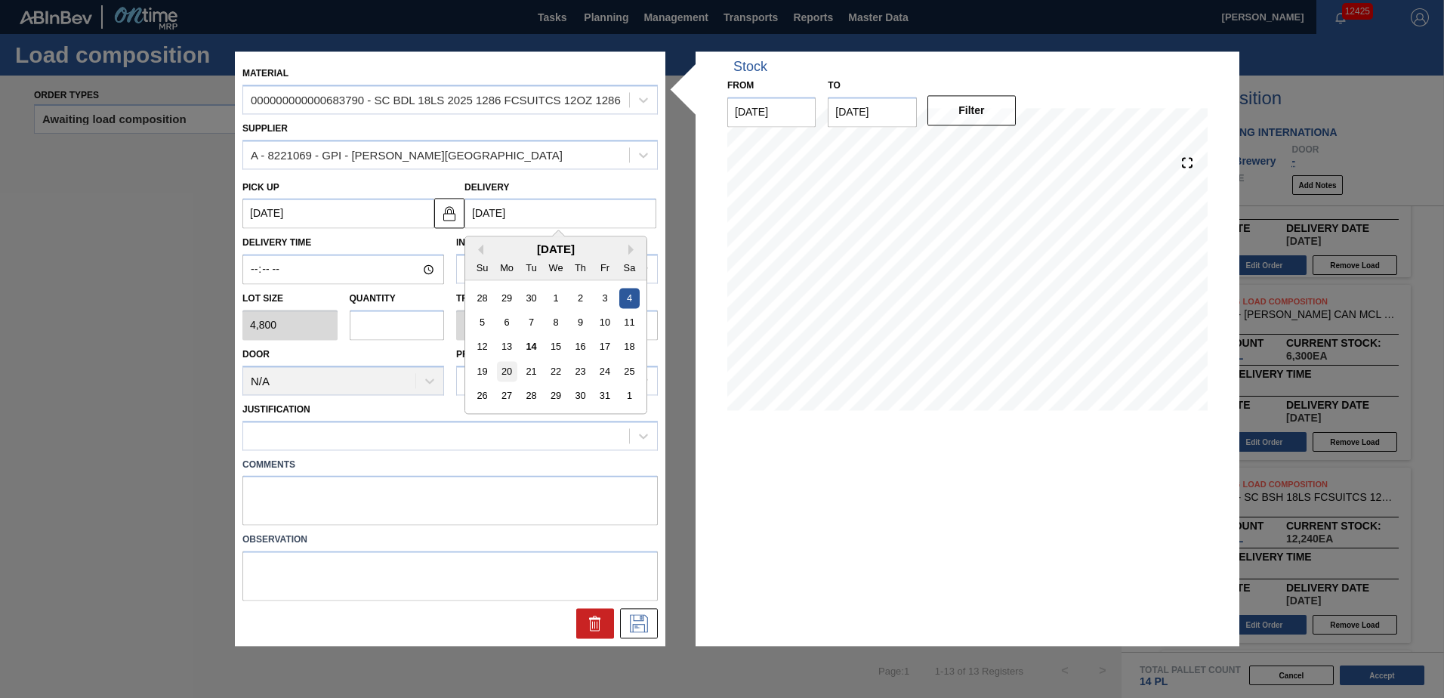
click at [507, 370] on div "20" at bounding box center [507, 372] width 20 height 20
type up "10/15/2025"
type input "[DATE]"
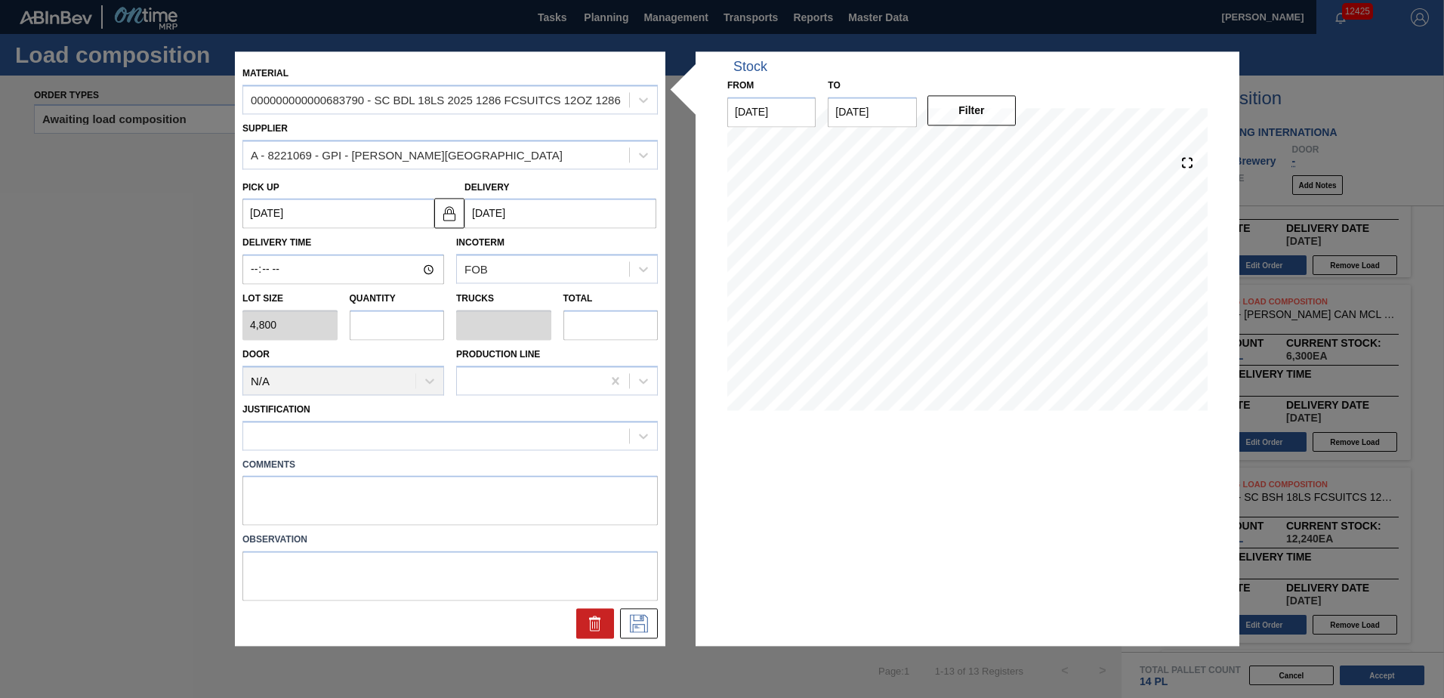
click at [392, 319] on input "text" at bounding box center [397, 325] width 95 height 30
type input "6"
type input "3"
type input "28,800"
type input "6"
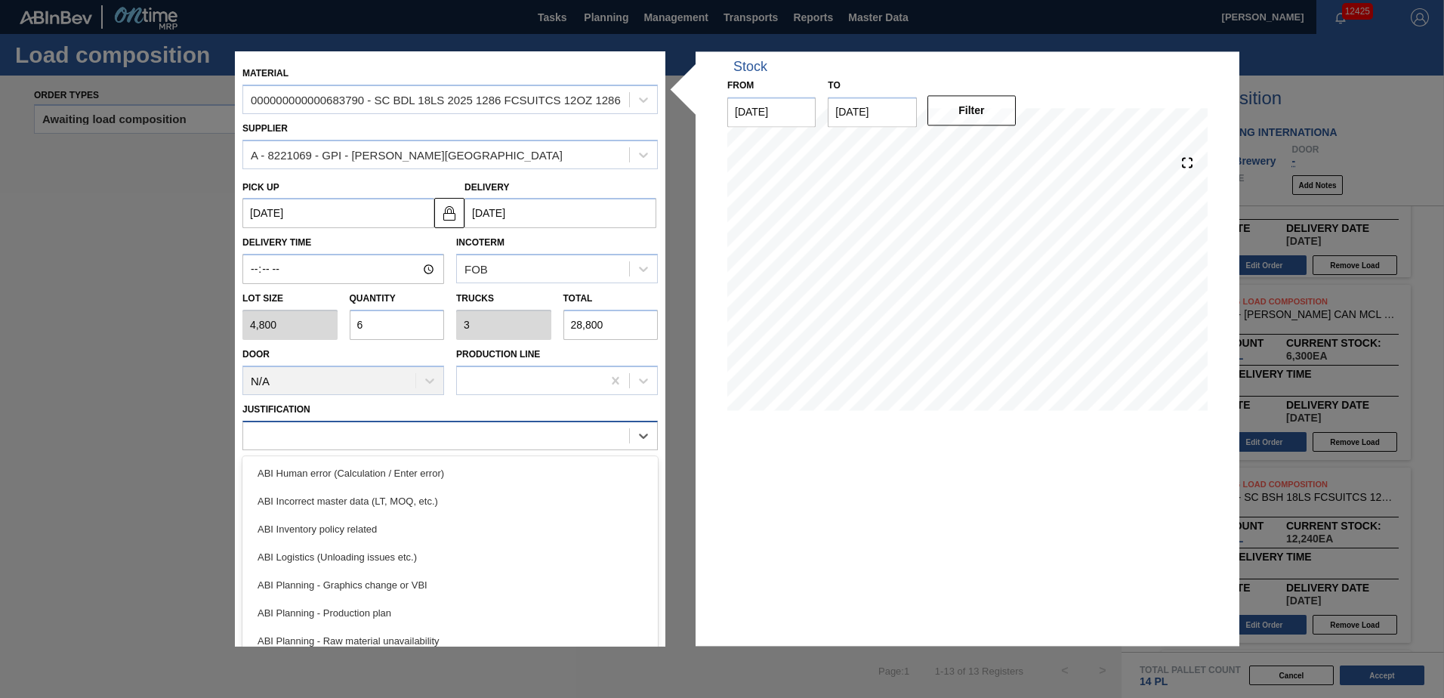
click at [447, 439] on div at bounding box center [436, 435] width 386 height 22
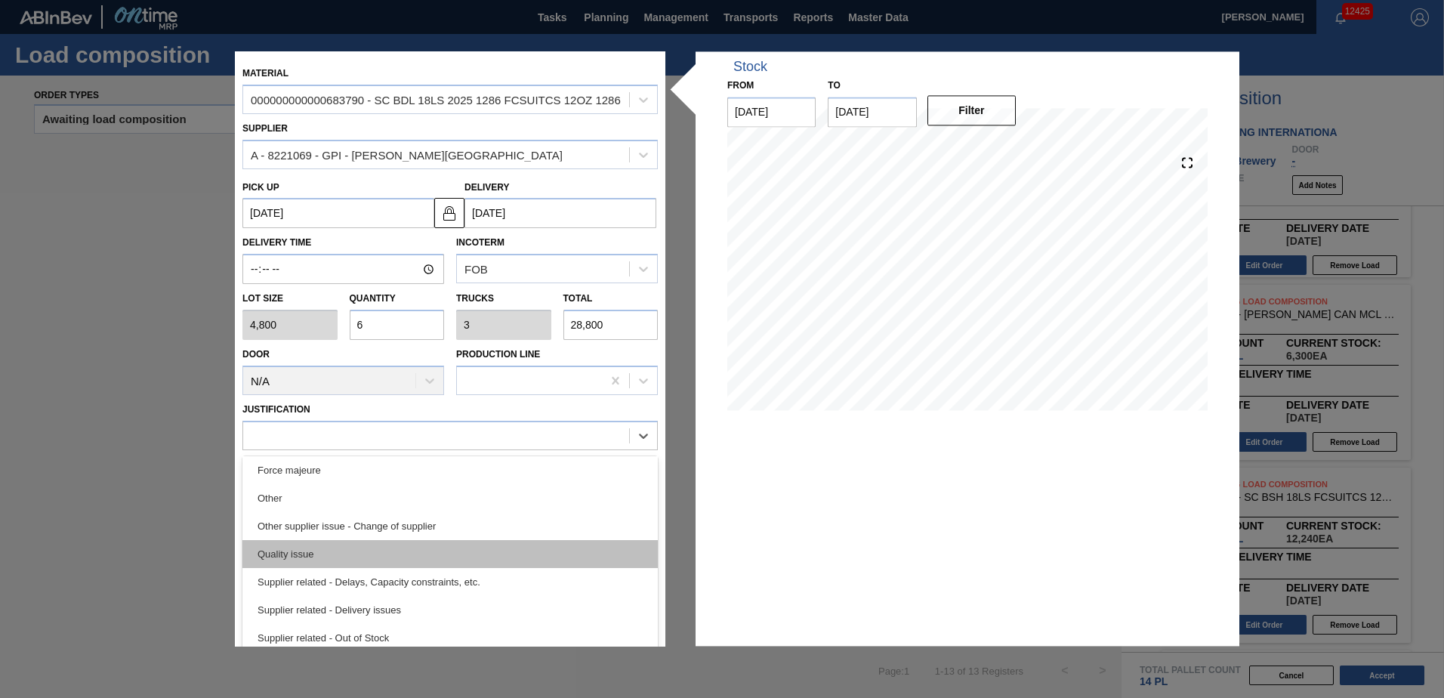
scroll to position [207, 0]
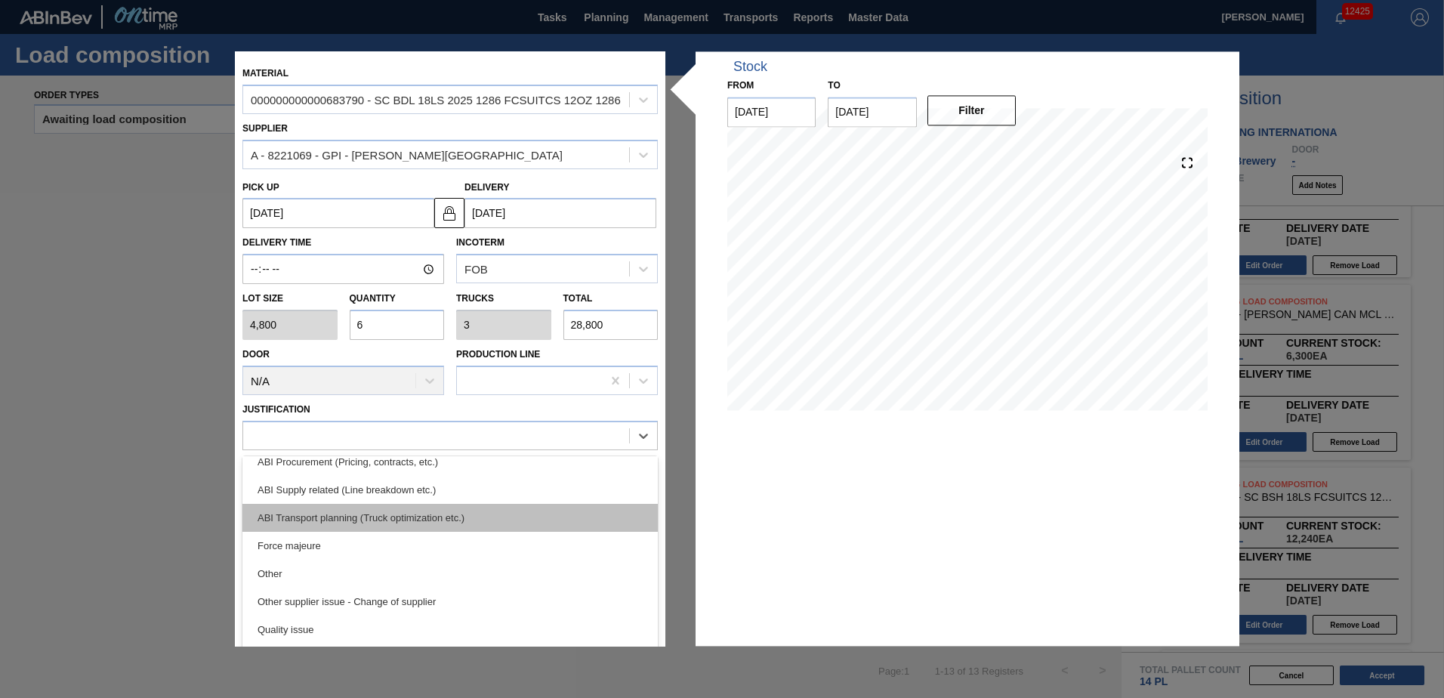
click at [421, 526] on div "ABI Transport planning (Truck optimization etc.)" at bounding box center [449, 518] width 415 height 28
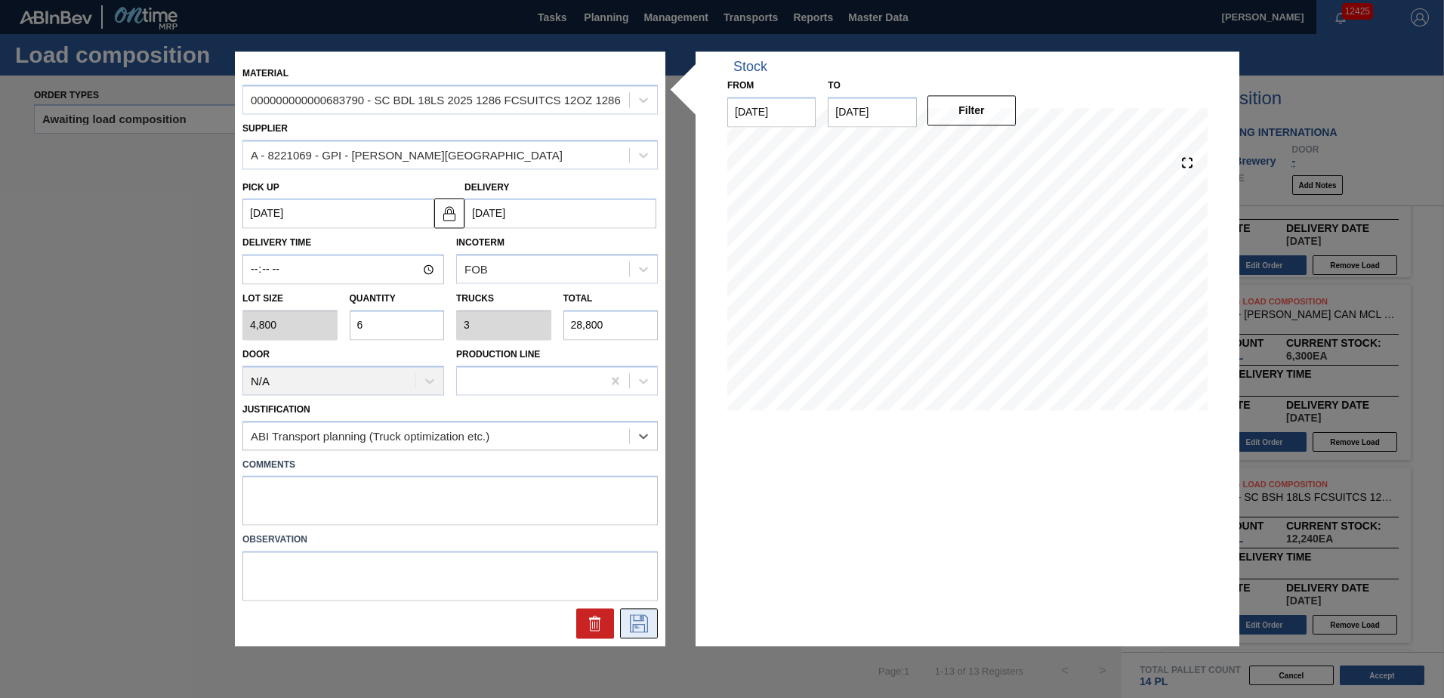
click at [634, 623] on icon at bounding box center [639, 624] width 24 height 18
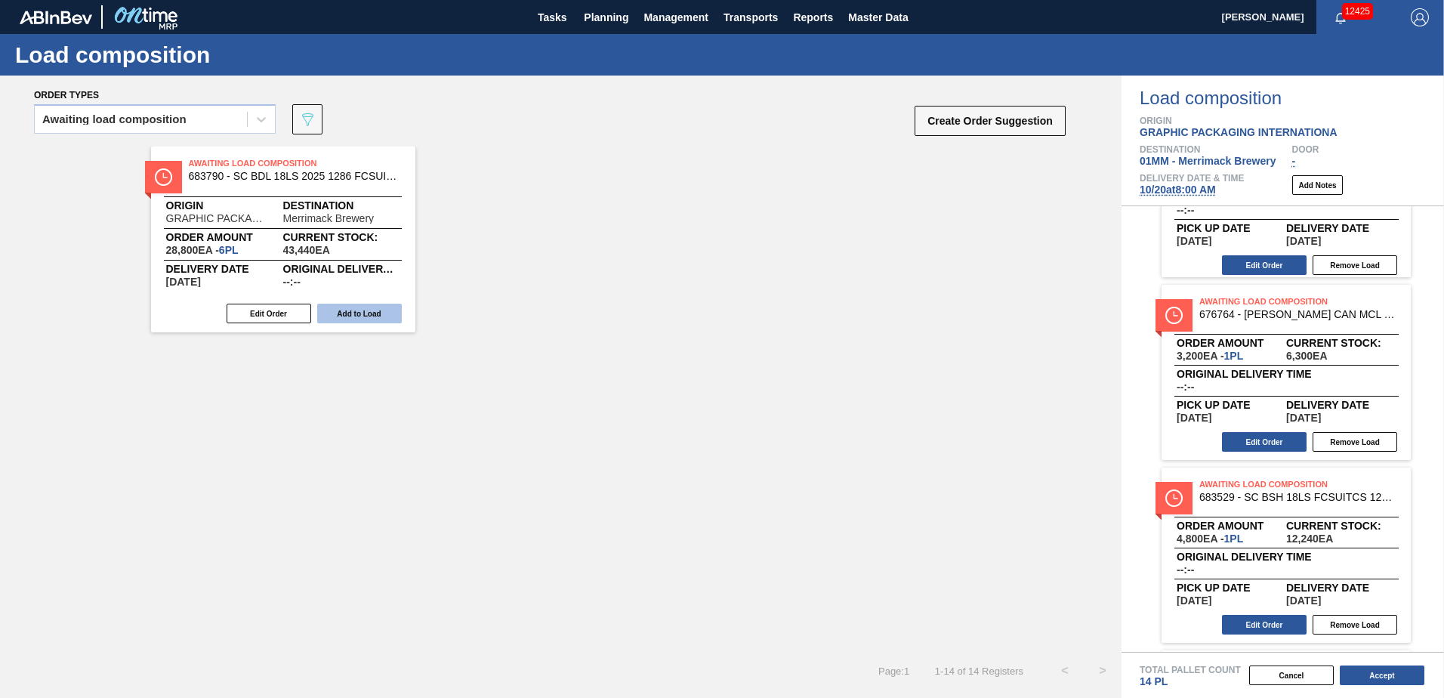
click at [372, 314] on button "Add to Load" at bounding box center [359, 314] width 85 height 20
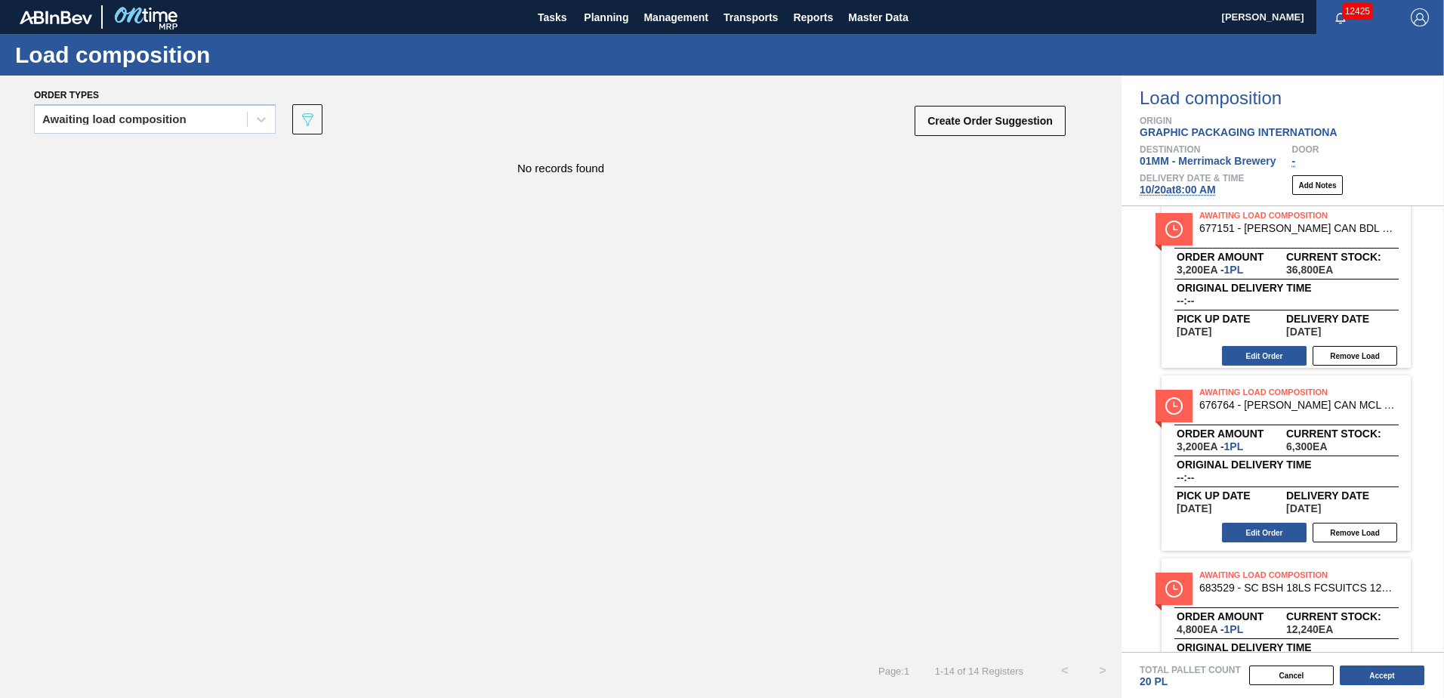
scroll to position [1063, 0]
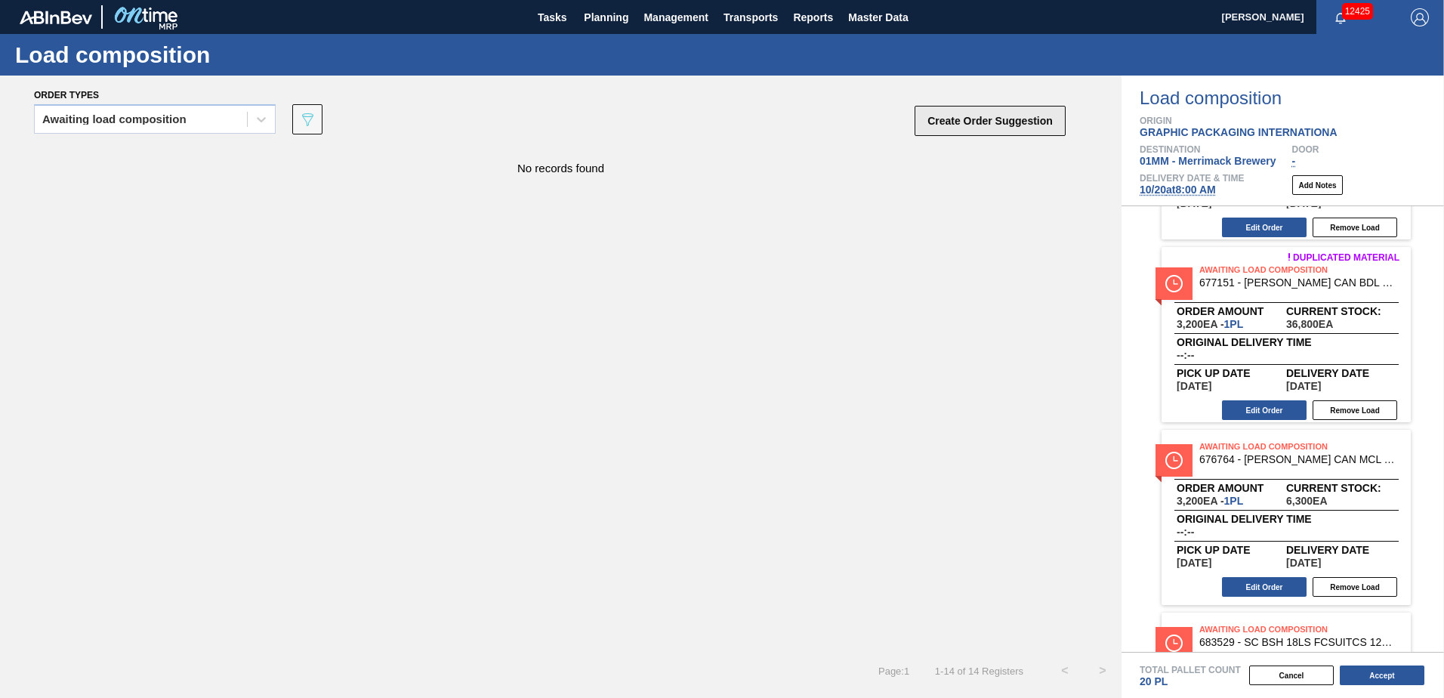
click at [1005, 128] on button "Create Order Suggestion" at bounding box center [990, 121] width 151 height 30
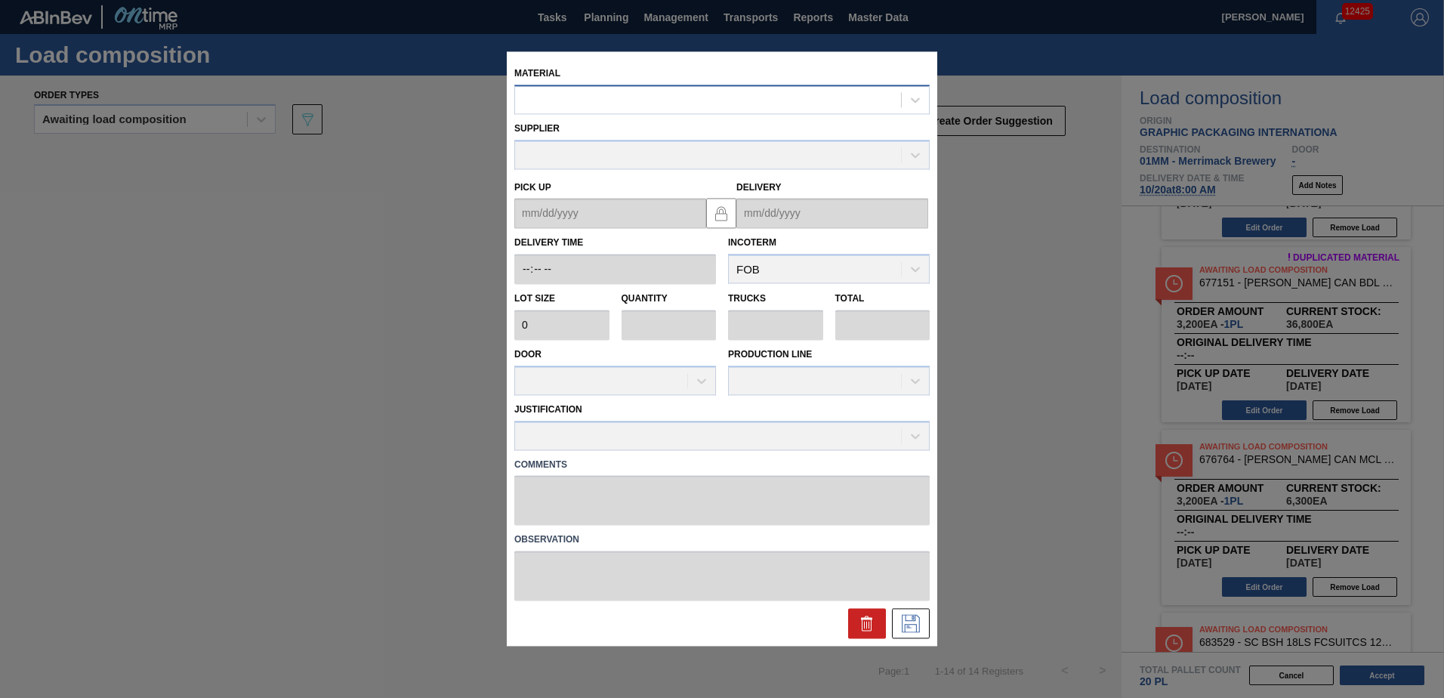
click at [792, 104] on div at bounding box center [708, 100] width 386 height 22
type input "677099"
type input "3,200"
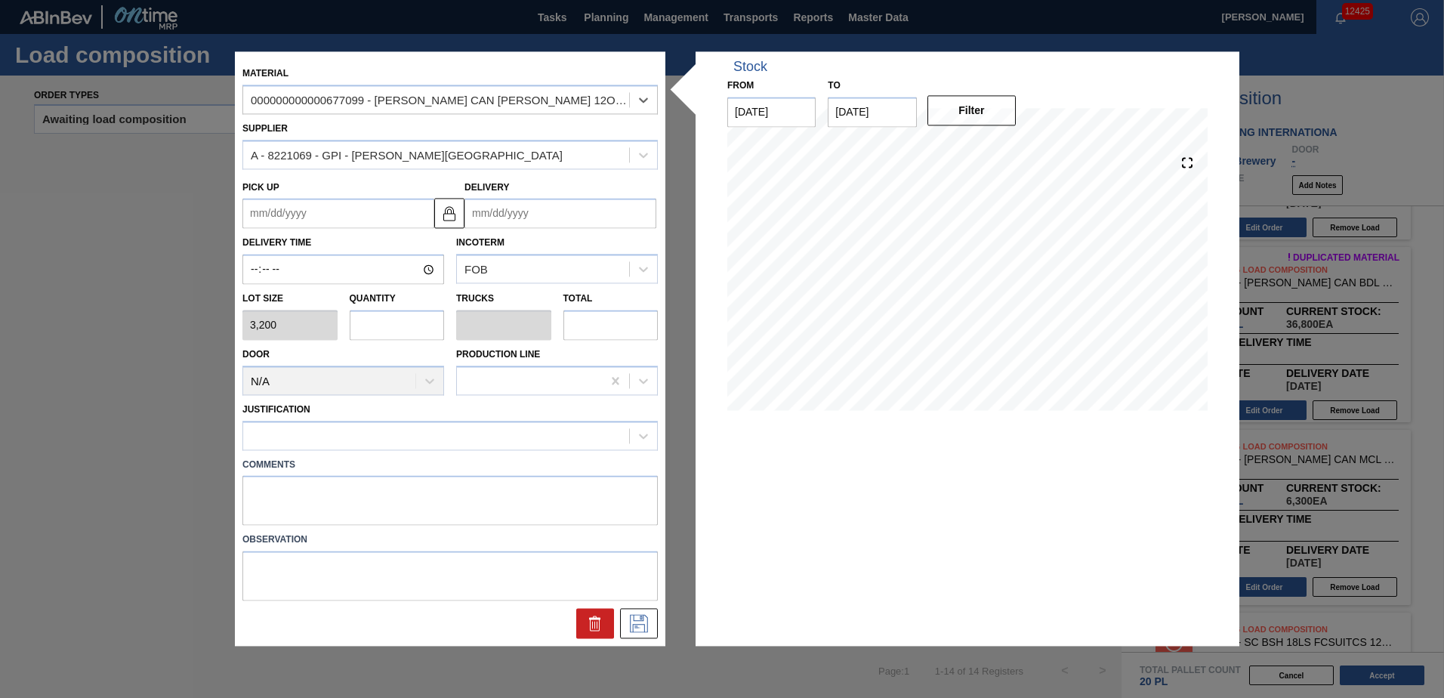
click at [353, 325] on input "text" at bounding box center [397, 325] width 95 height 30
type input "4"
type input "0.4"
type input "12,800"
type input "4"
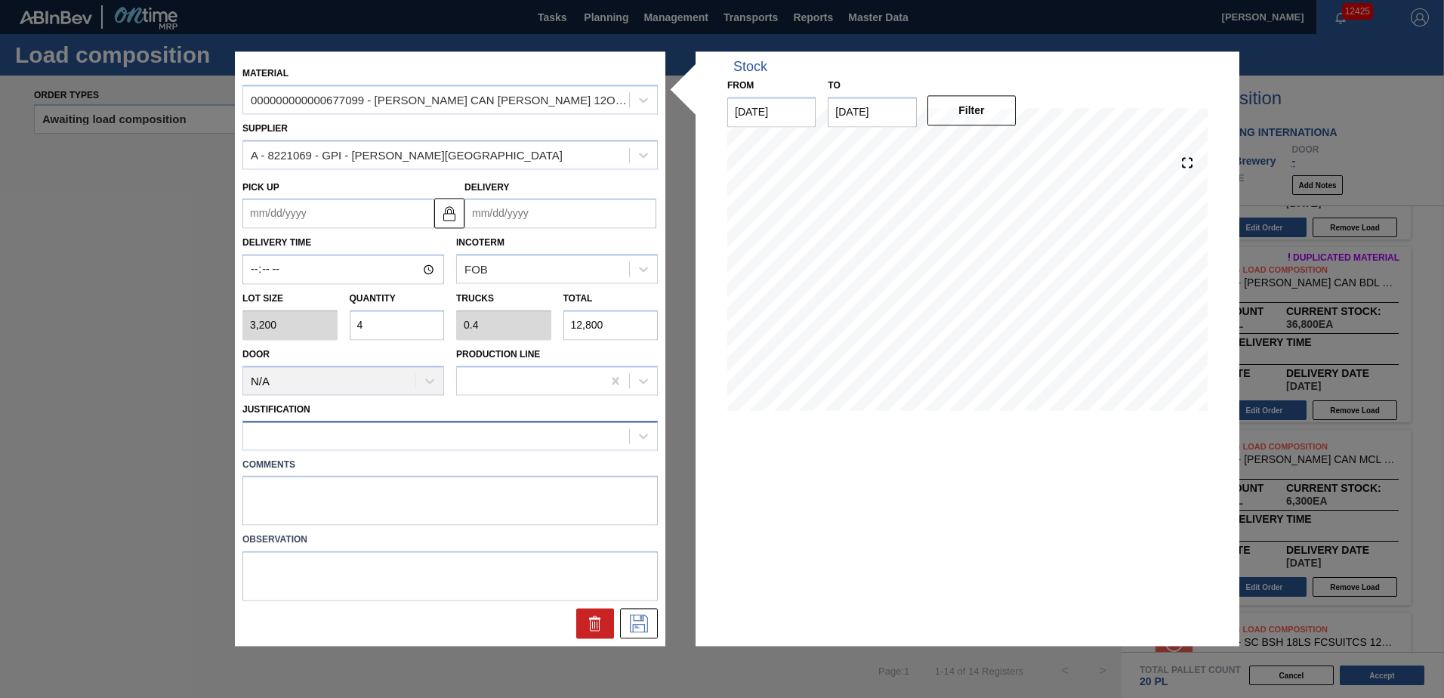
click at [450, 433] on div at bounding box center [436, 435] width 386 height 22
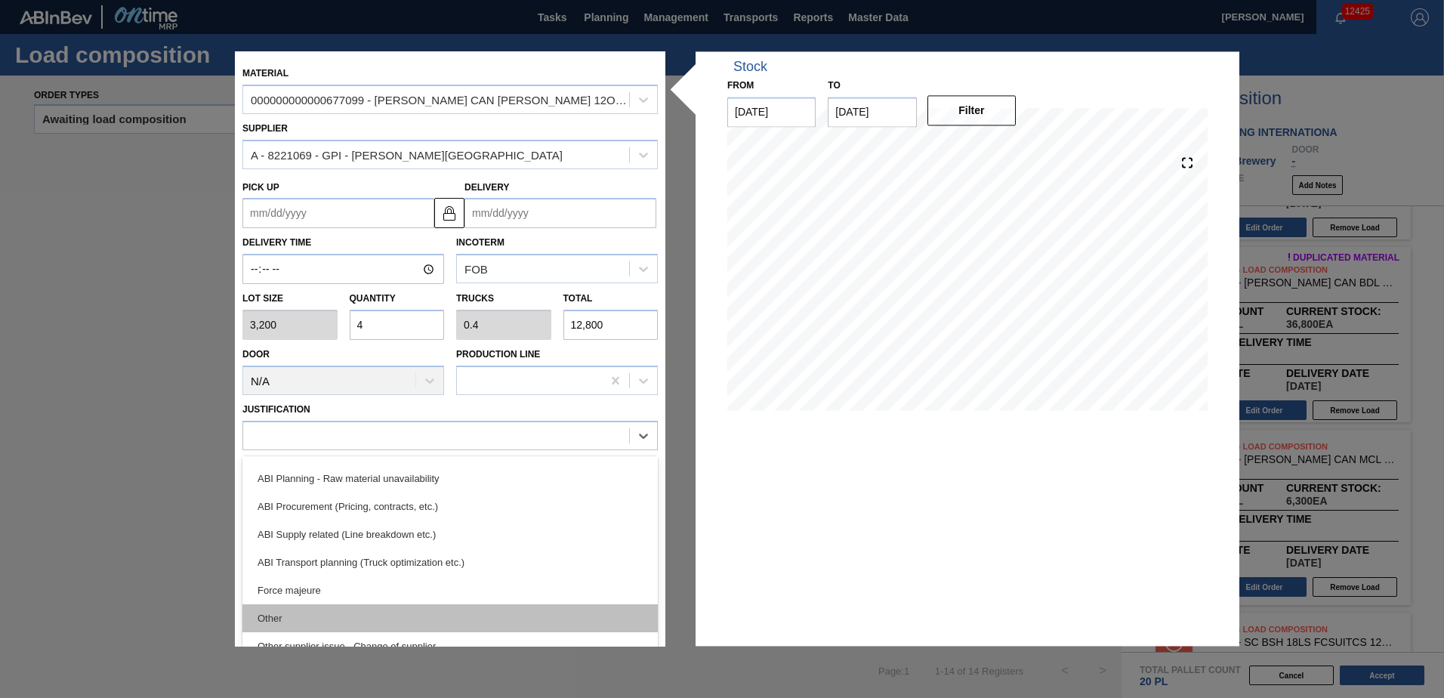
scroll to position [131, 0]
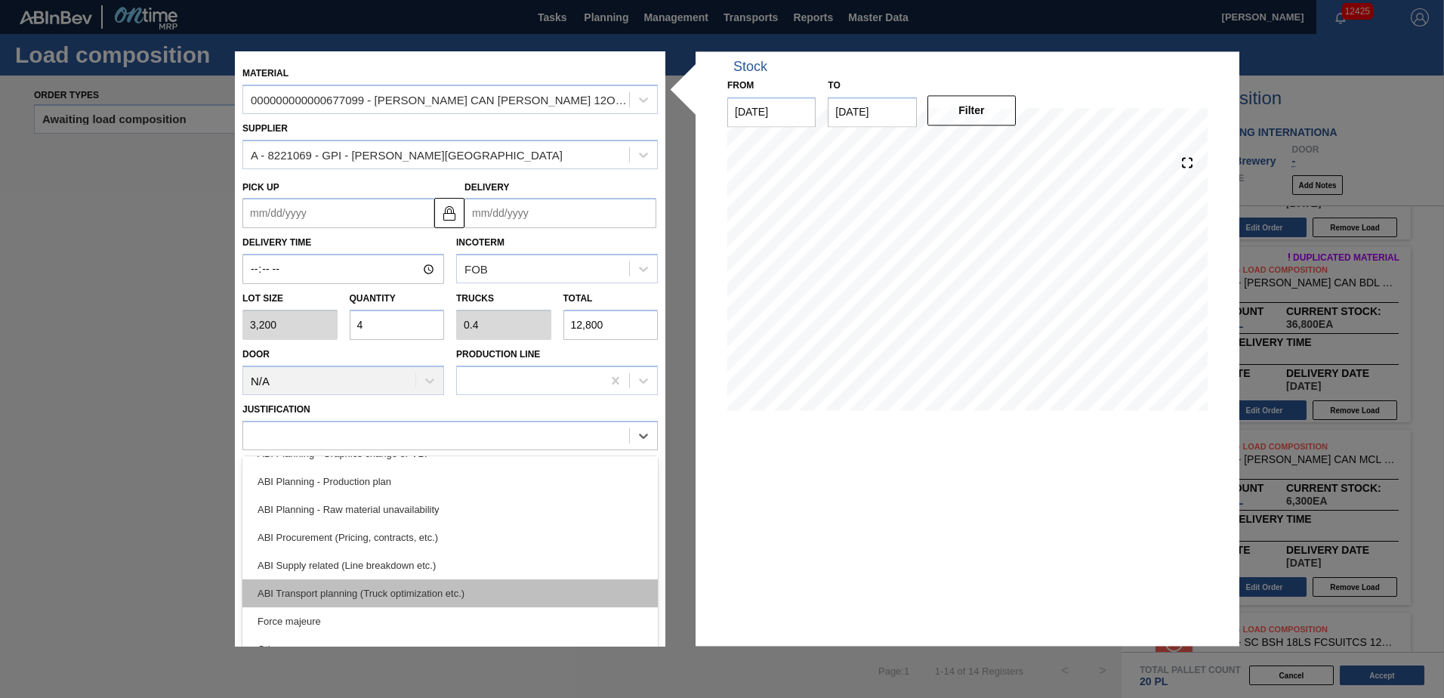
click at [424, 584] on div "ABI Transport planning (Truck optimization etc.)" at bounding box center [449, 593] width 415 height 28
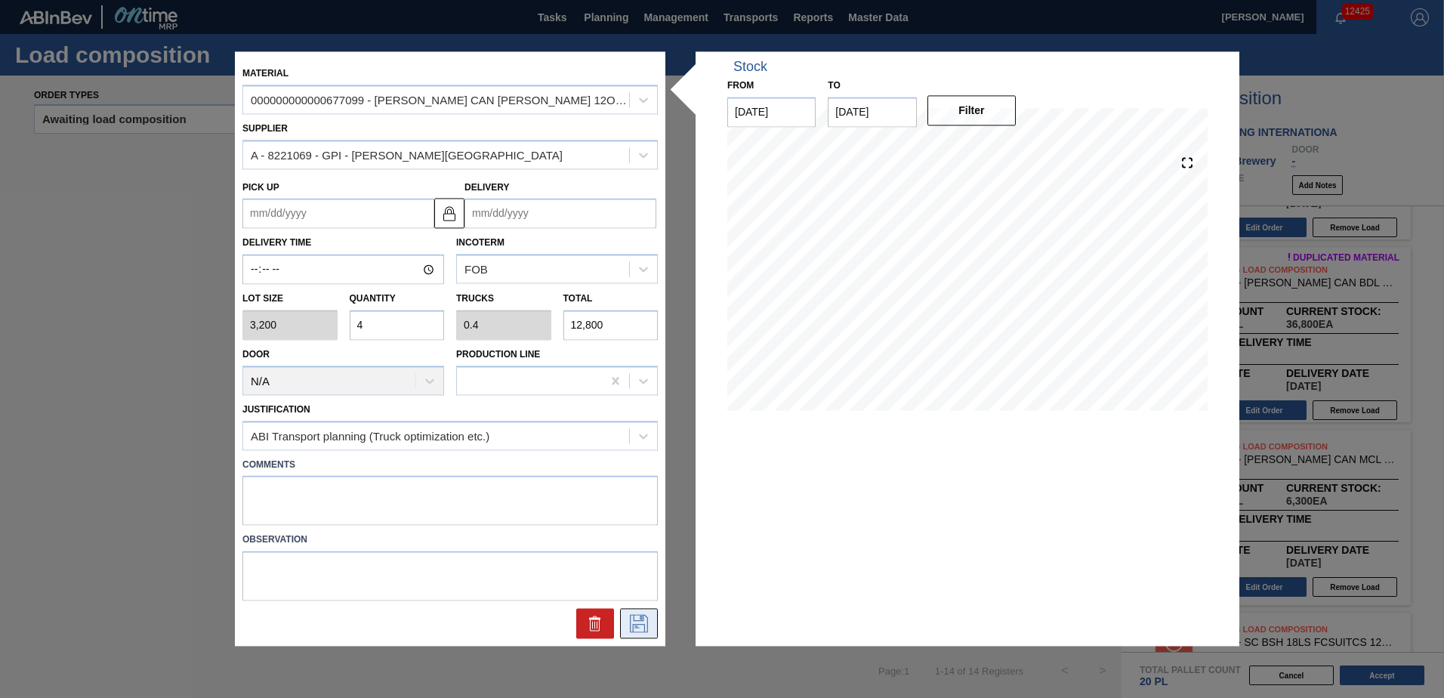
click at [621, 617] on button at bounding box center [639, 624] width 38 height 30
click at [635, 619] on icon at bounding box center [639, 624] width 24 height 18
click at [600, 208] on input "Delivery" at bounding box center [560, 214] width 192 height 30
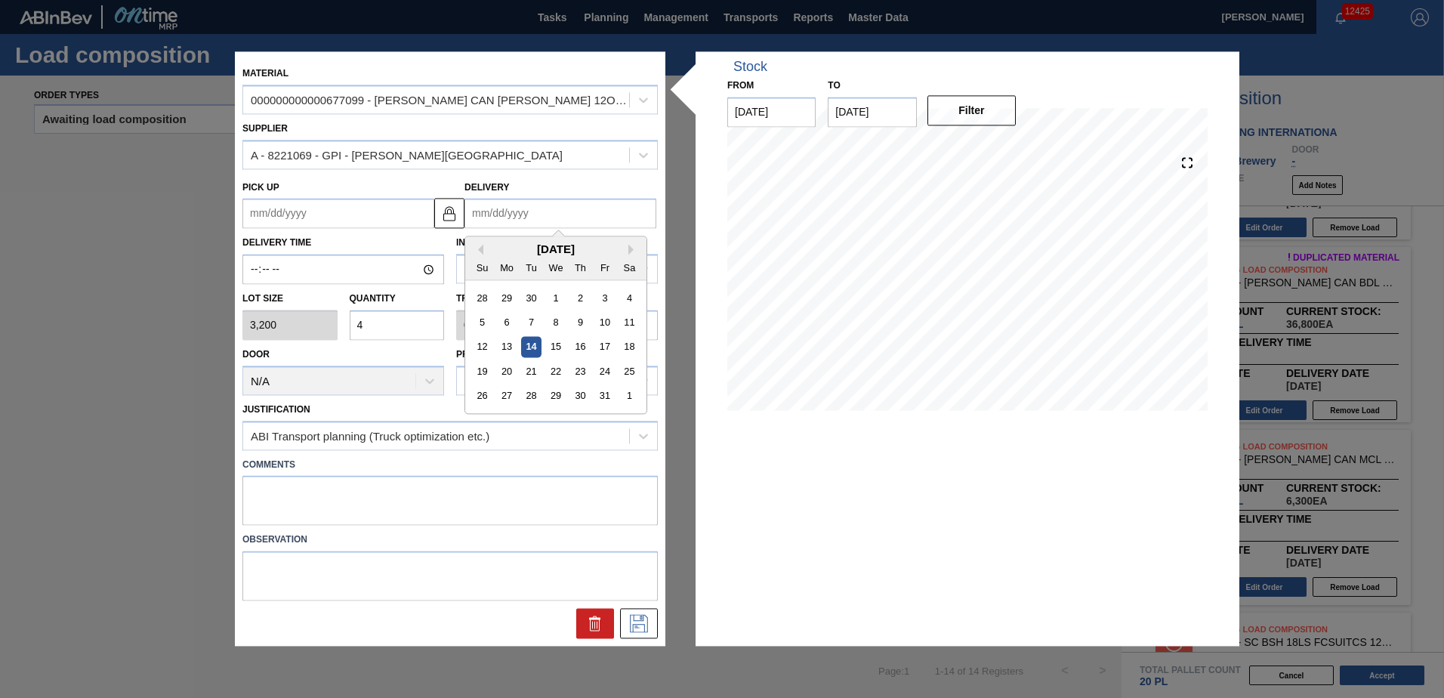
type input "09/19/2025"
click at [604, 391] on div "3" at bounding box center [604, 396] width 20 height 20
type up "09/28/2025"
type input "10/03/2025"
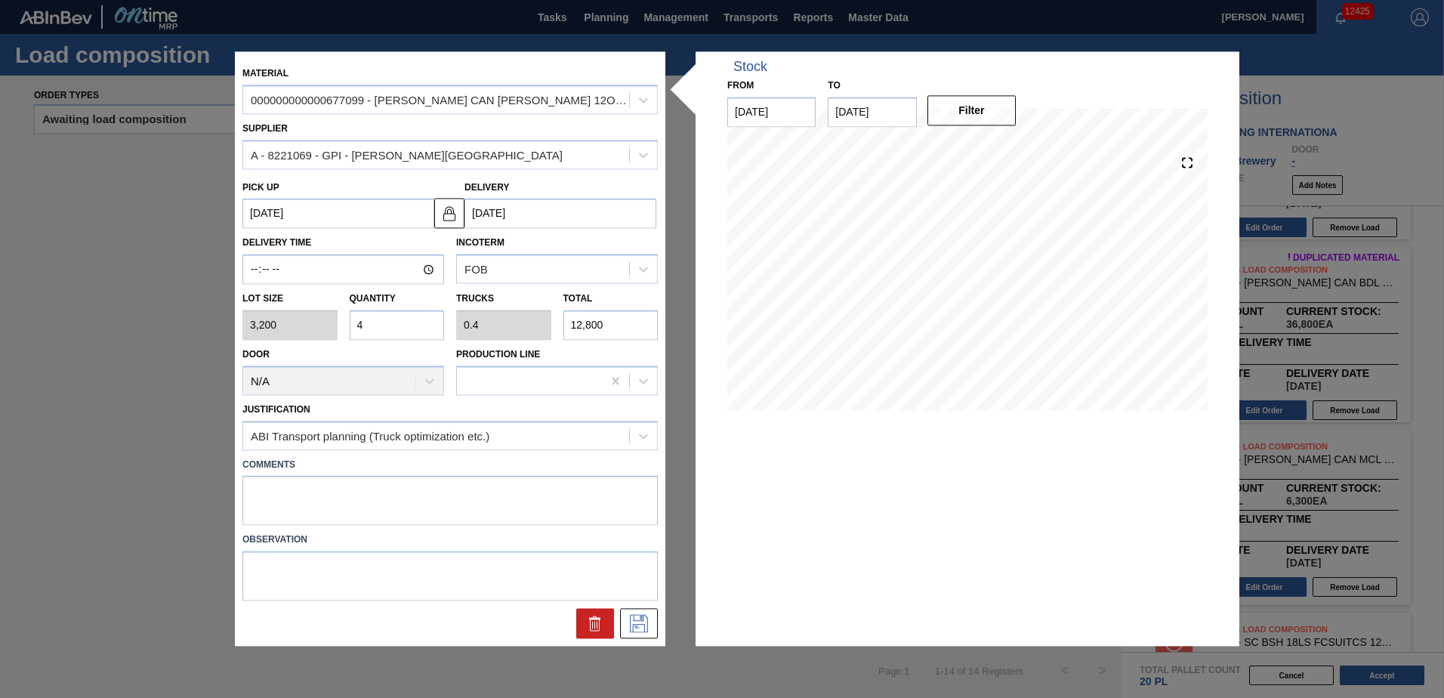
click at [582, 217] on input "10/03/2025" at bounding box center [560, 214] width 192 height 30
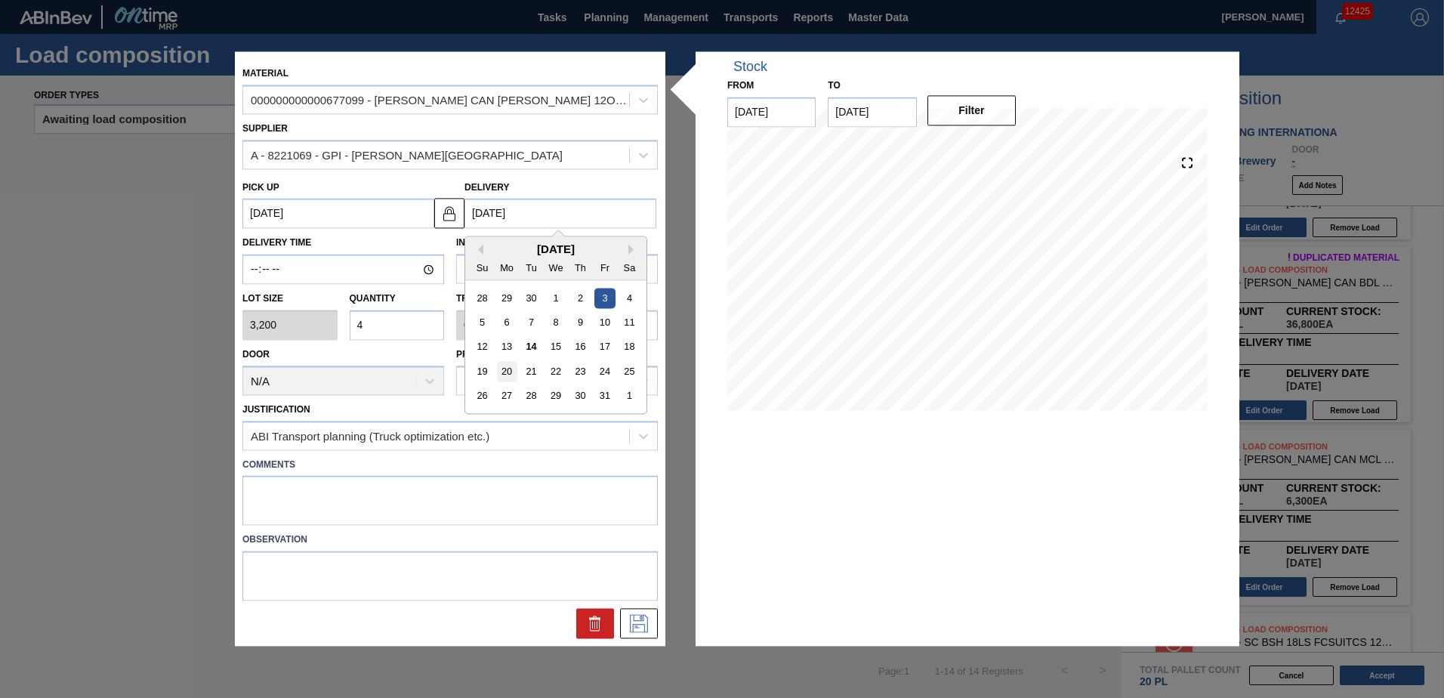
click at [505, 373] on div "20" at bounding box center [507, 372] width 20 height 20
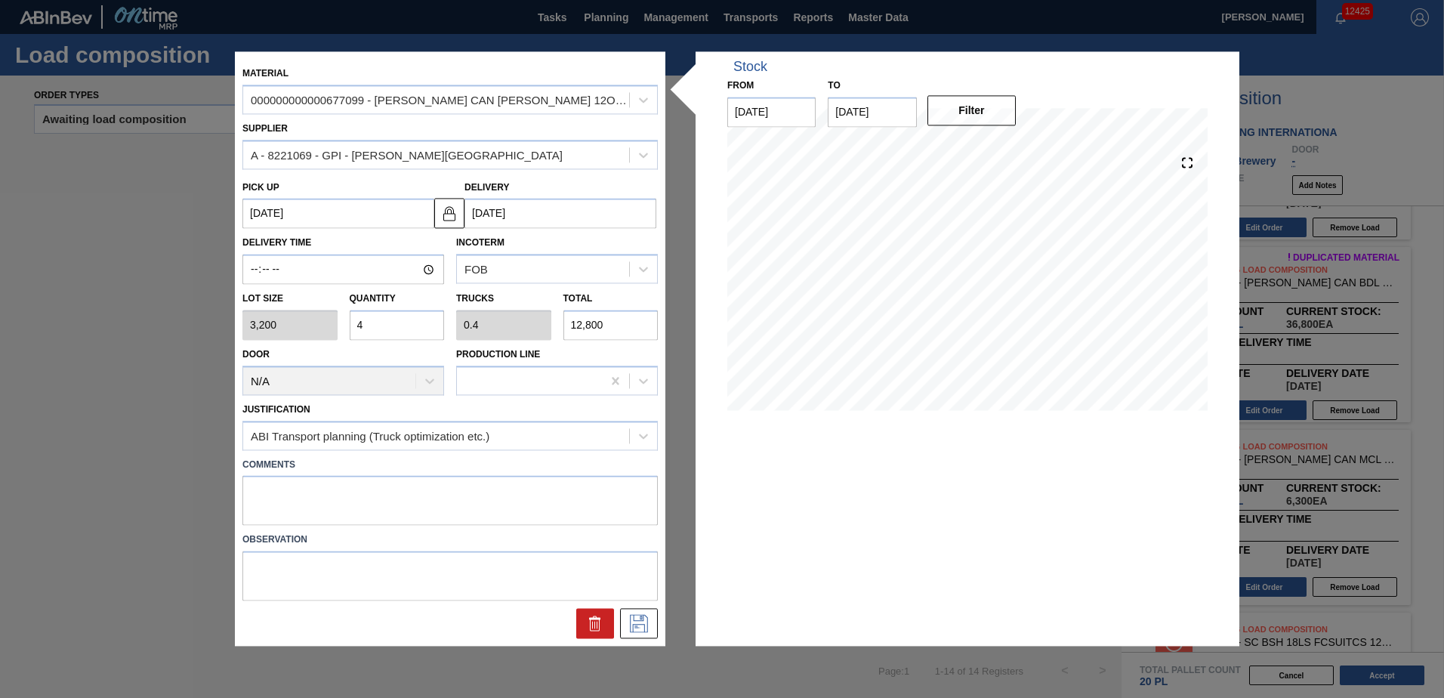
type up "10/15/2025"
type input "[DATE]"
click at [643, 628] on icon at bounding box center [639, 624] width 24 height 18
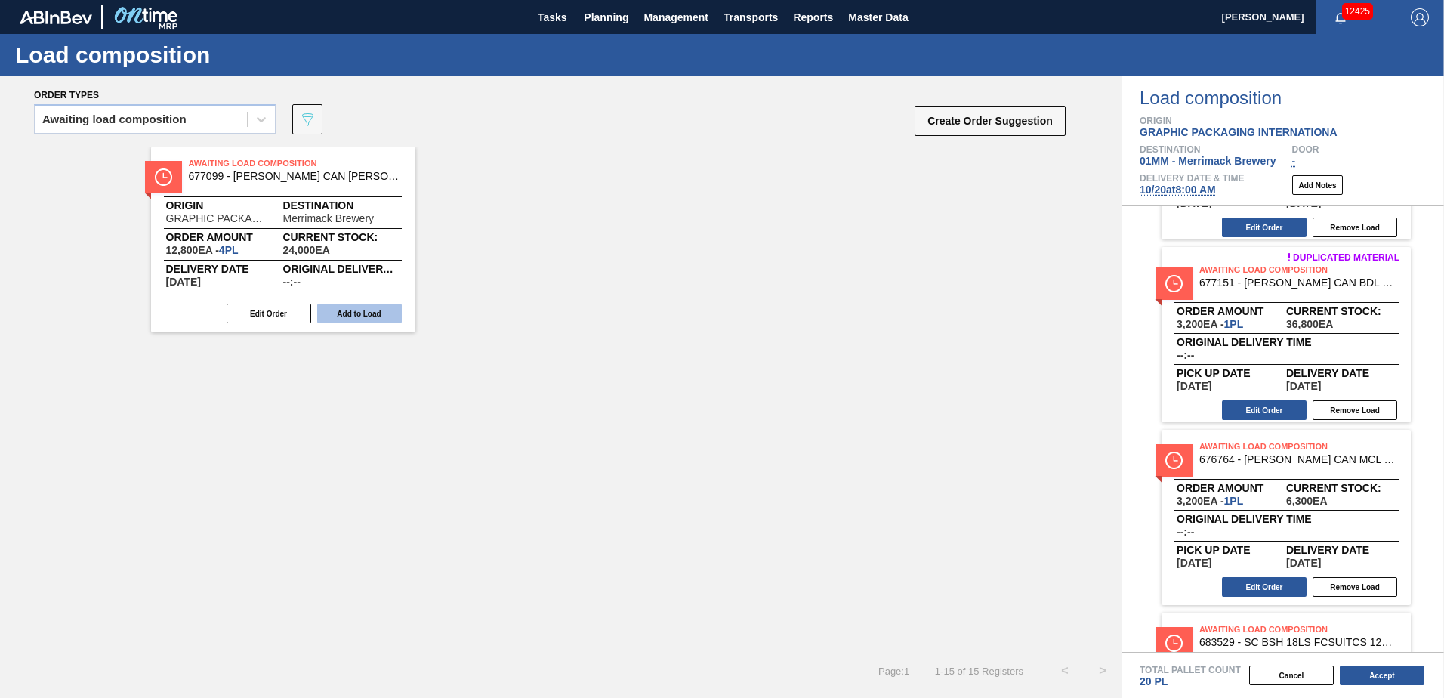
click at [356, 314] on button "Add to Load" at bounding box center [359, 314] width 85 height 20
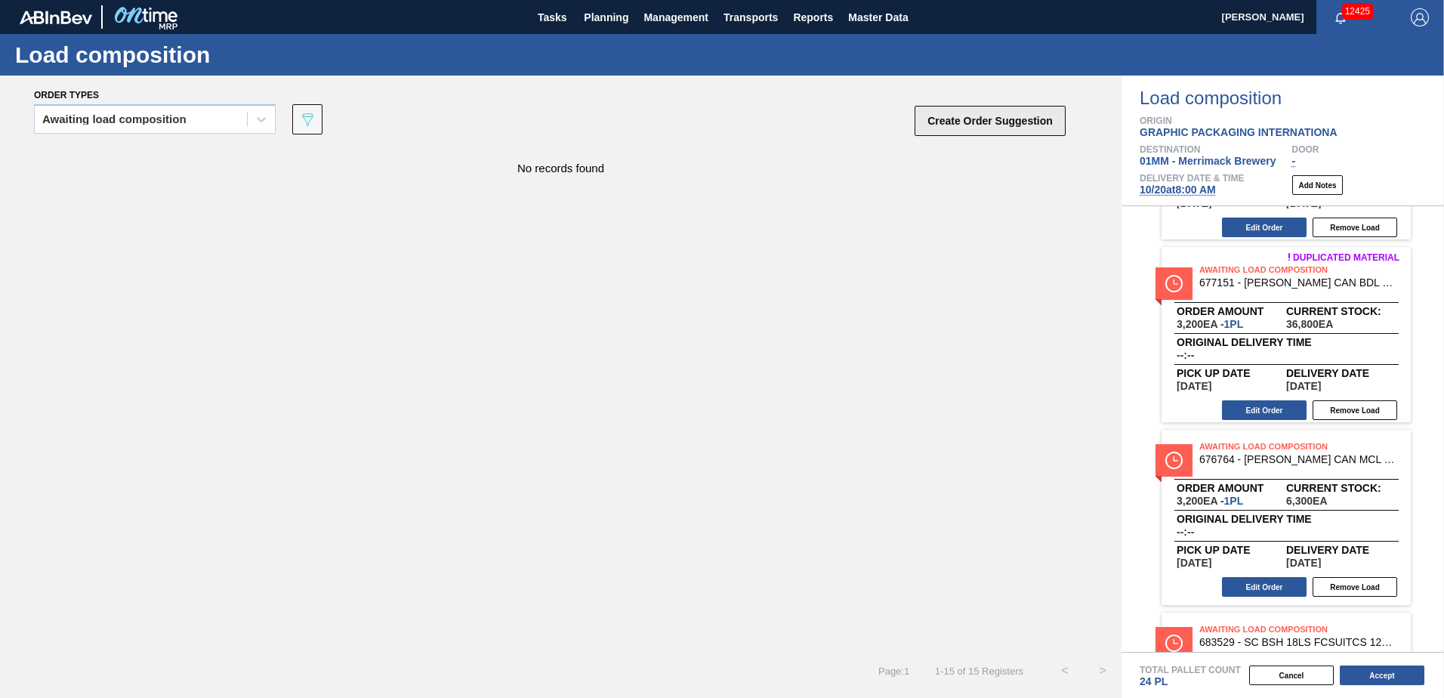
click at [975, 121] on button "Create Order Suggestion" at bounding box center [990, 121] width 151 height 30
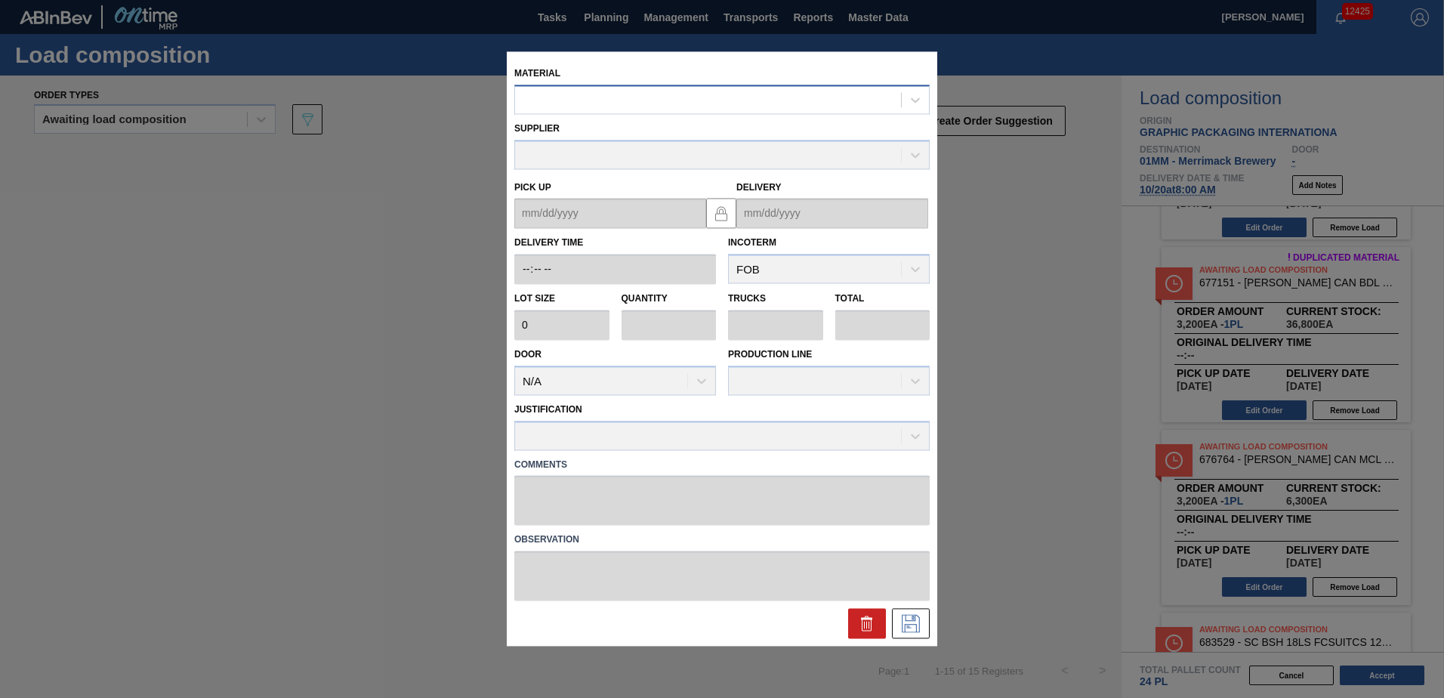
click at [680, 106] on div at bounding box center [708, 100] width 386 height 22
click at [672, 427] on div "Justification" at bounding box center [721, 424] width 415 height 51
click at [665, 88] on div at bounding box center [721, 99] width 415 height 29
type input "671080"
type input "36,000"
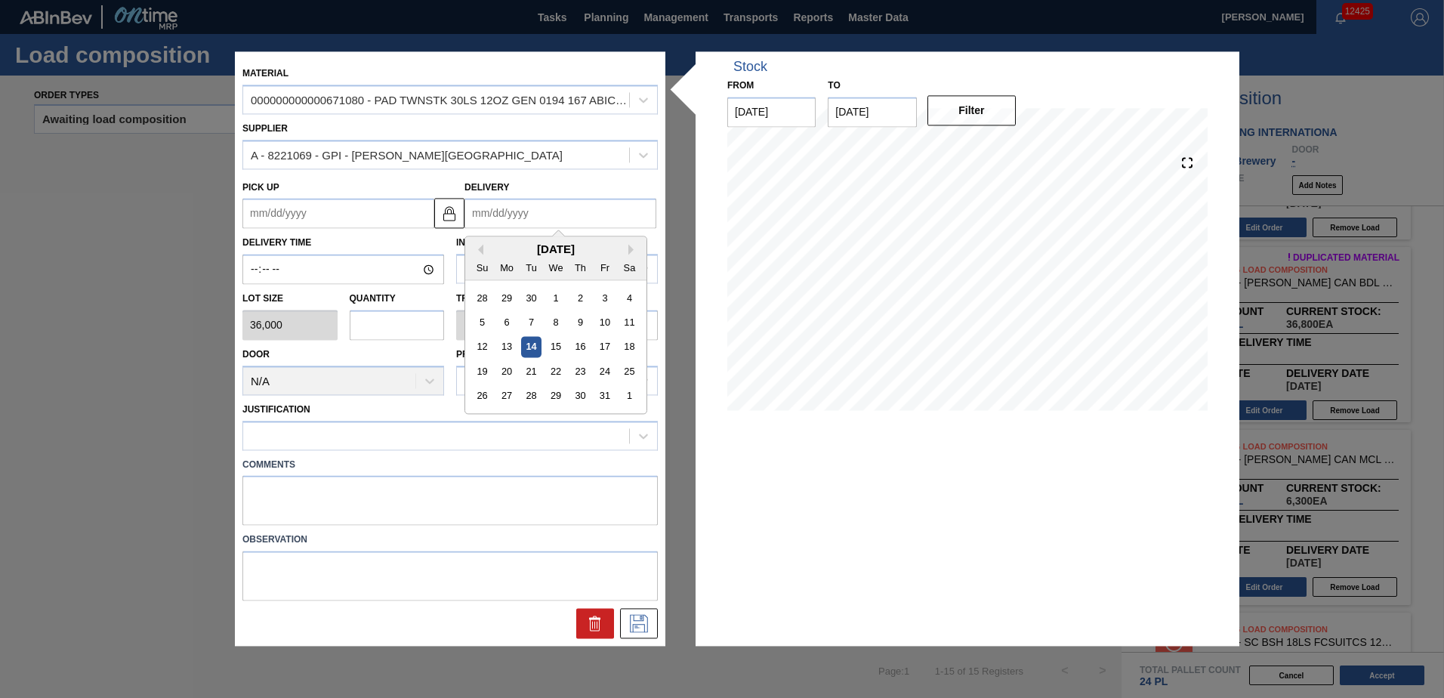
click at [582, 218] on input "Delivery" at bounding box center [560, 214] width 192 height 30
type input "09/19/2025"
click at [606, 393] on div "3" at bounding box center [604, 396] width 20 height 20
type up "09/28/2025"
type input "10/03/2025"
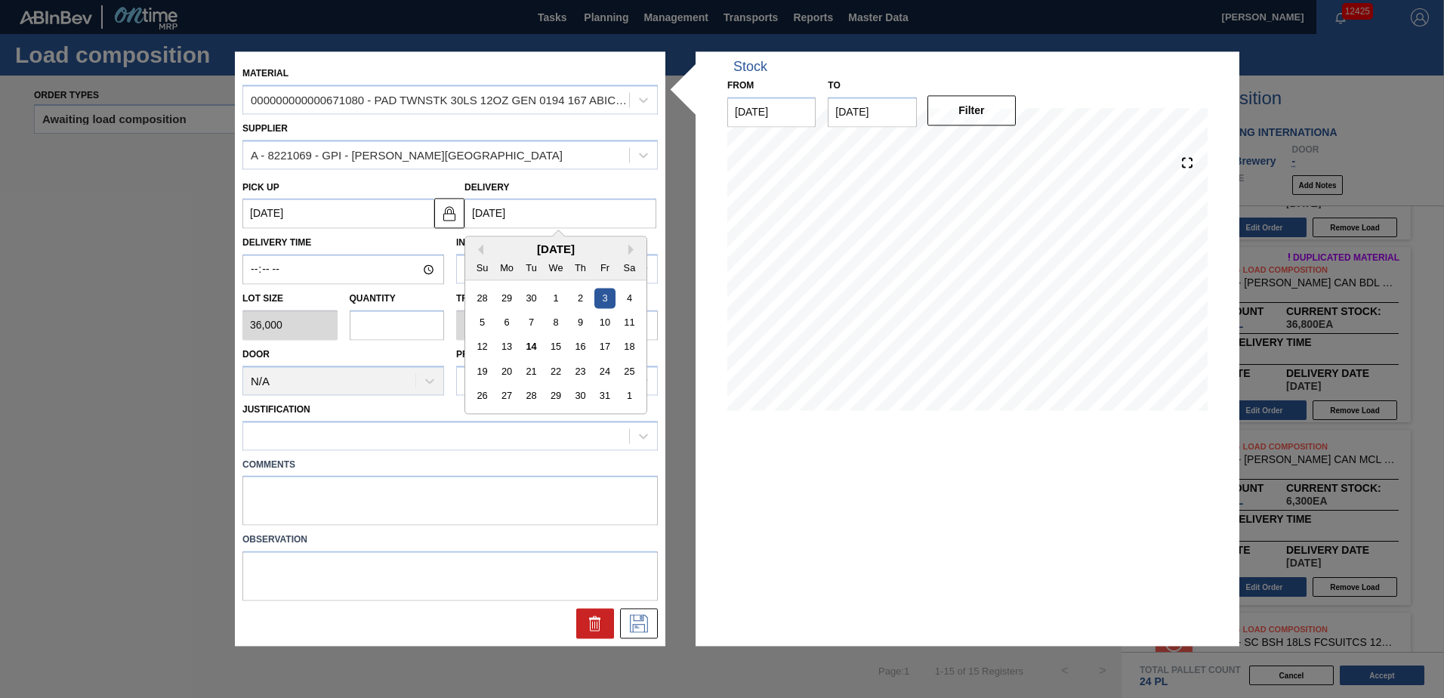
click at [572, 222] on input "10/03/2025" at bounding box center [560, 214] width 192 height 30
click at [507, 371] on div "20" at bounding box center [507, 372] width 20 height 20
type up "10/15/2025"
type input "[DATE]"
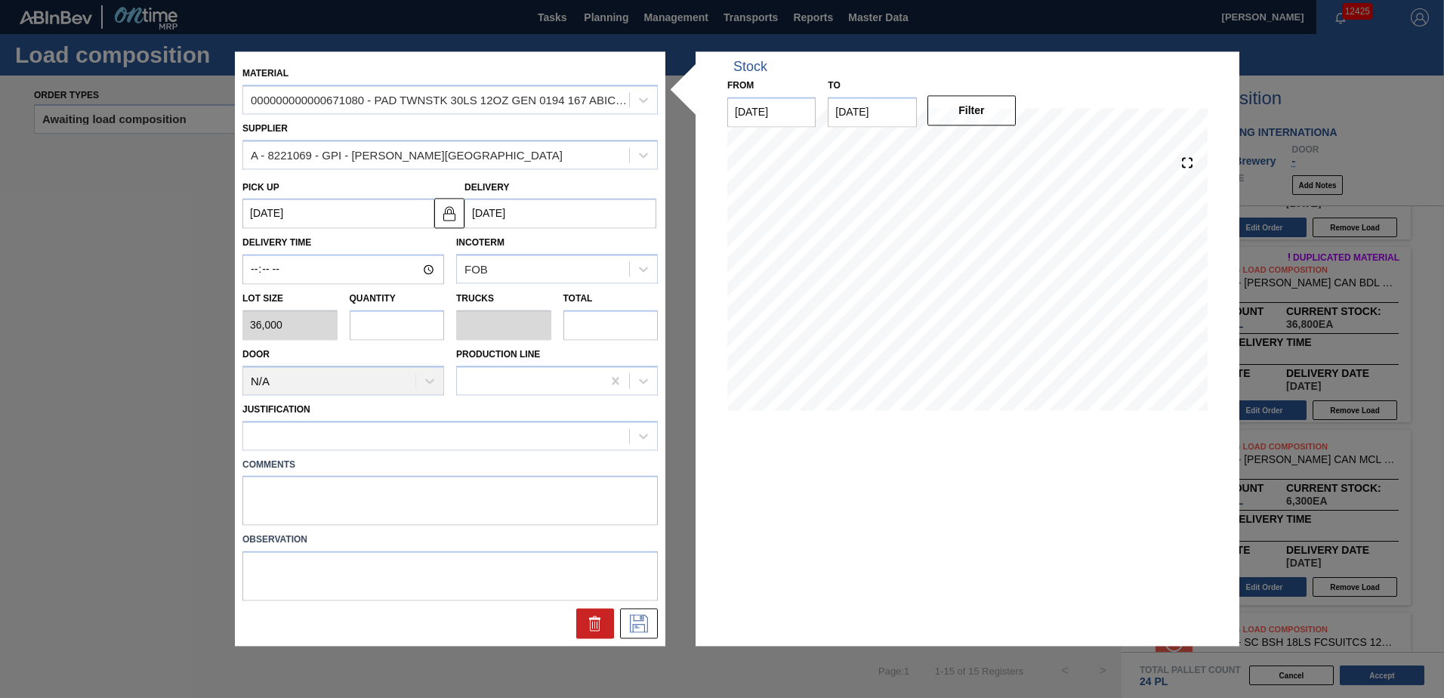
click at [406, 329] on input "text" at bounding box center [397, 325] width 95 height 30
type input "2"
type input "0.667"
type input "72,000"
type input "2"
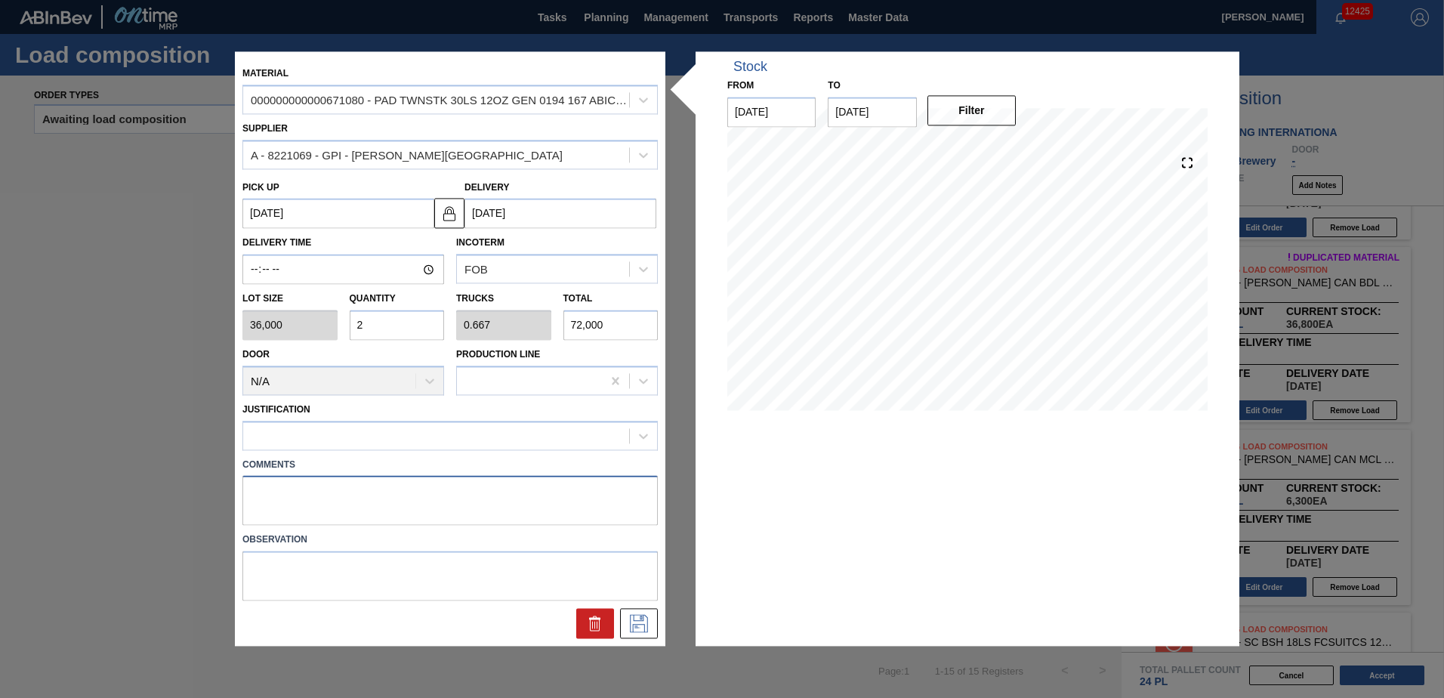
click at [340, 480] on textarea at bounding box center [449, 501] width 415 height 50
click at [391, 434] on div at bounding box center [436, 435] width 386 height 22
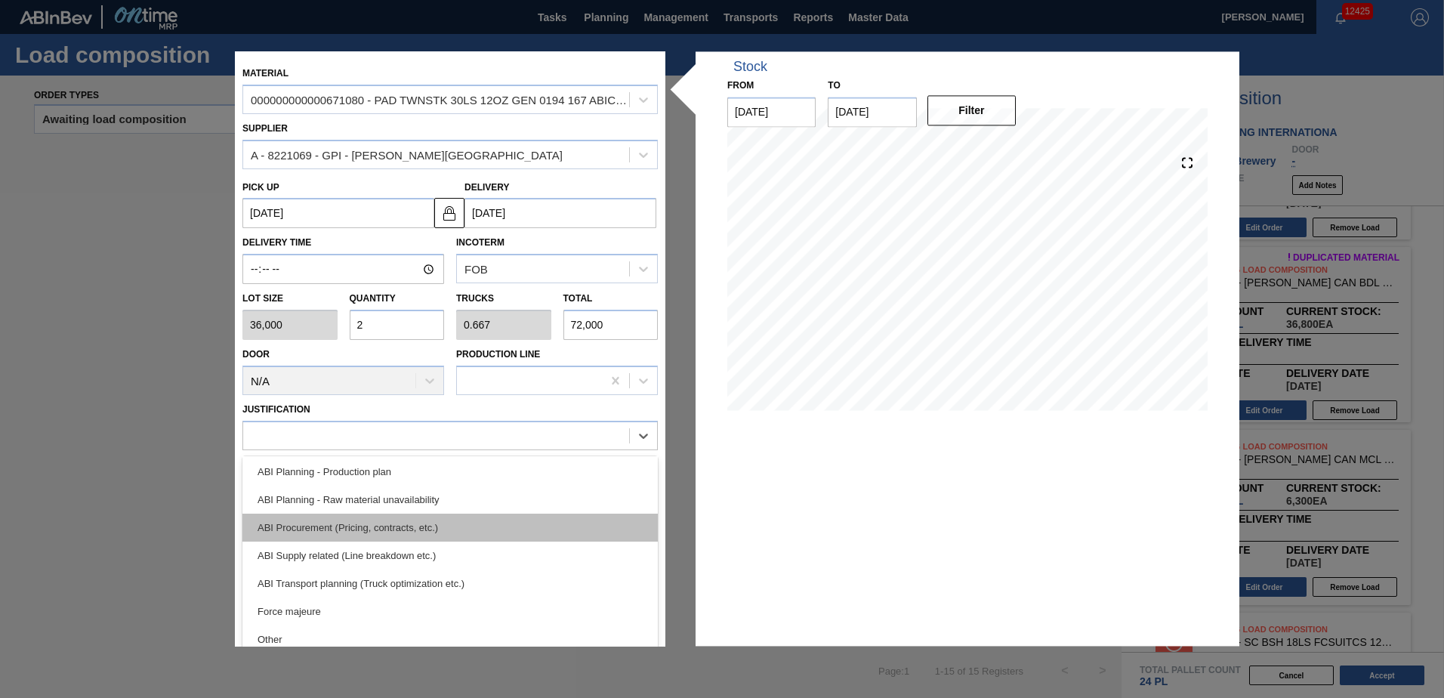
scroll to position [151, 0]
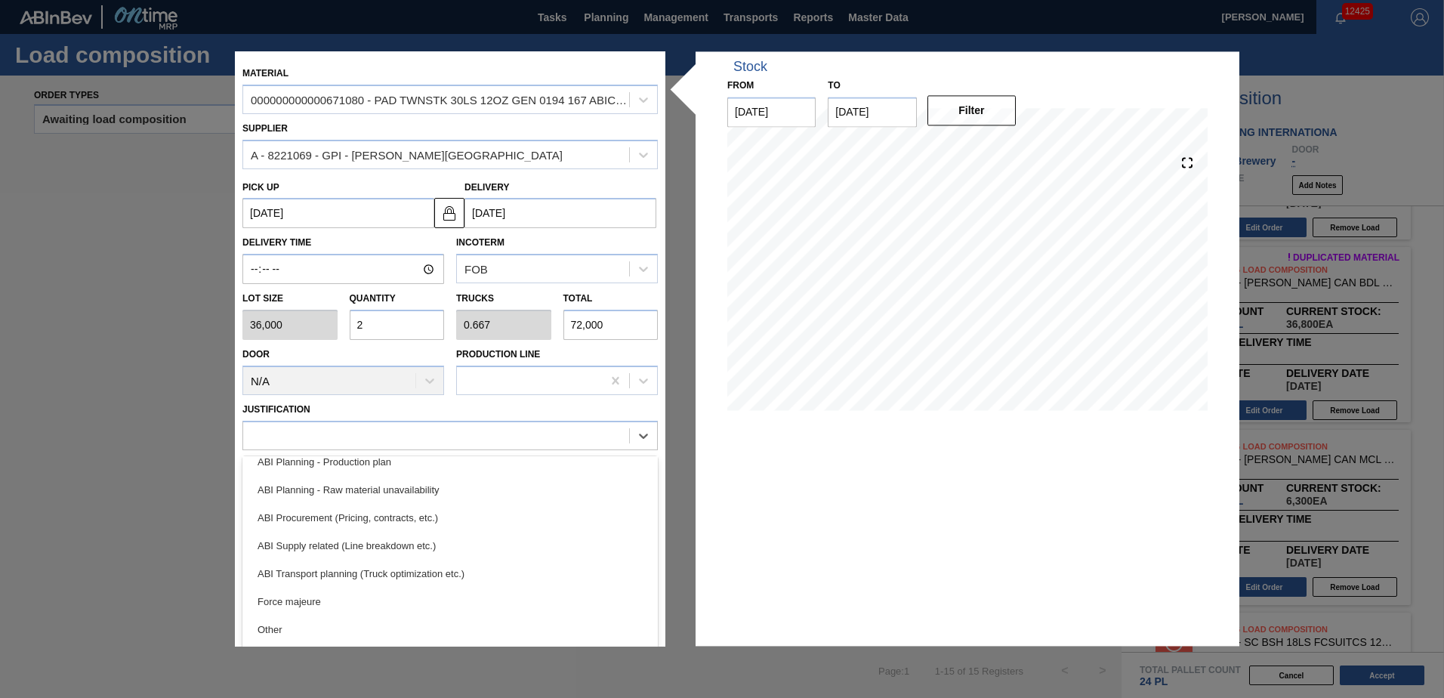
click at [406, 560] on div "ABI Transport planning (Truck optimization etc.)" at bounding box center [449, 574] width 415 height 28
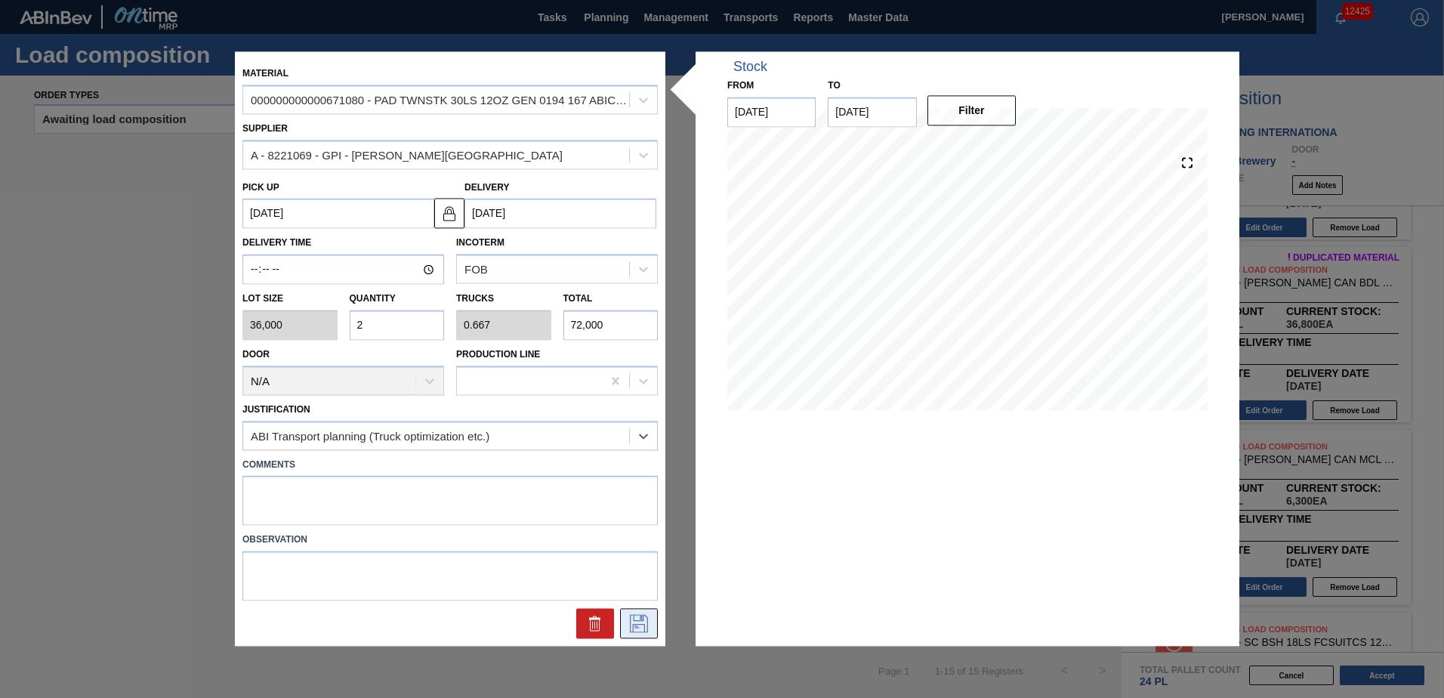
click at [637, 624] on icon at bounding box center [639, 624] width 24 height 18
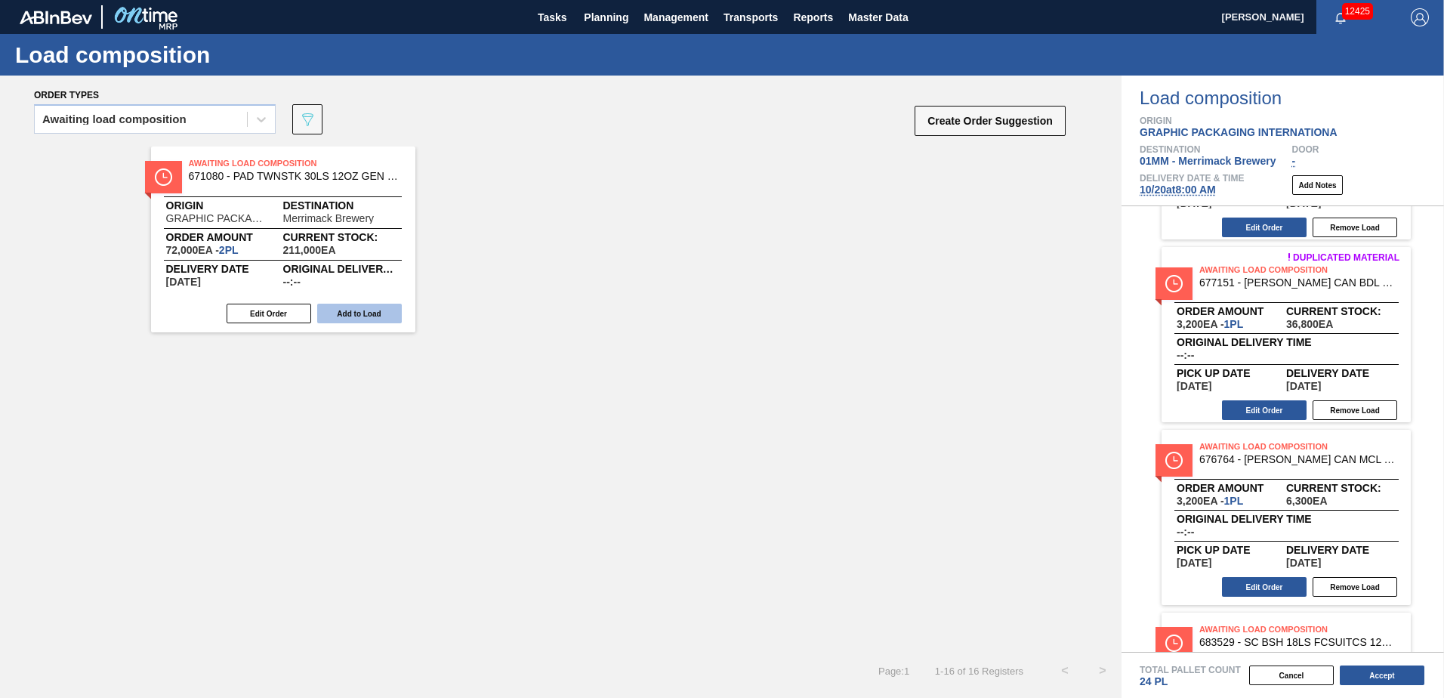
click at [356, 310] on button "Add to Load" at bounding box center [359, 314] width 85 height 20
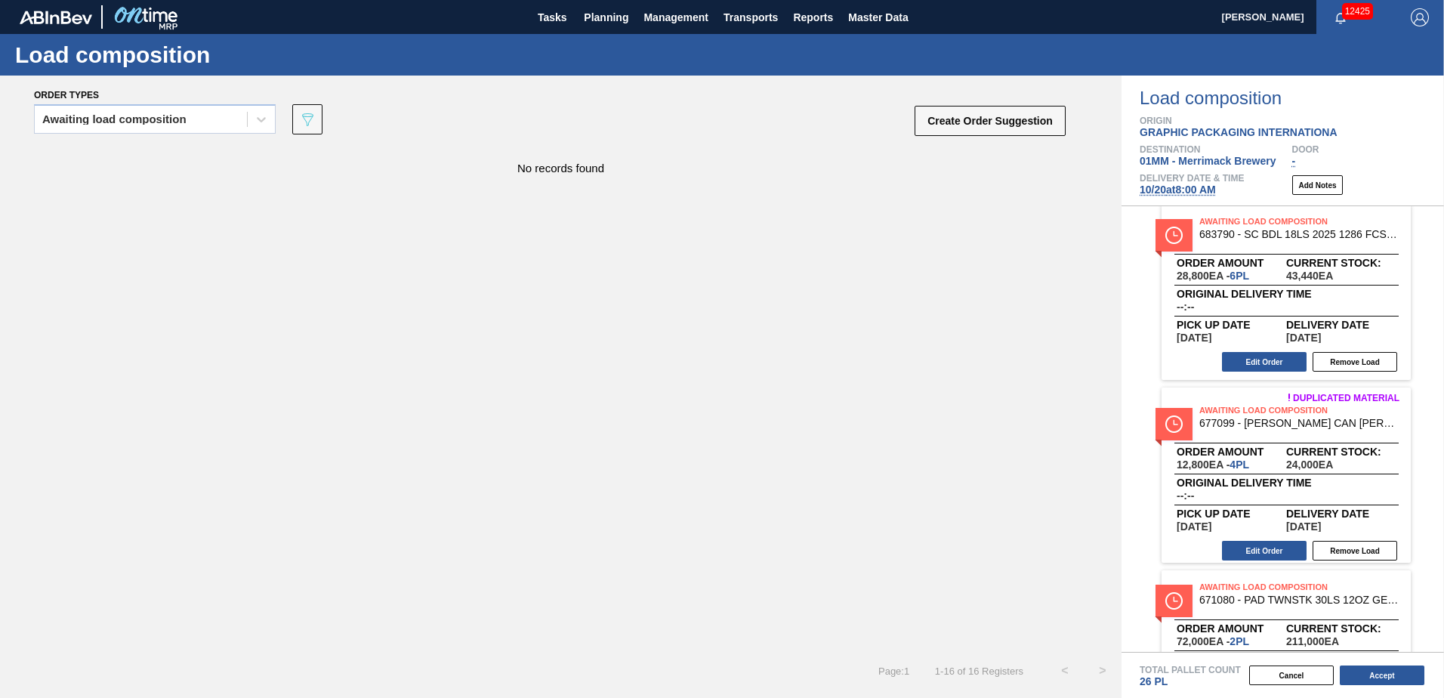
scroll to position [2486, 0]
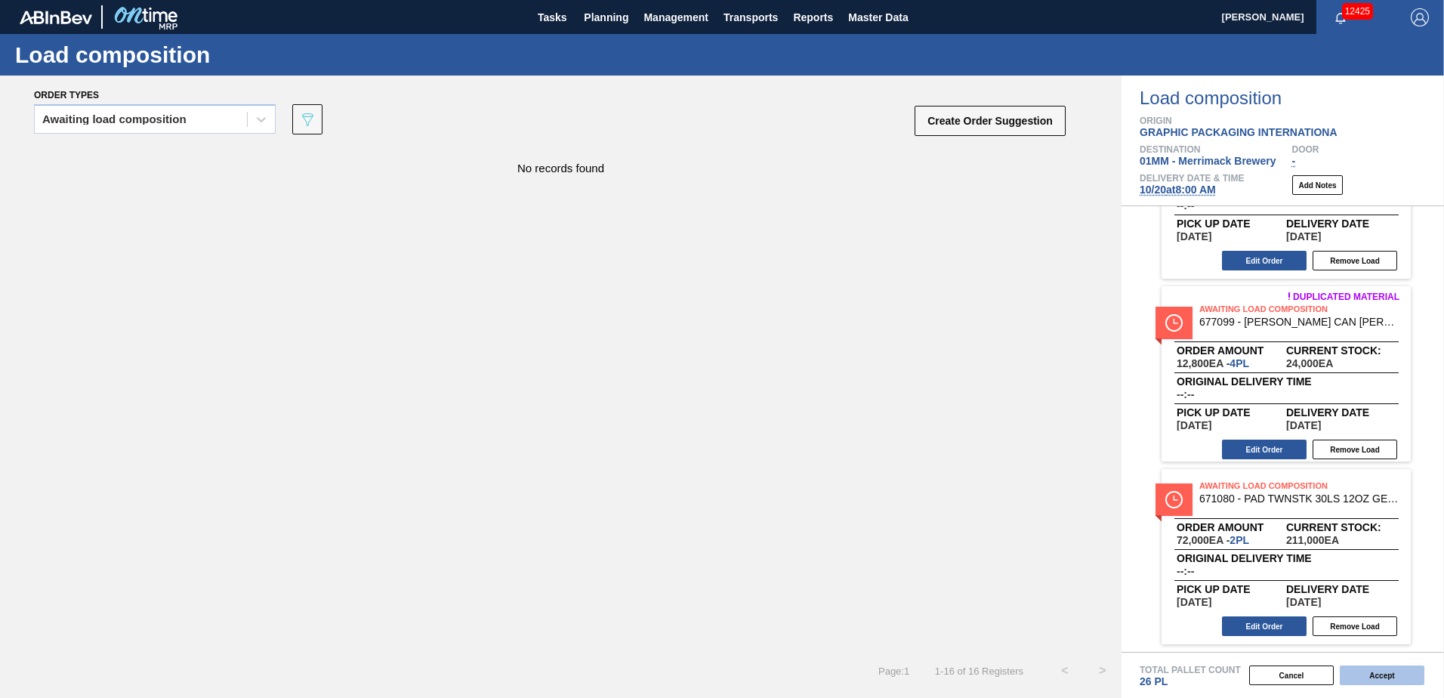
click at [1366, 677] on button "Accept" at bounding box center [1382, 675] width 85 height 20
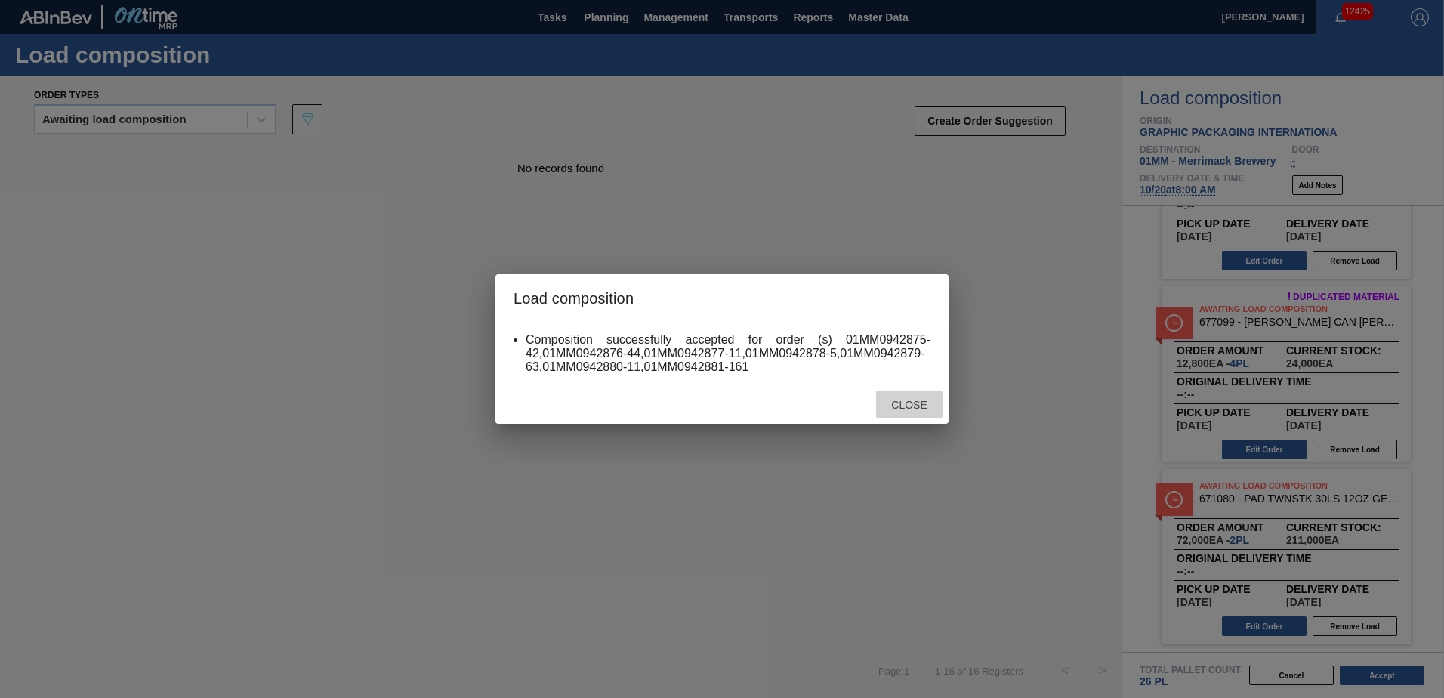
click at [903, 397] on div "Close" at bounding box center [909, 404] width 66 height 28
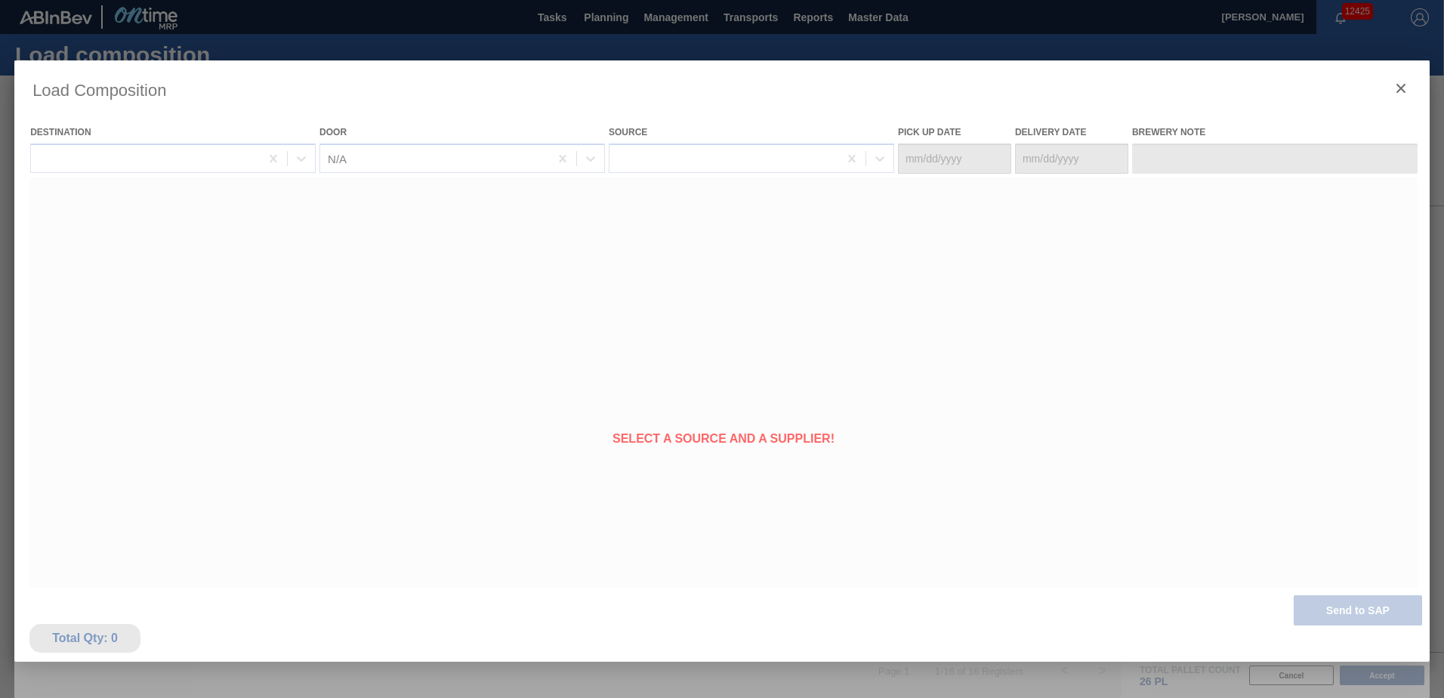
type Date "10/15/2025"
type Date "[DATE]"
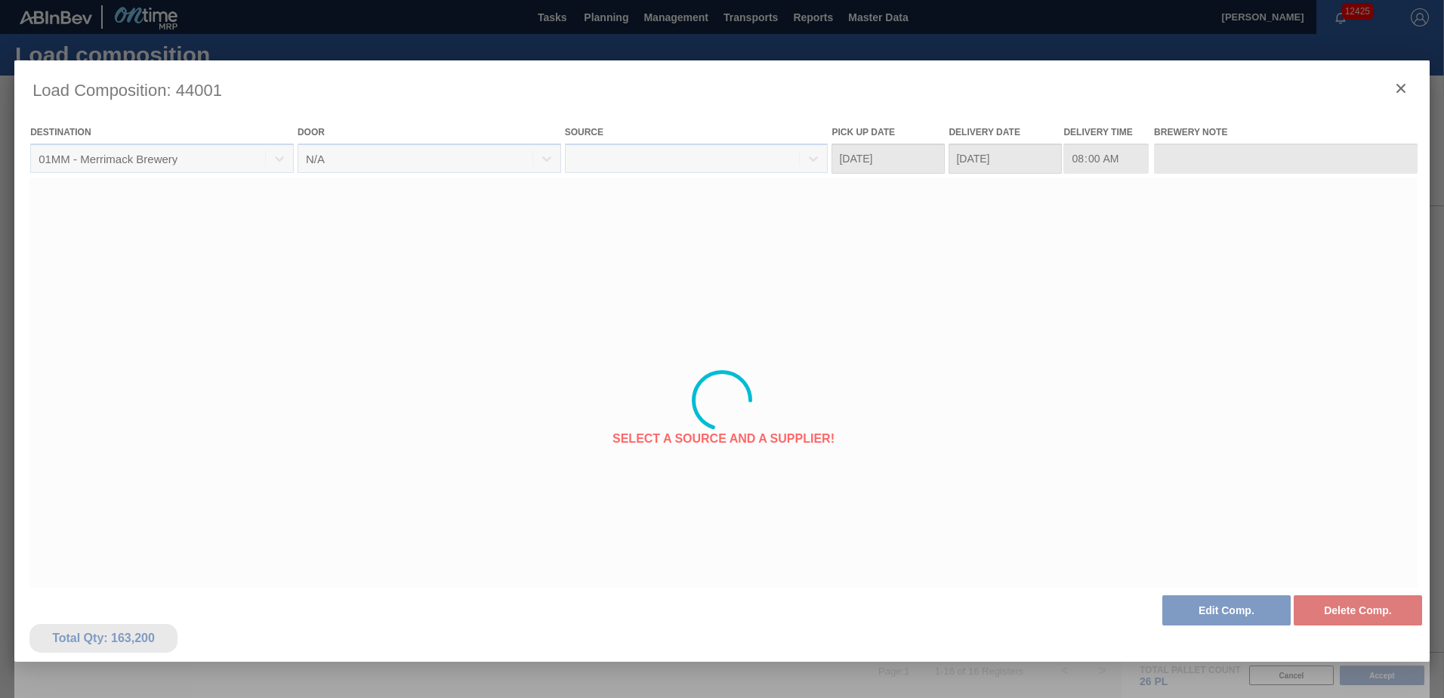
click at [1401, 87] on div at bounding box center [721, 400] width 1415 height 680
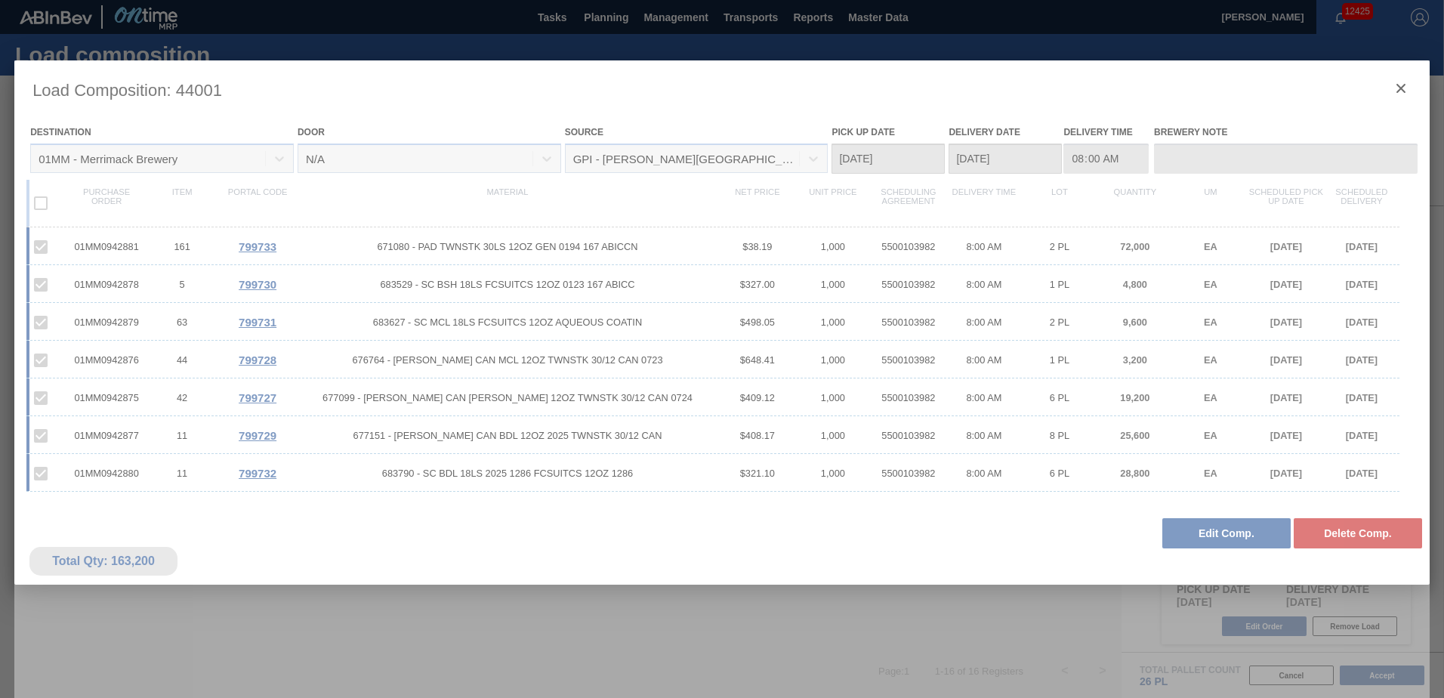
click at [1401, 87] on div at bounding box center [721, 400] width 1415 height 680
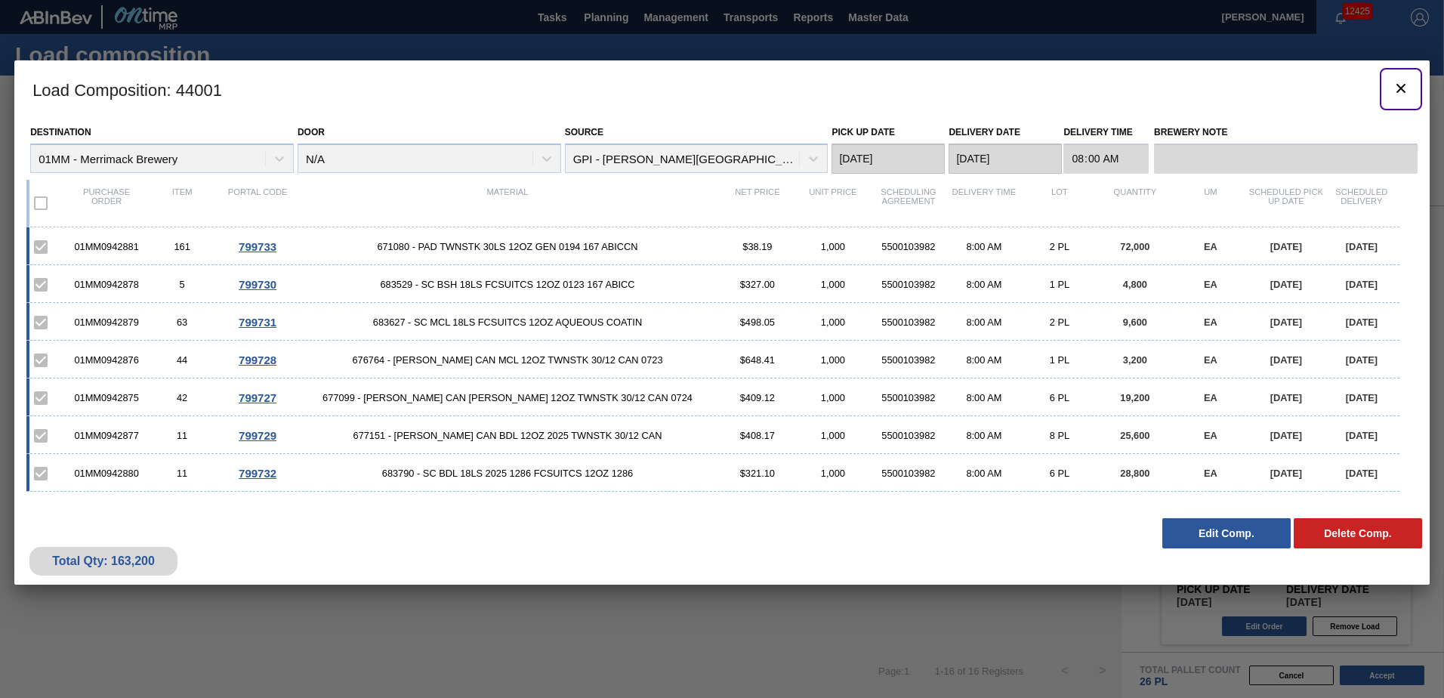
click at [1401, 87] on icon "botão de ícone" at bounding box center [1400, 88] width 9 height 9
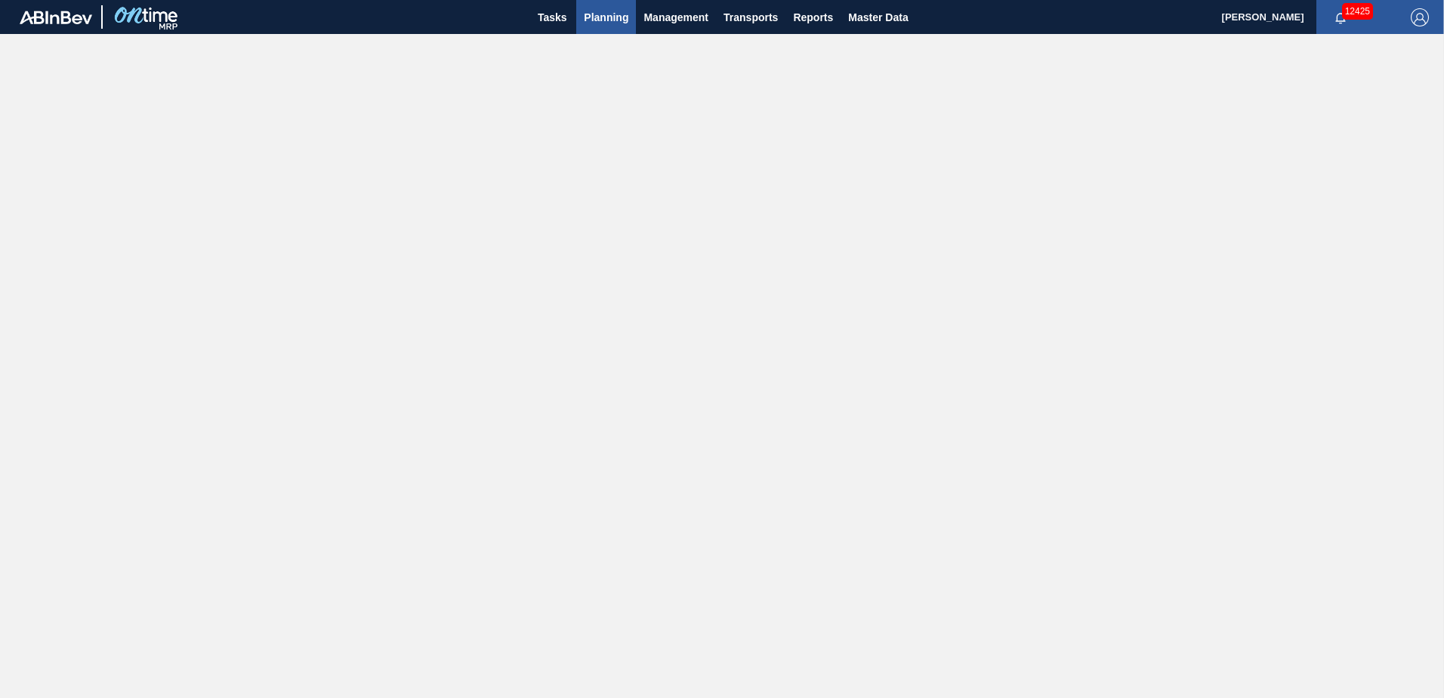
click at [601, 19] on span "Planning" at bounding box center [606, 17] width 45 height 18
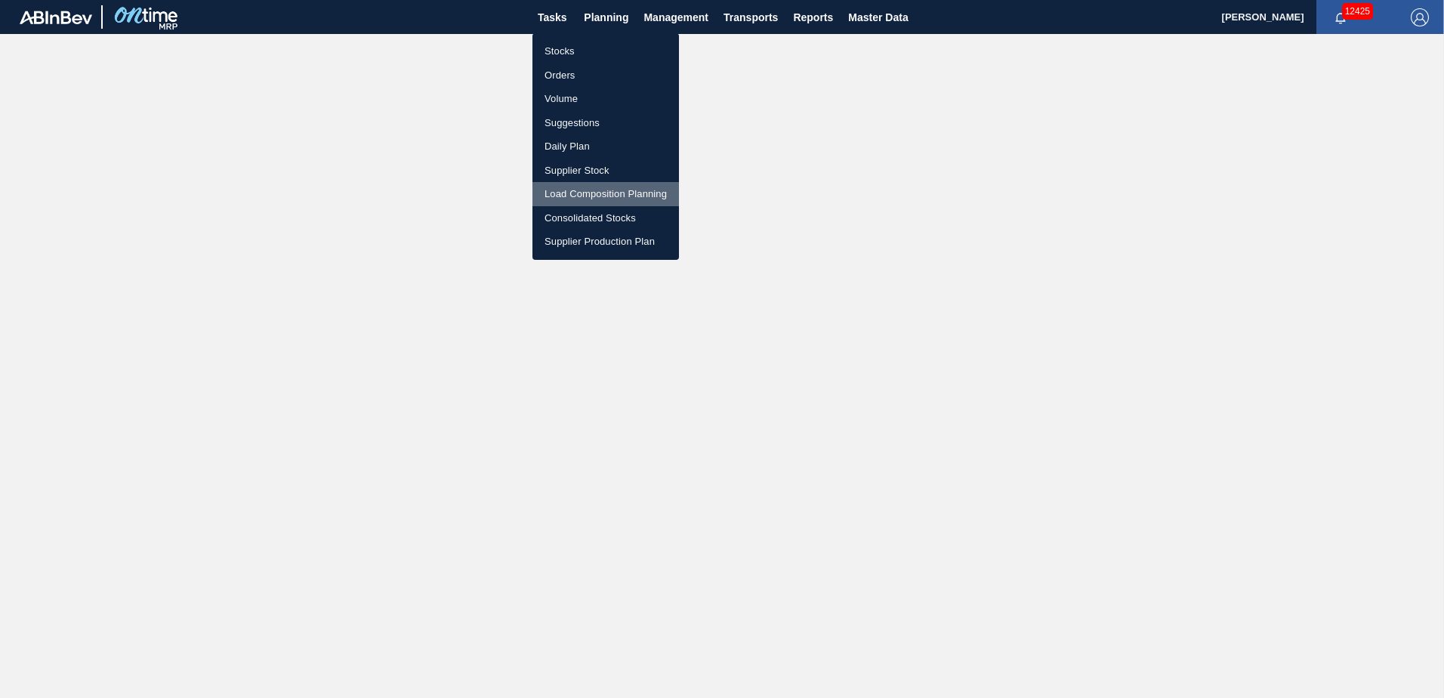
click at [591, 193] on li "Load Composition Planning" at bounding box center [605, 194] width 147 height 24
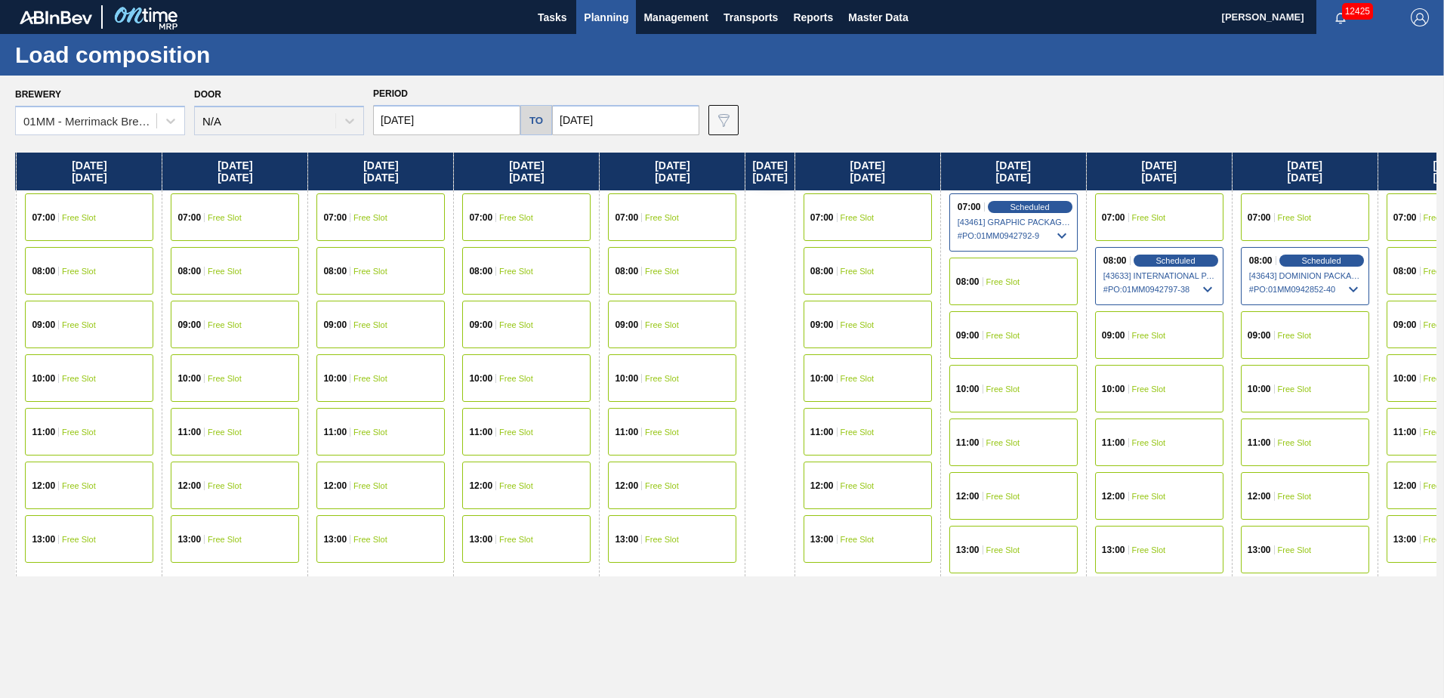
drag, startPoint x: 906, startPoint y: 455, endPoint x: 368, endPoint y: 455, distance: 537.7
click at [421, 455] on div "Wednesday 10/01/2025 07:00 Free Slot 08:00 Free Slot 10:00 Free Slot 11:00 Free…" at bounding box center [725, 421] width 1421 height 537
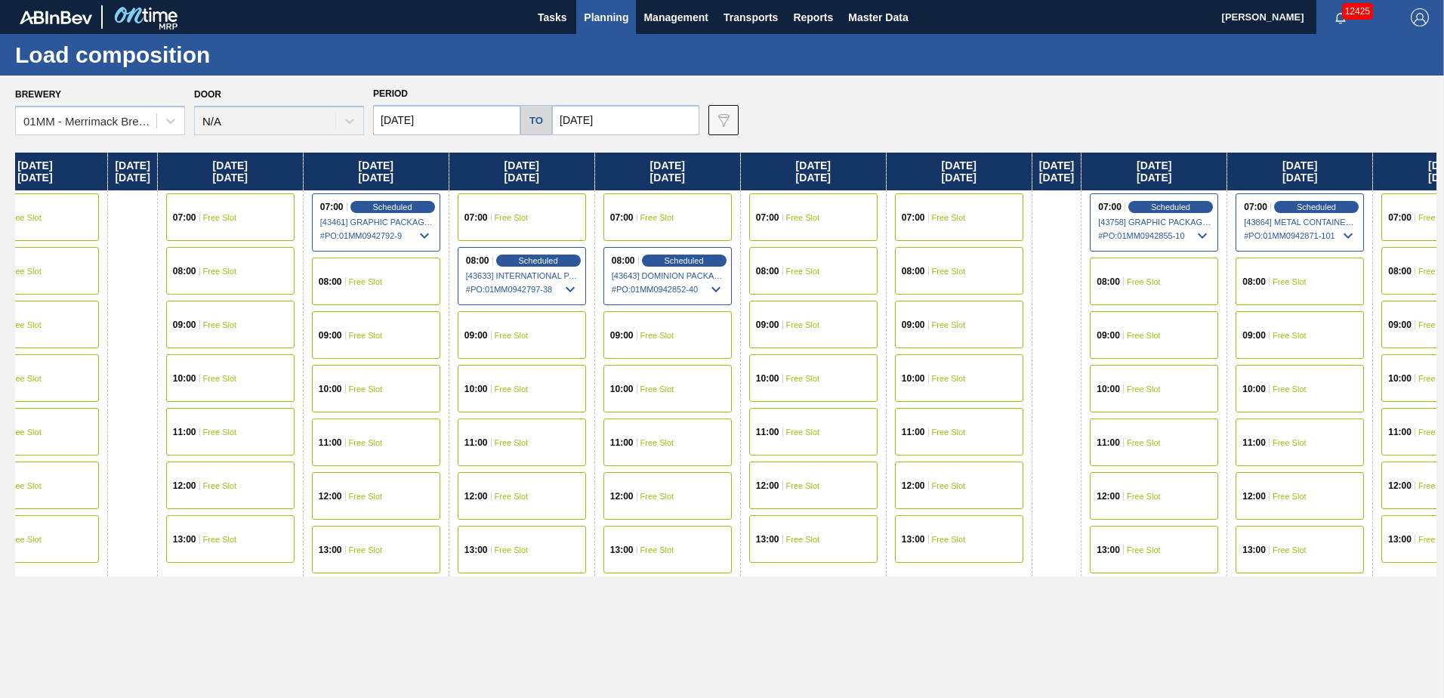
drag, startPoint x: 894, startPoint y: 456, endPoint x: 300, endPoint y: 456, distance: 594.4
click at [315, 456] on div "Wednesday 10/01/2025 07:00 Free Slot 08:00 Free Slot 10:00 Free Slot 11:00 Free…" at bounding box center [725, 421] width 1421 height 537
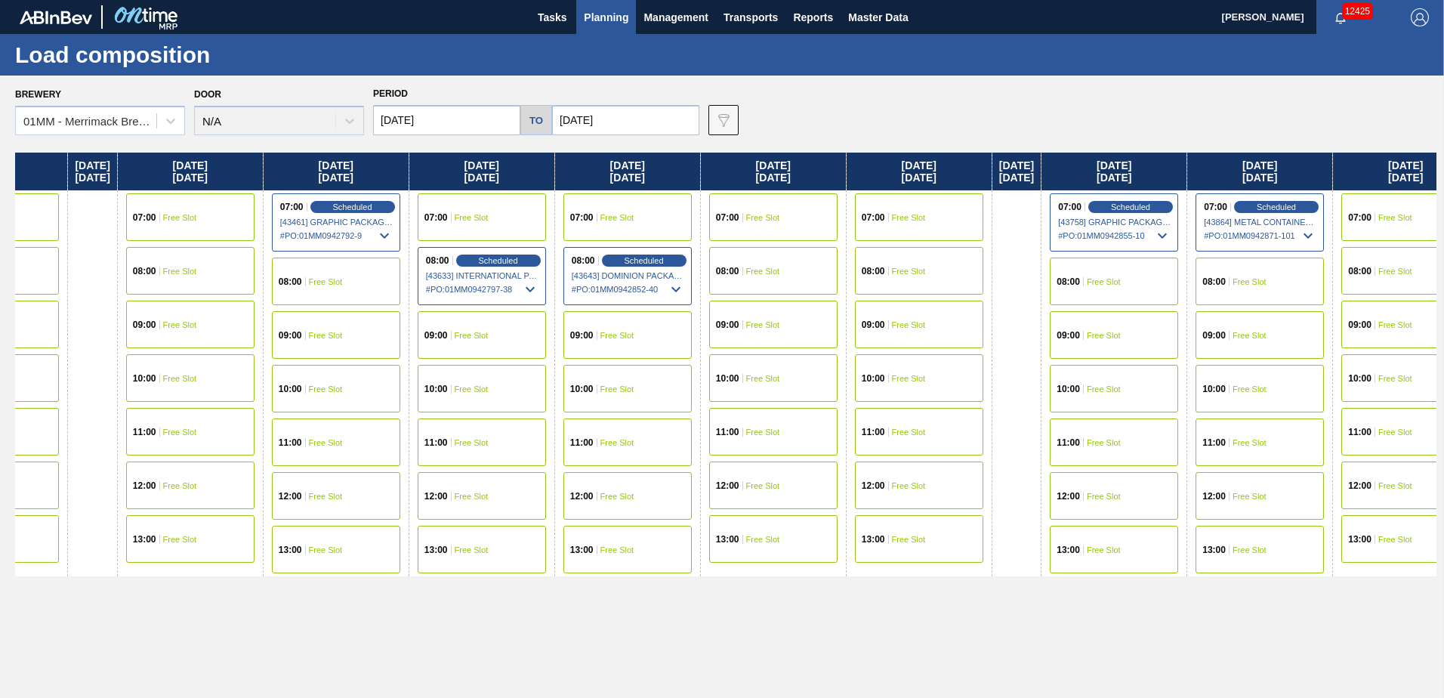
click at [1303, 275] on div "08:00 Free Slot" at bounding box center [1260, 282] width 128 height 48
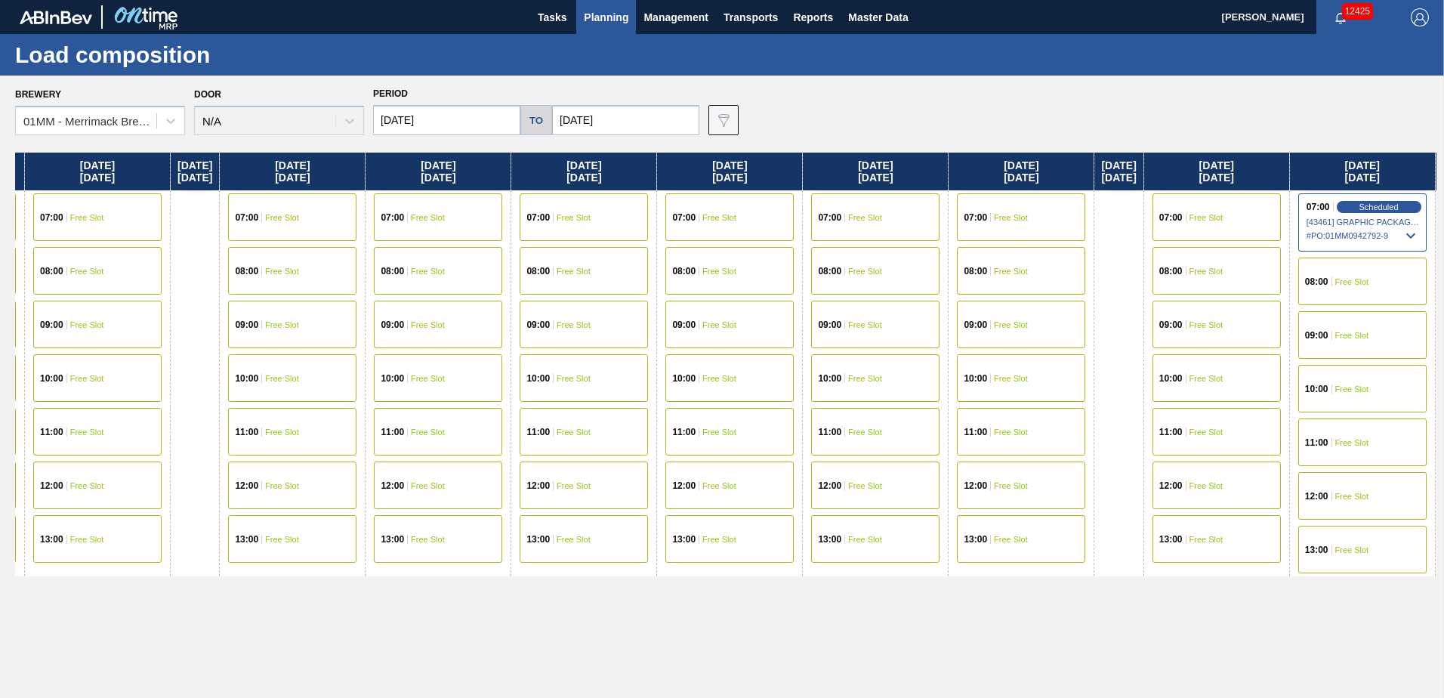
drag, startPoint x: 946, startPoint y: 531, endPoint x: 329, endPoint y: 531, distance: 617.0
click at [359, 531] on div "Wednesday 10/01/2025 07:00 Free Slot 08:00 Free Slot 10:00 Free Slot 11:00 Free…" at bounding box center [725, 421] width 1421 height 537
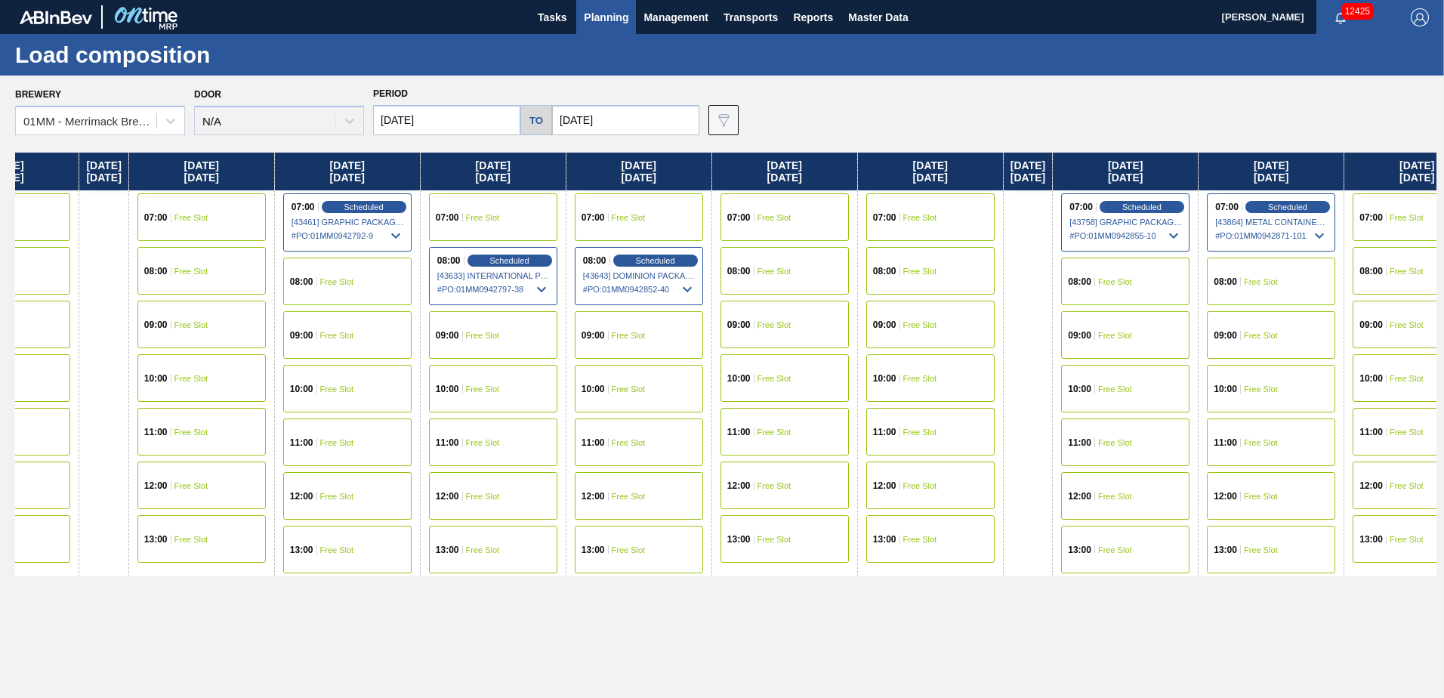
drag, startPoint x: 775, startPoint y: 490, endPoint x: 101, endPoint y: 490, distance: 673.7
click at [129, 490] on div "Wednesday 10/01/2025 07:00 Free Slot 08:00 Free Slot 10:00 Free Slot 11:00 Free…" at bounding box center [725, 421] width 1421 height 537
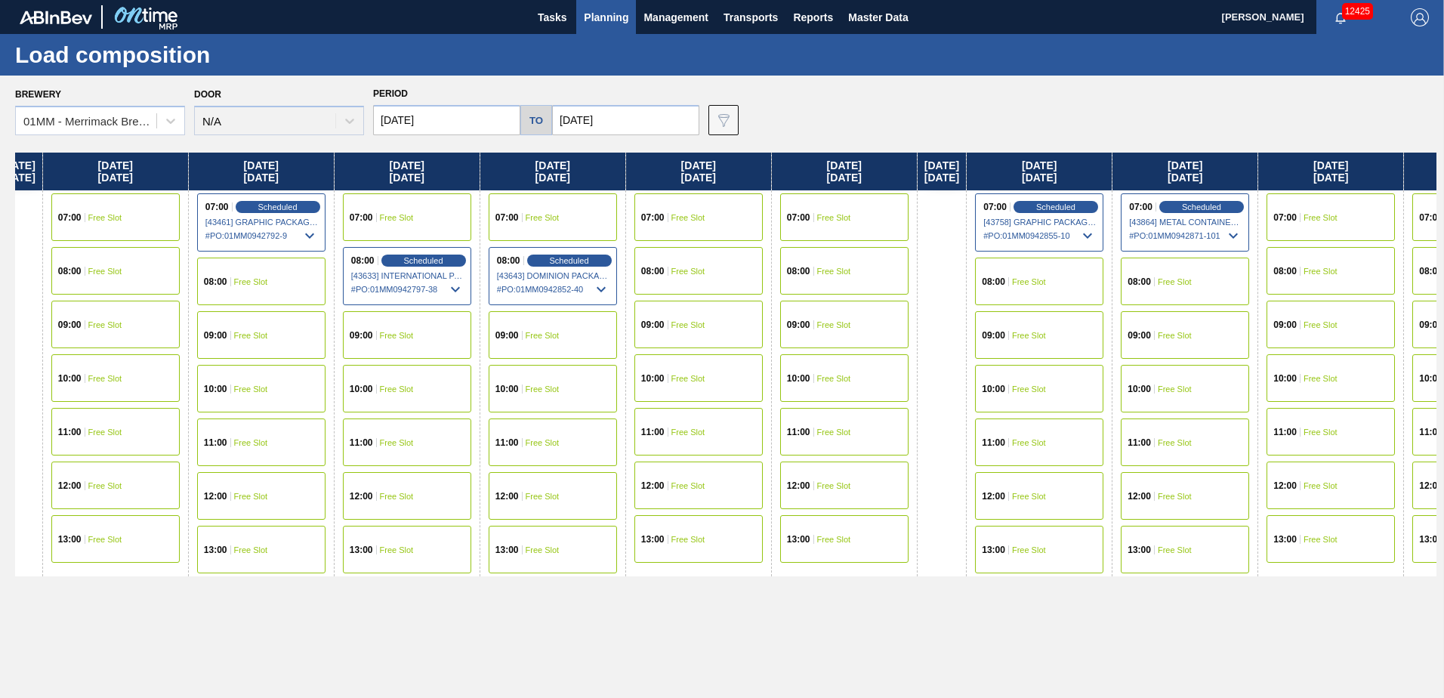
scroll to position [0, 1382]
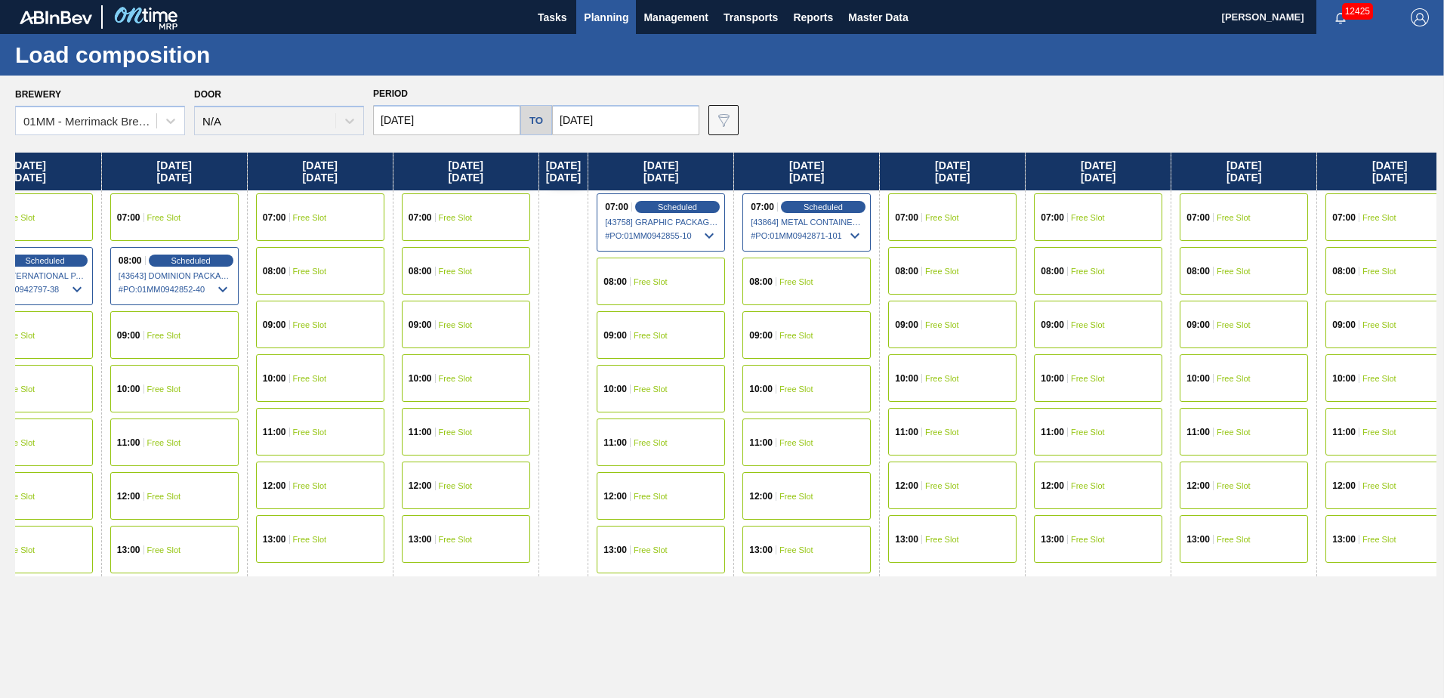
drag, startPoint x: 485, startPoint y: 629, endPoint x: 386, endPoint y: 625, distance: 99.0
click at [390, 626] on div "Wednesday 10/01/2025 07:00 Free Slot 08:00 Free Slot 10:00 Free Slot 11:00 Free…" at bounding box center [725, 421] width 1421 height 537
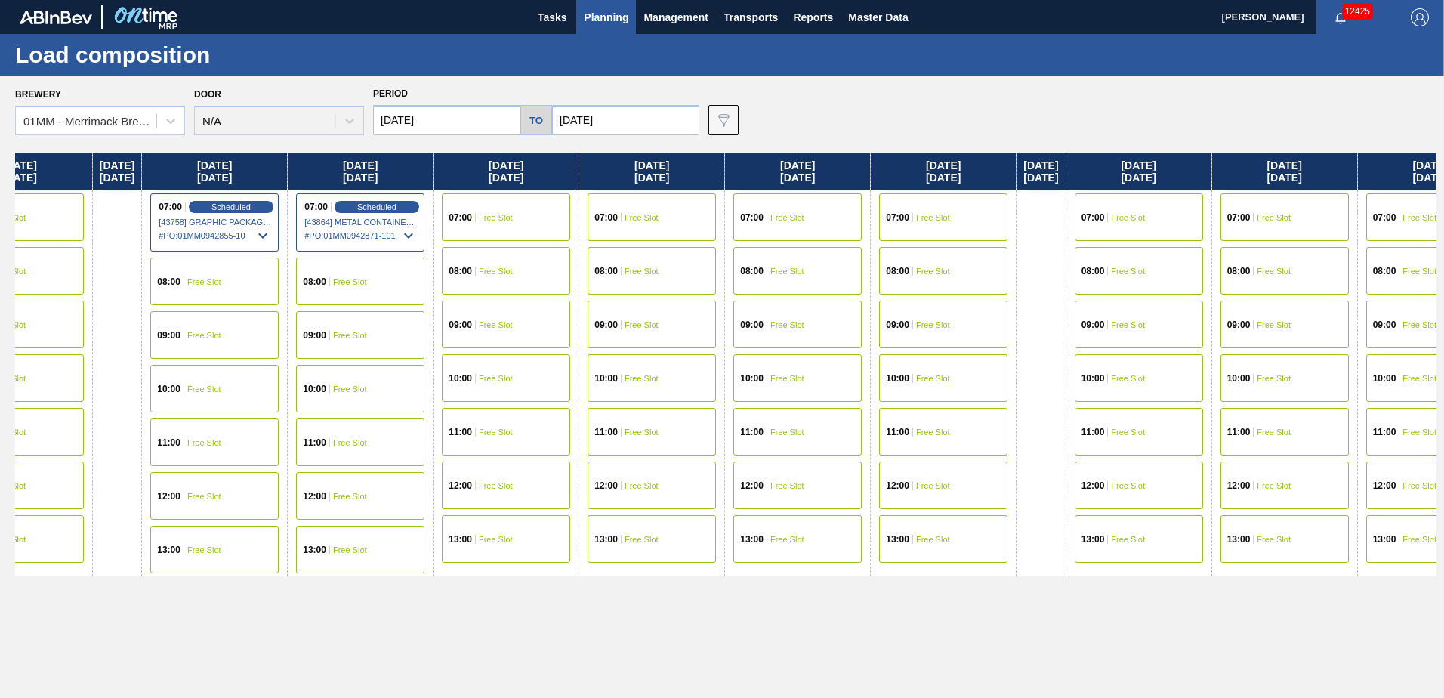
drag, startPoint x: 1045, startPoint y: 628, endPoint x: 623, endPoint y: 634, distance: 422.2
click at [627, 634] on div "Wednesday 10/01/2025 07:00 Free Slot 08:00 Free Slot 10:00 Free Slot 11:00 Free…" at bounding box center [725, 421] width 1421 height 537
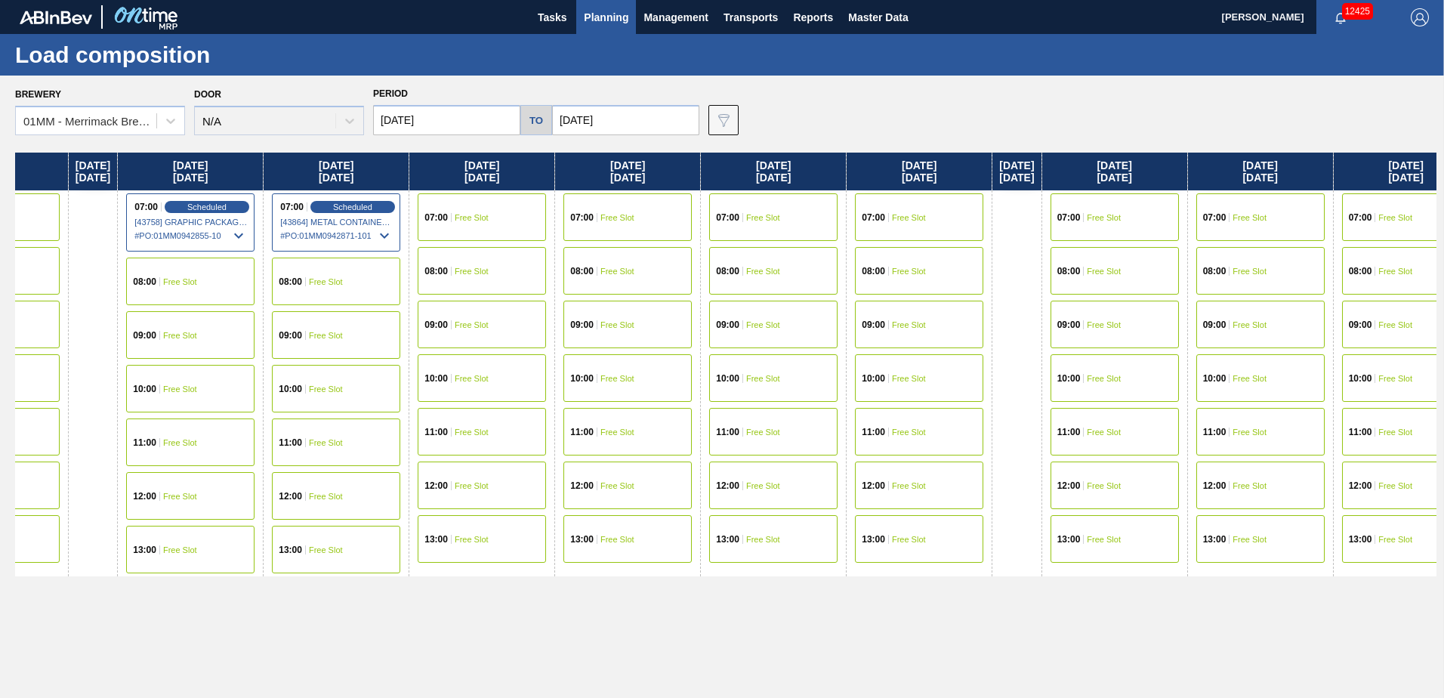
click at [1034, 633] on div "Wednesday 10/01/2025 07:00 Free Slot 08:00 Free Slot 10:00 Free Slot 11:00 Free…" at bounding box center [725, 421] width 1421 height 537
